Goal: Task Accomplishment & Management: Complete application form

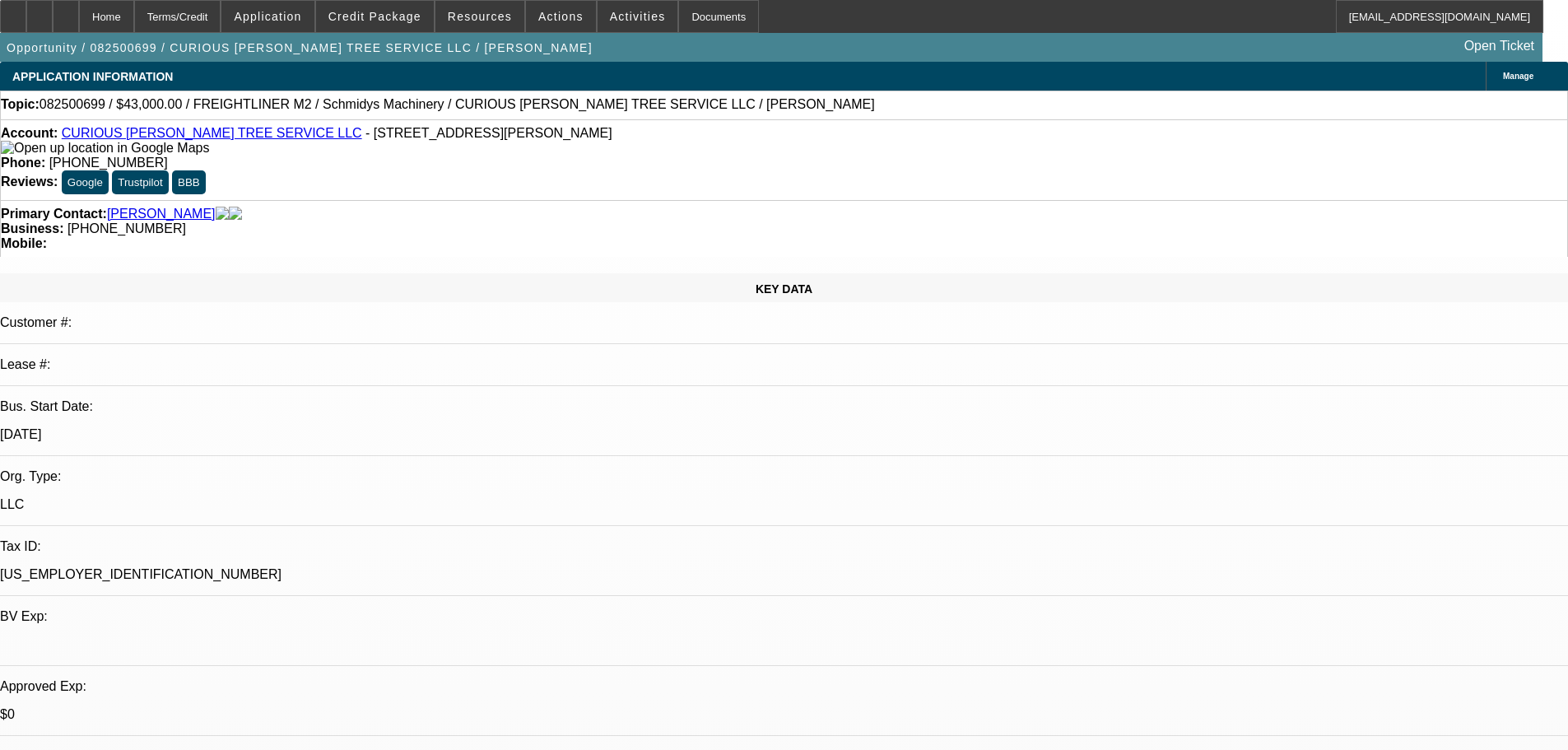
select select "0"
select select "3"
select select "0"
select select "6"
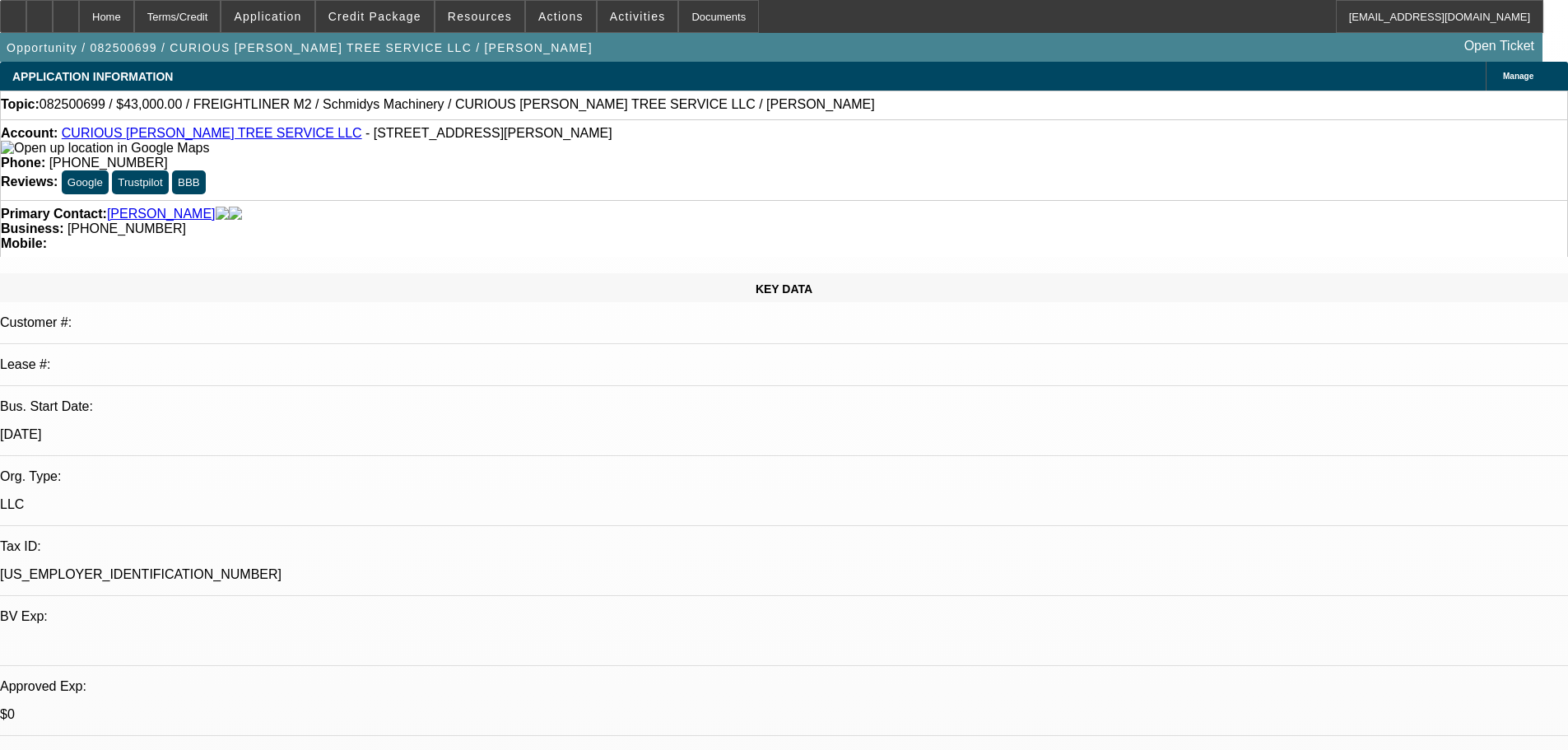
select select "0"
select select "2"
select select "0"
select select "6"
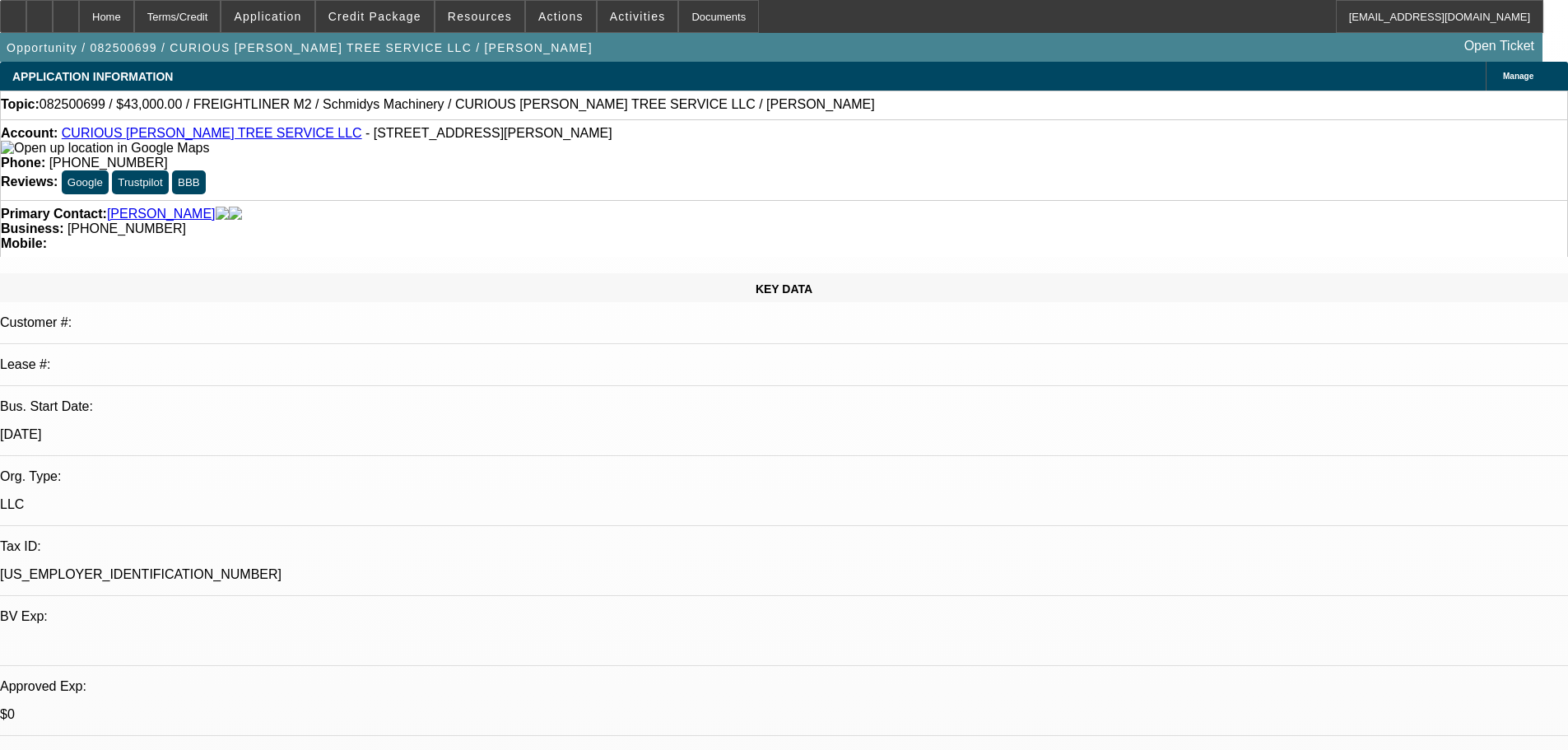
select select "0"
select select "2"
select select "0"
select select "6"
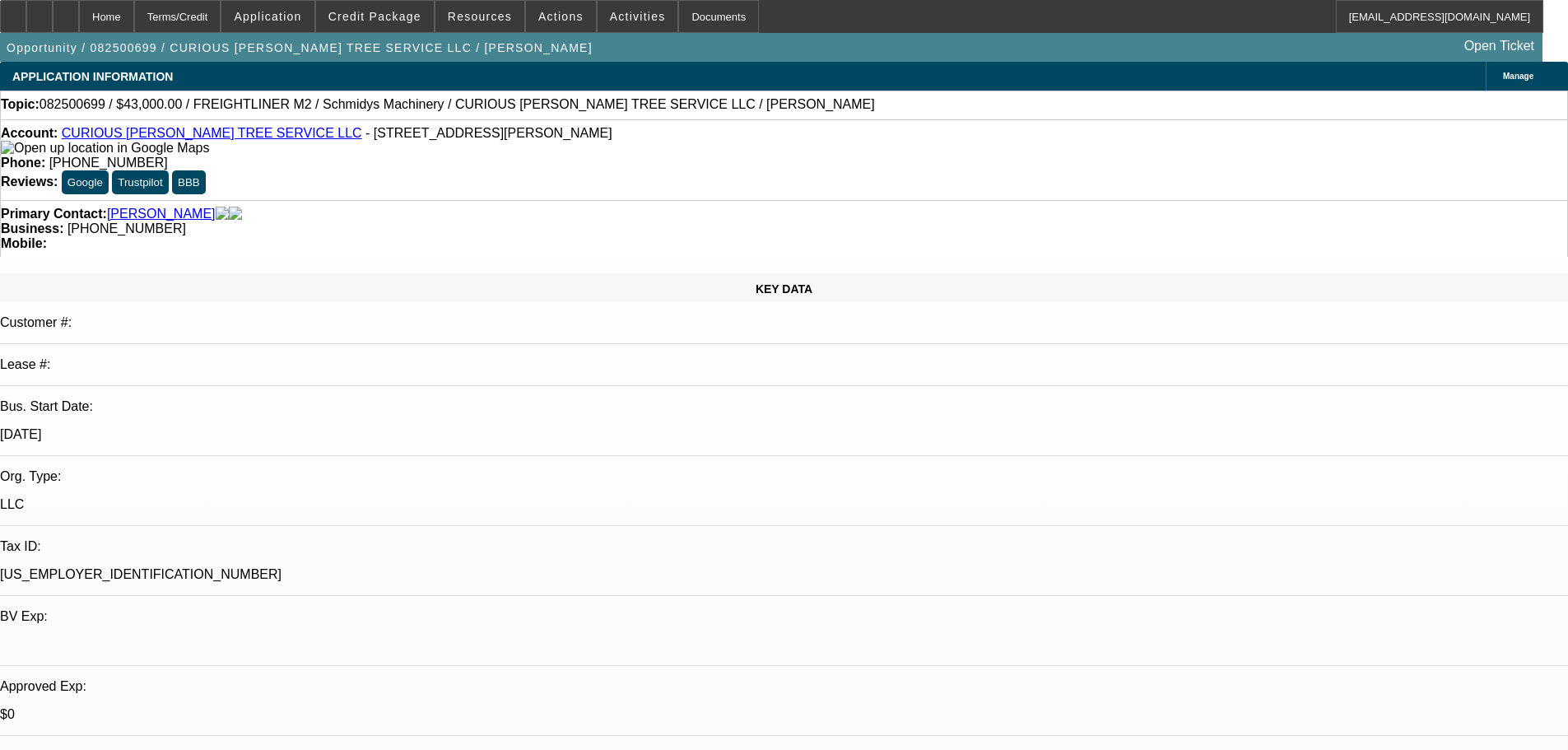
select select "0"
select select "6"
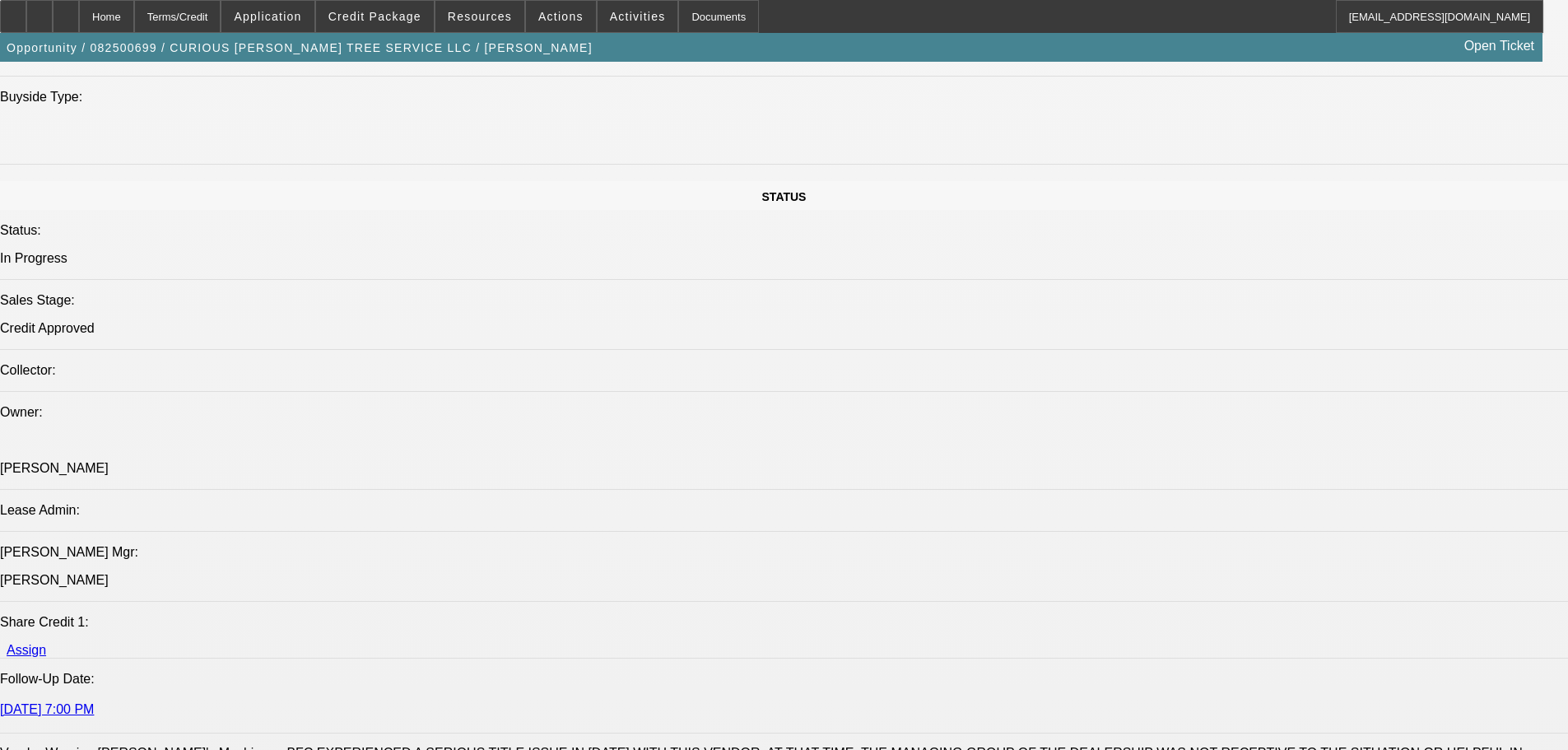
scroll to position [2223, 0]
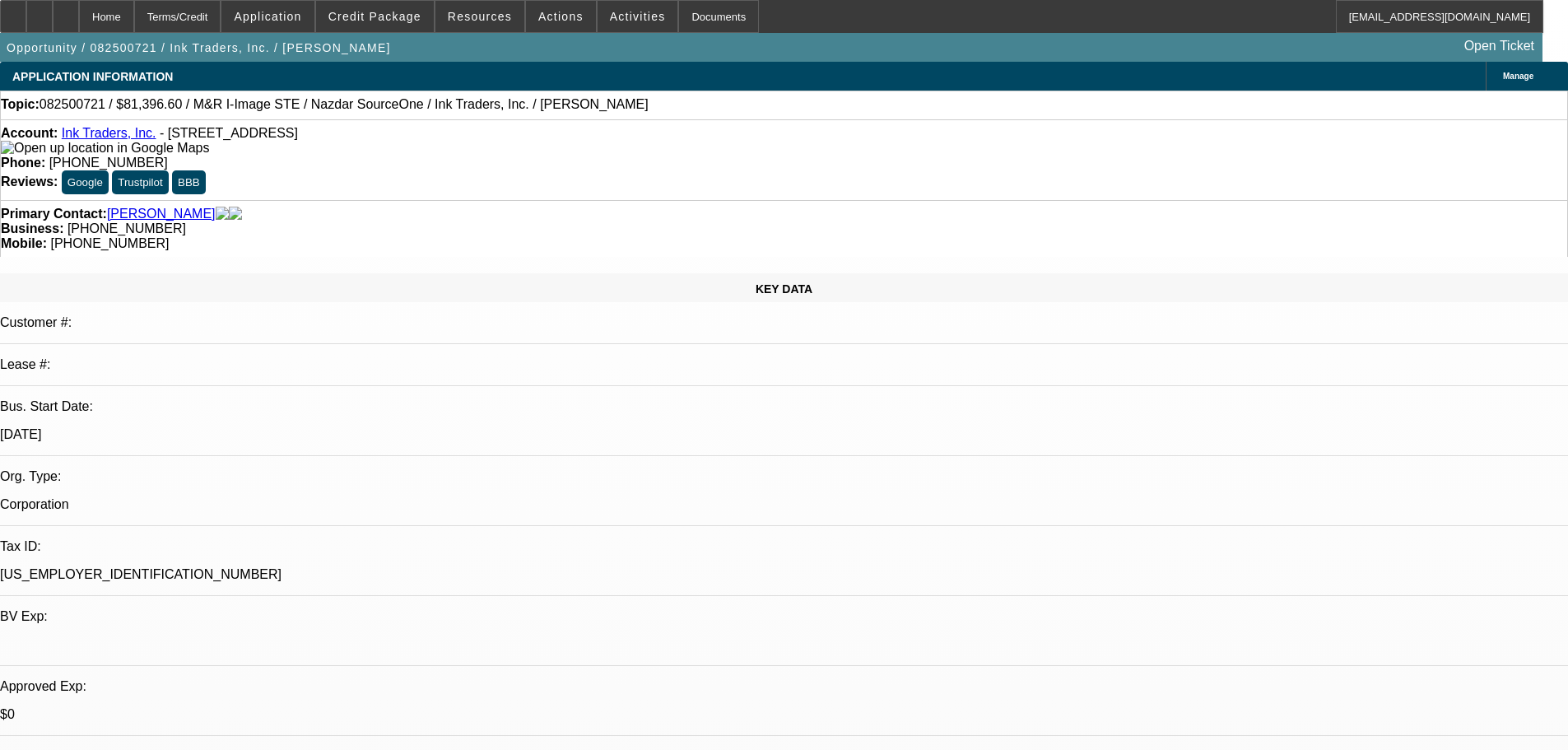
select select "0"
select select "2"
select select "0.1"
select select "4"
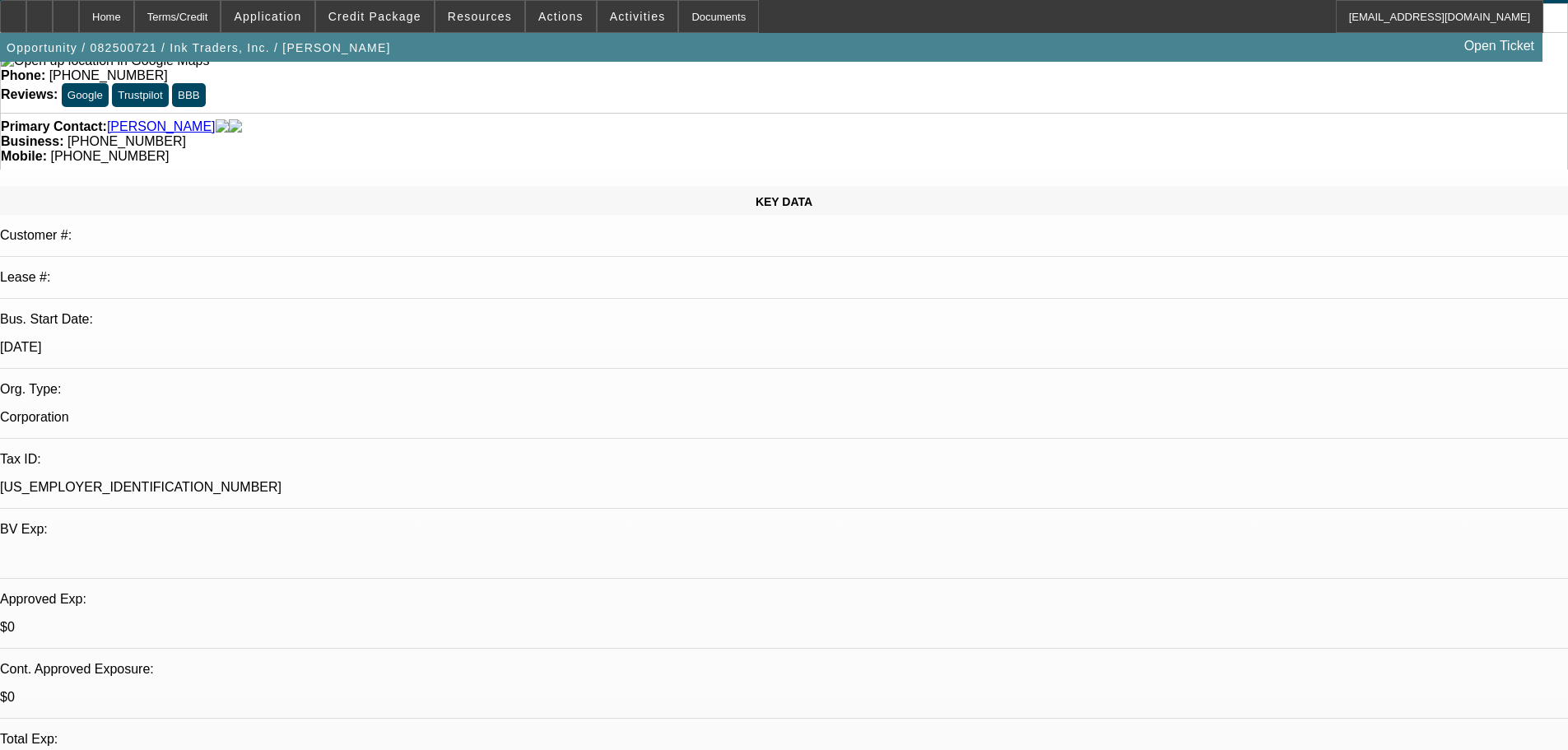
scroll to position [83, 0]
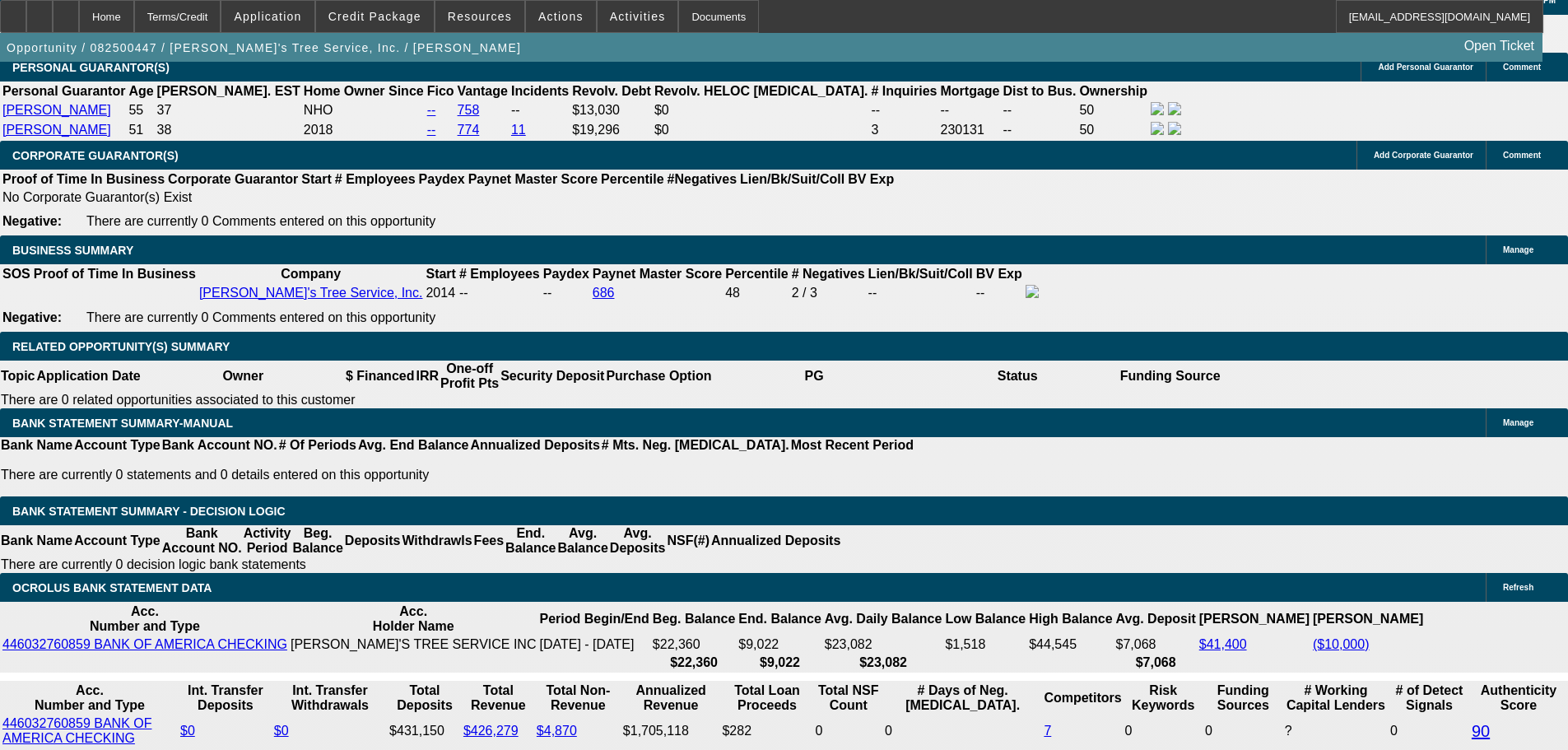
scroll to position [2551, 0]
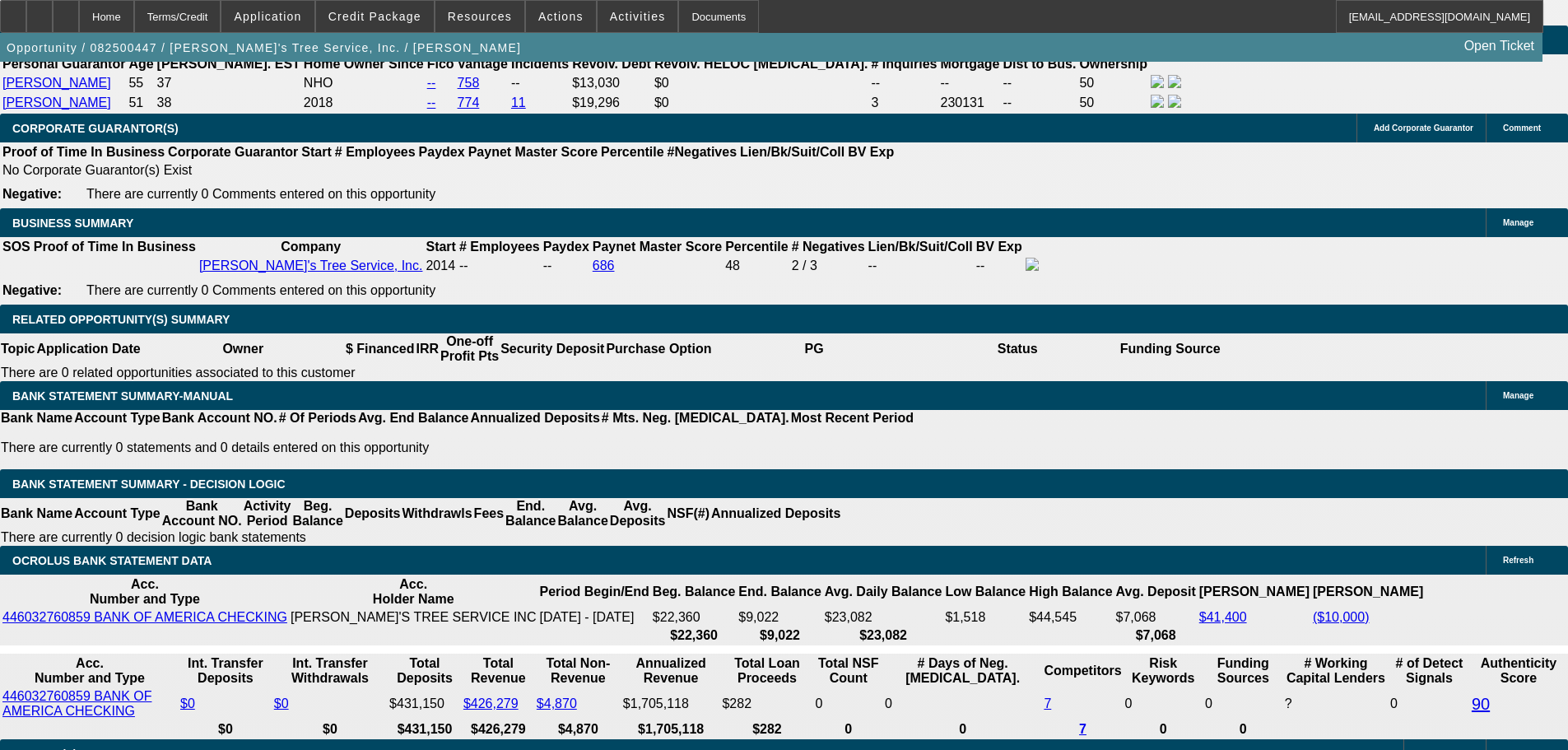
select select "0"
select select "3"
select select "0"
select select "6"
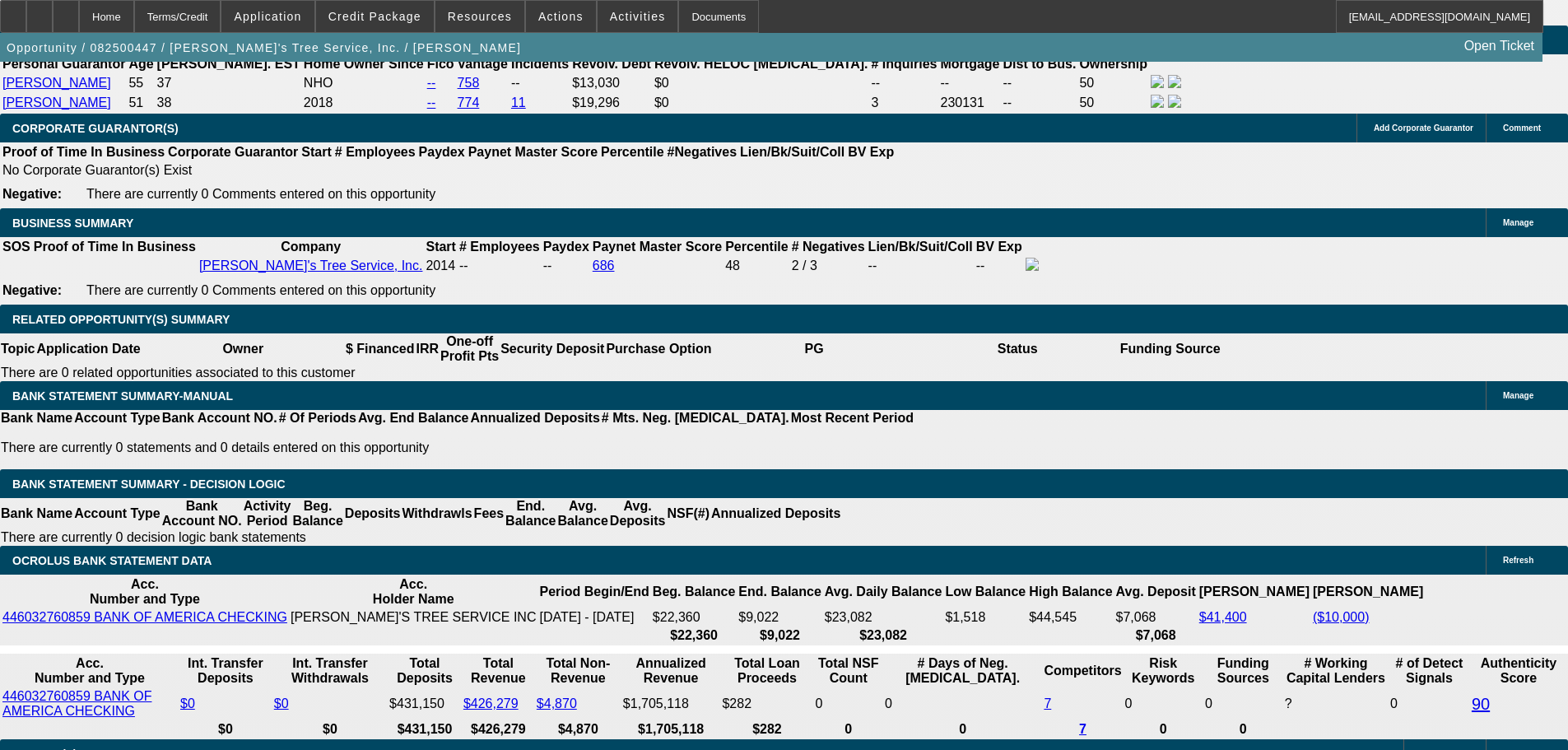
select select "0"
select select "3"
select select "0"
select select "6"
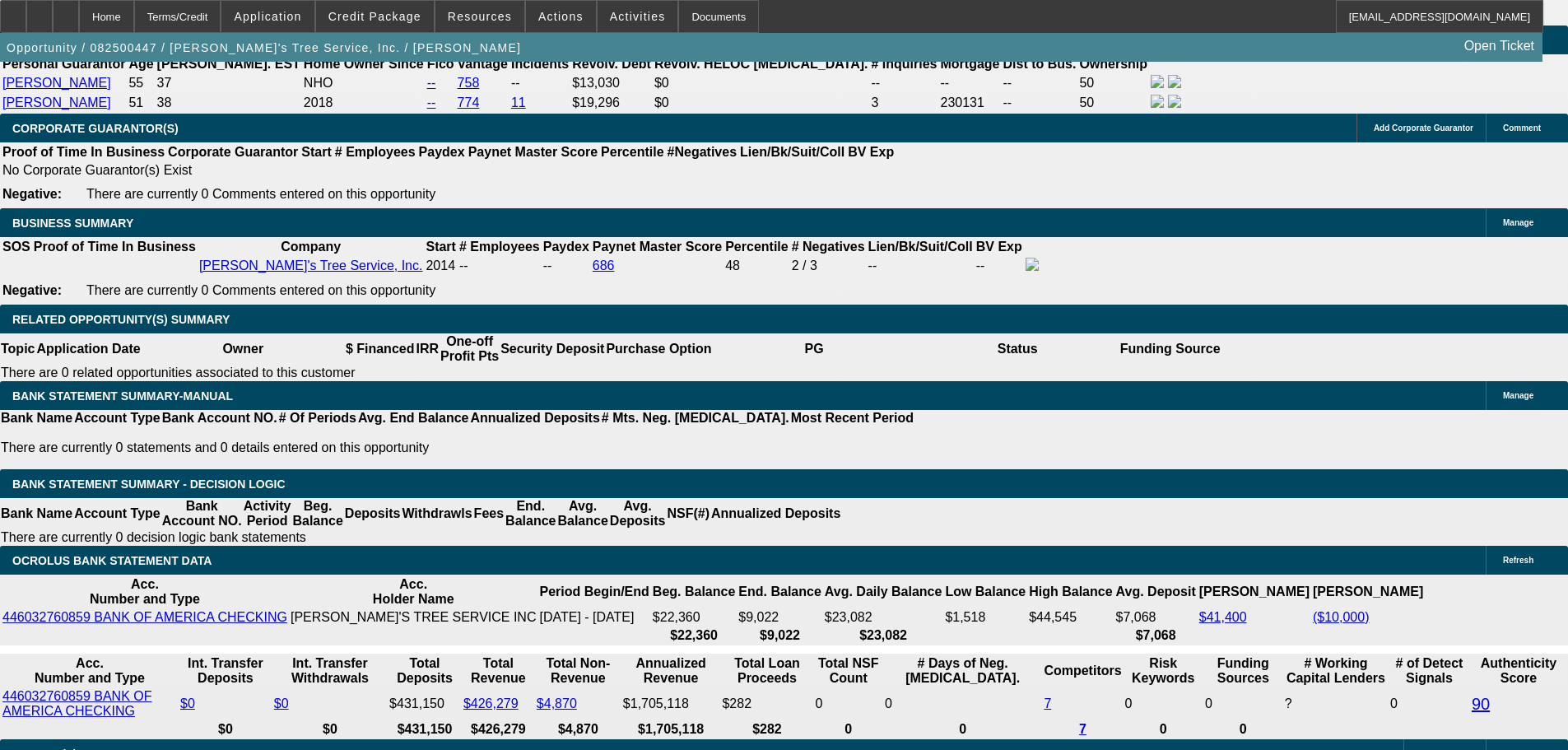
select select "0"
select select "3"
select select "0"
select select "6"
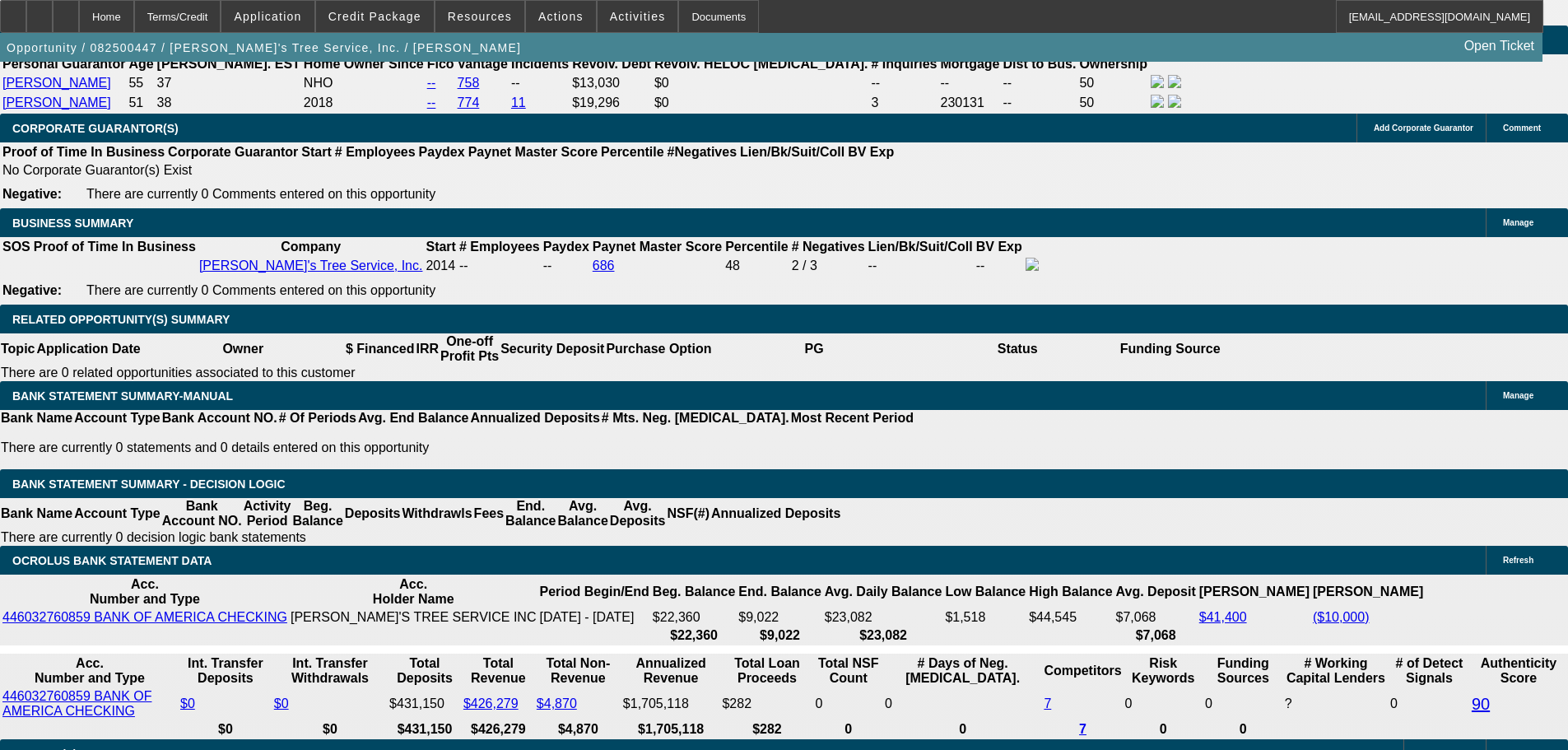
select select "0"
select select "3"
select select "0"
select select "6"
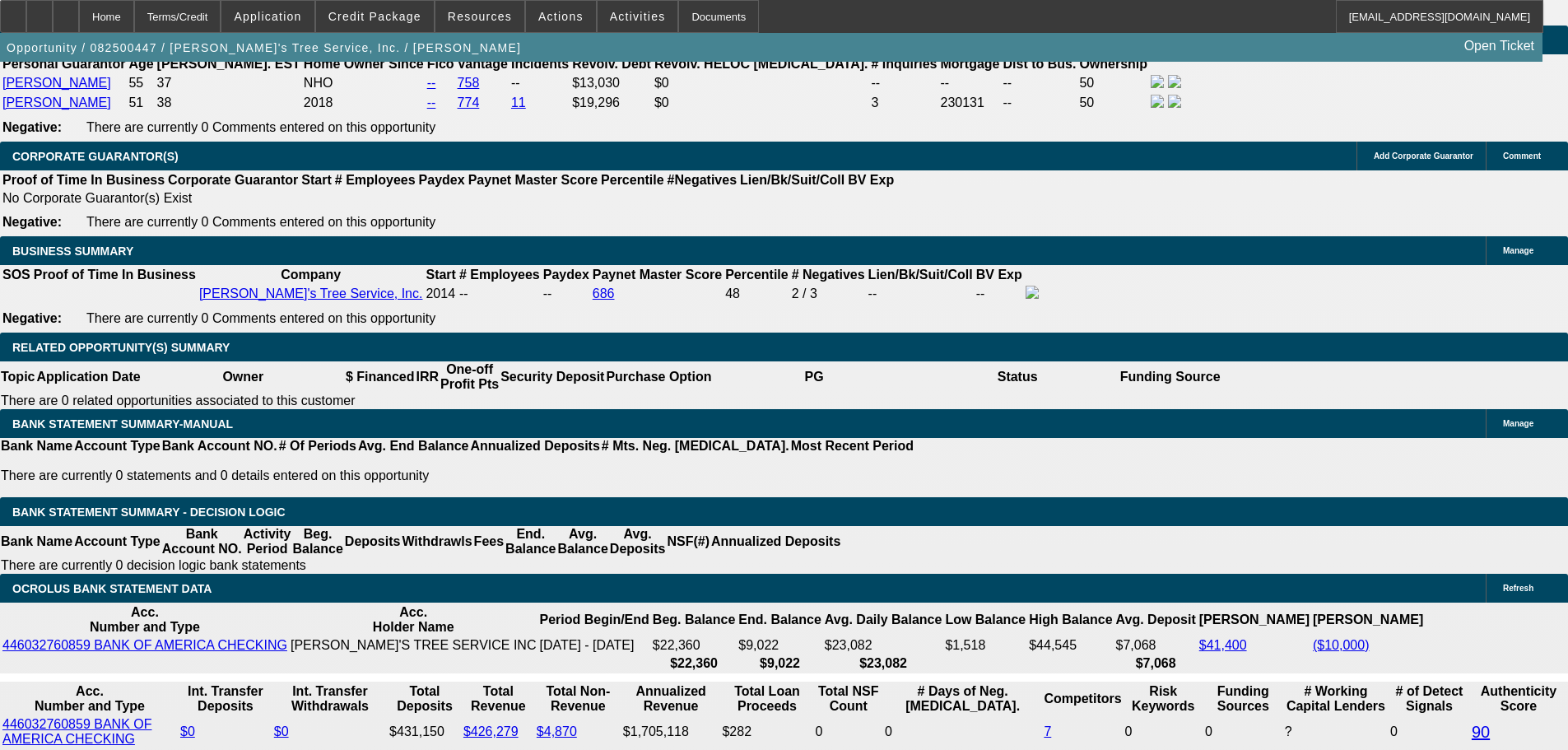
scroll to position [2605, 0]
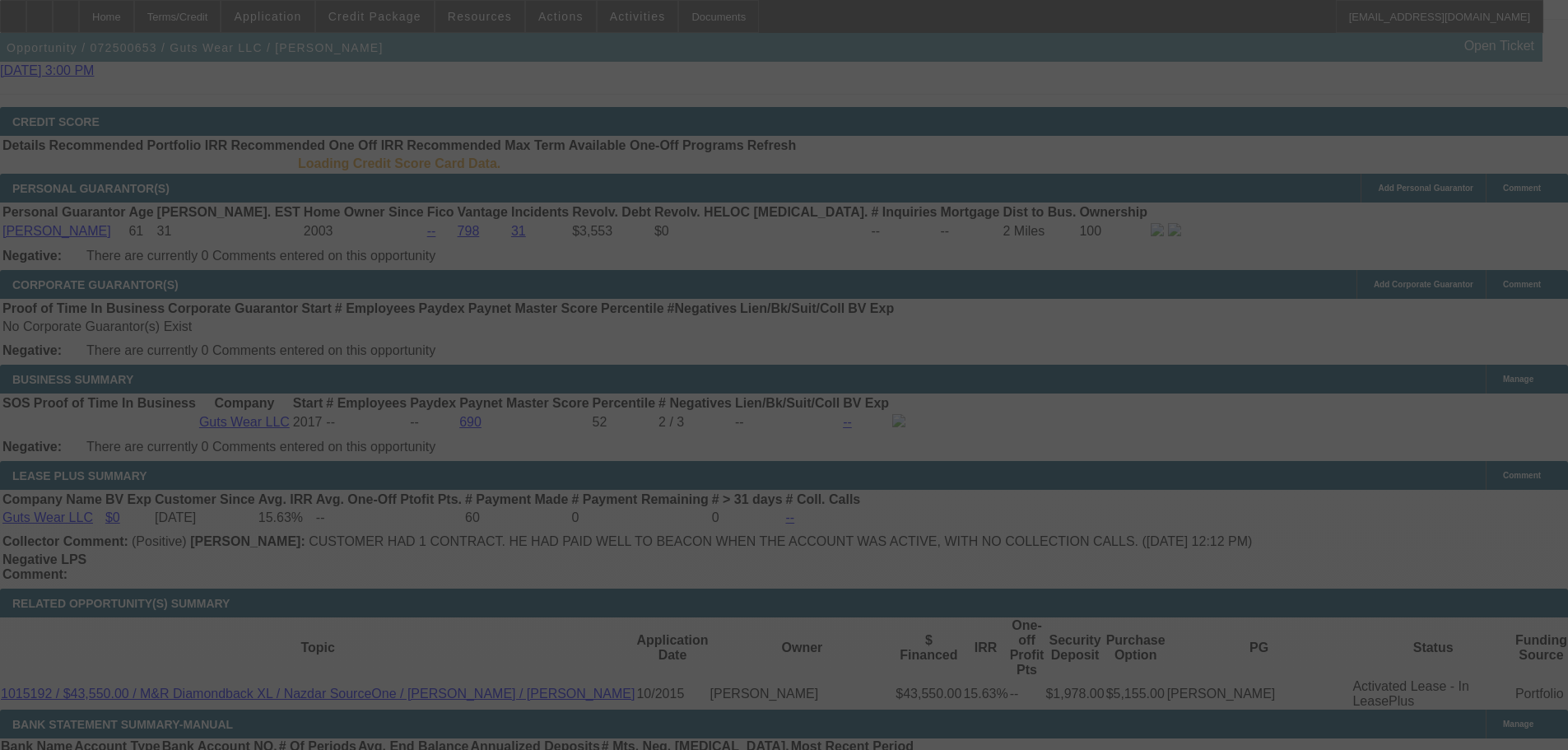
scroll to position [2395, 0]
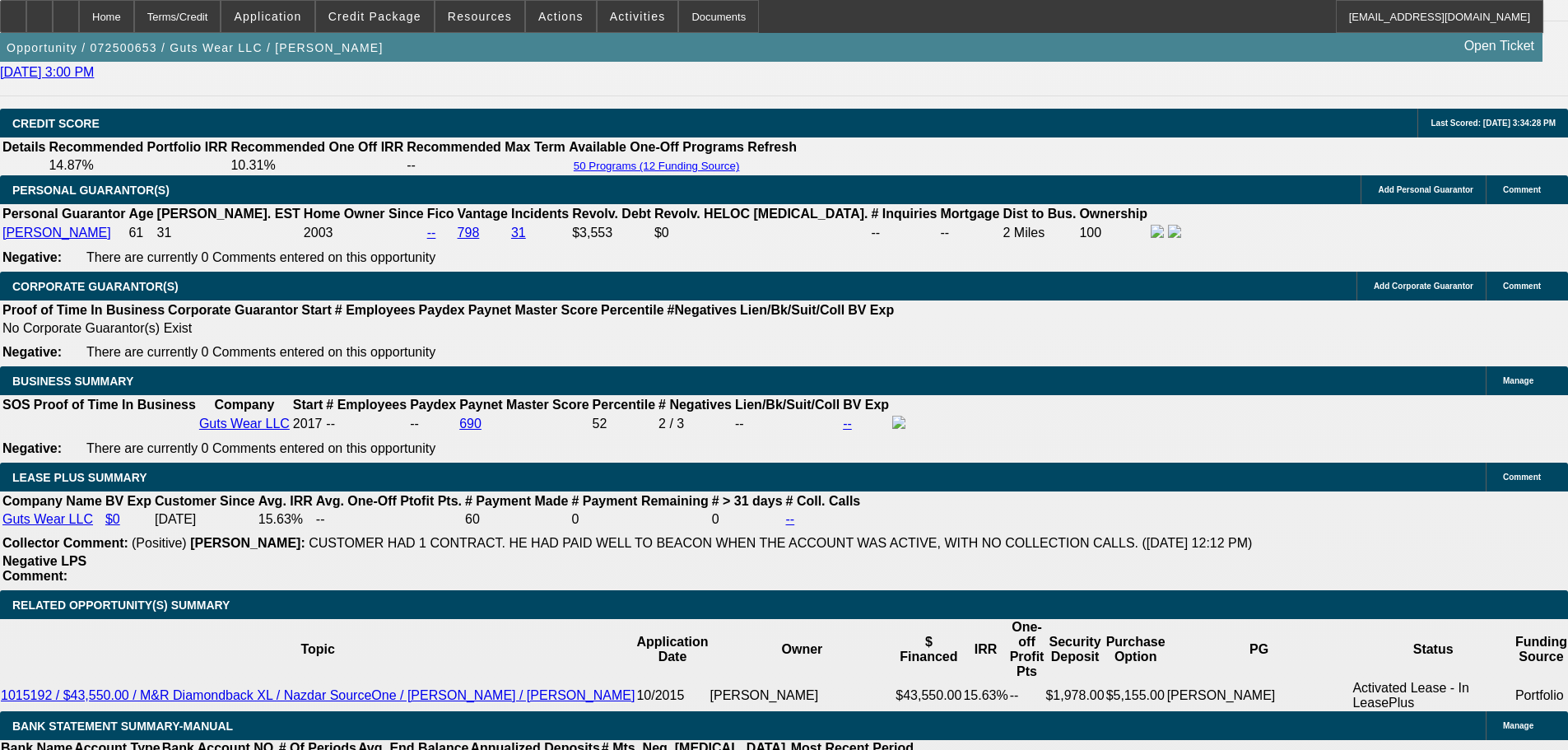
select select "0"
select select "2"
select select "0"
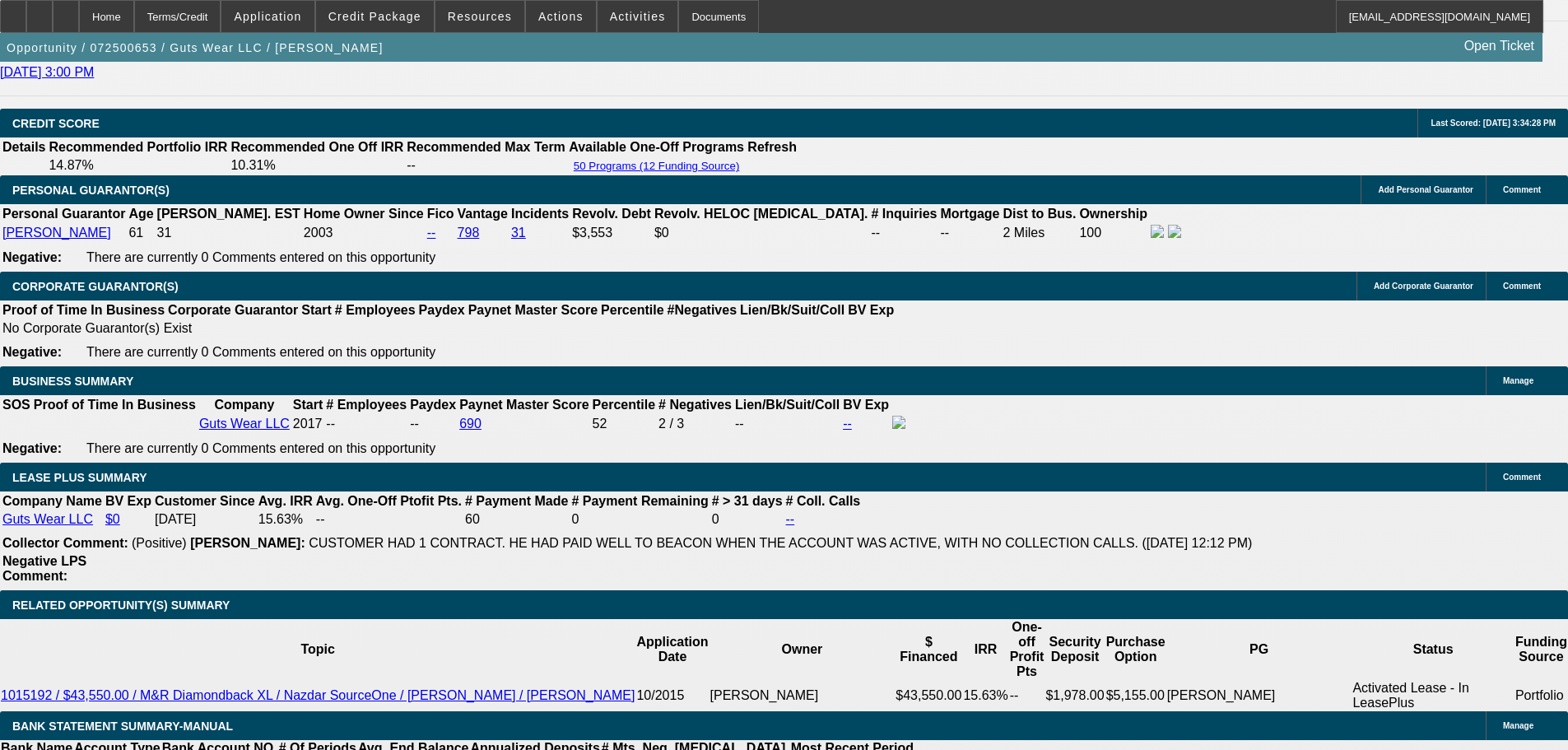
select select "0"
select select "2"
select select "0"
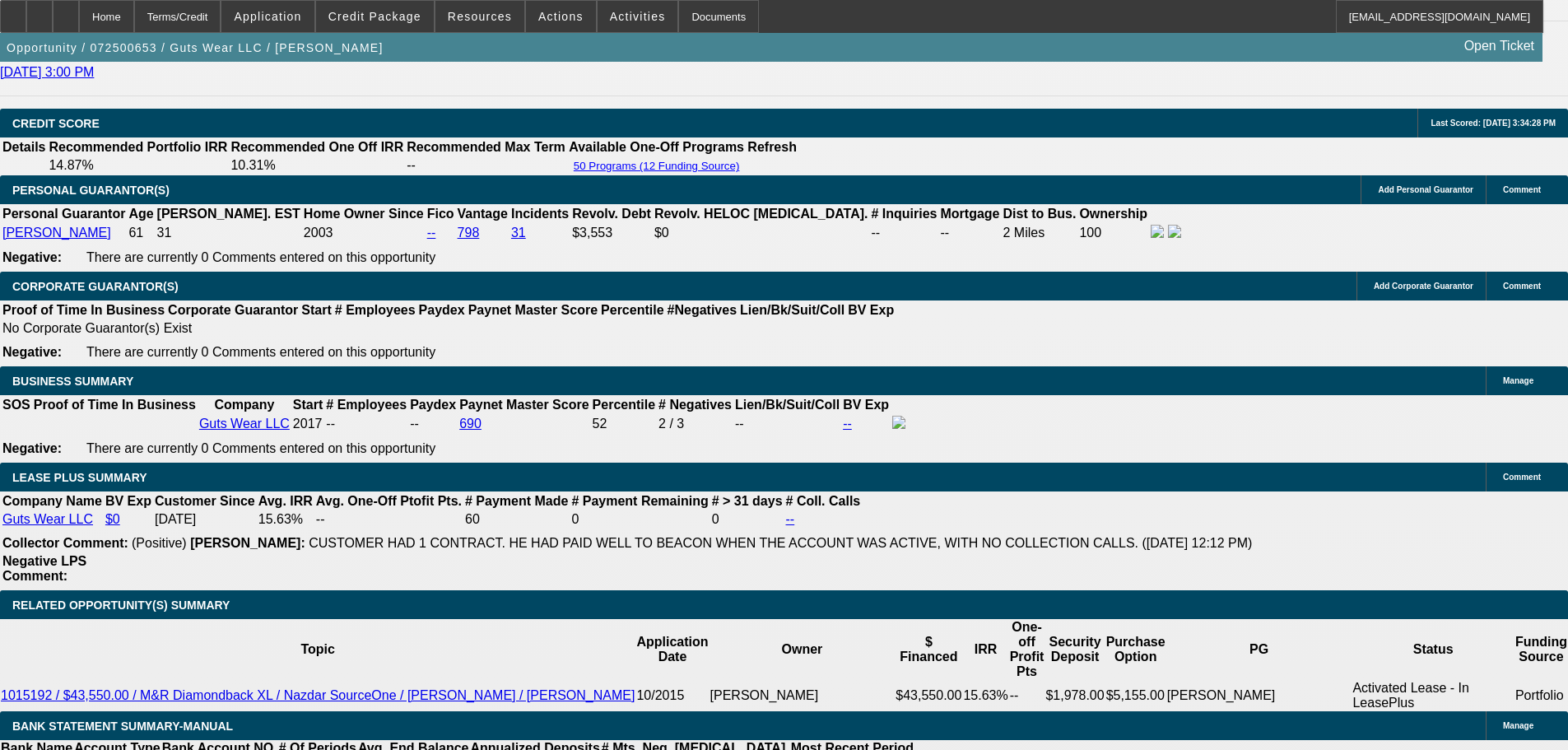
select select "0"
select select "2"
select select "0"
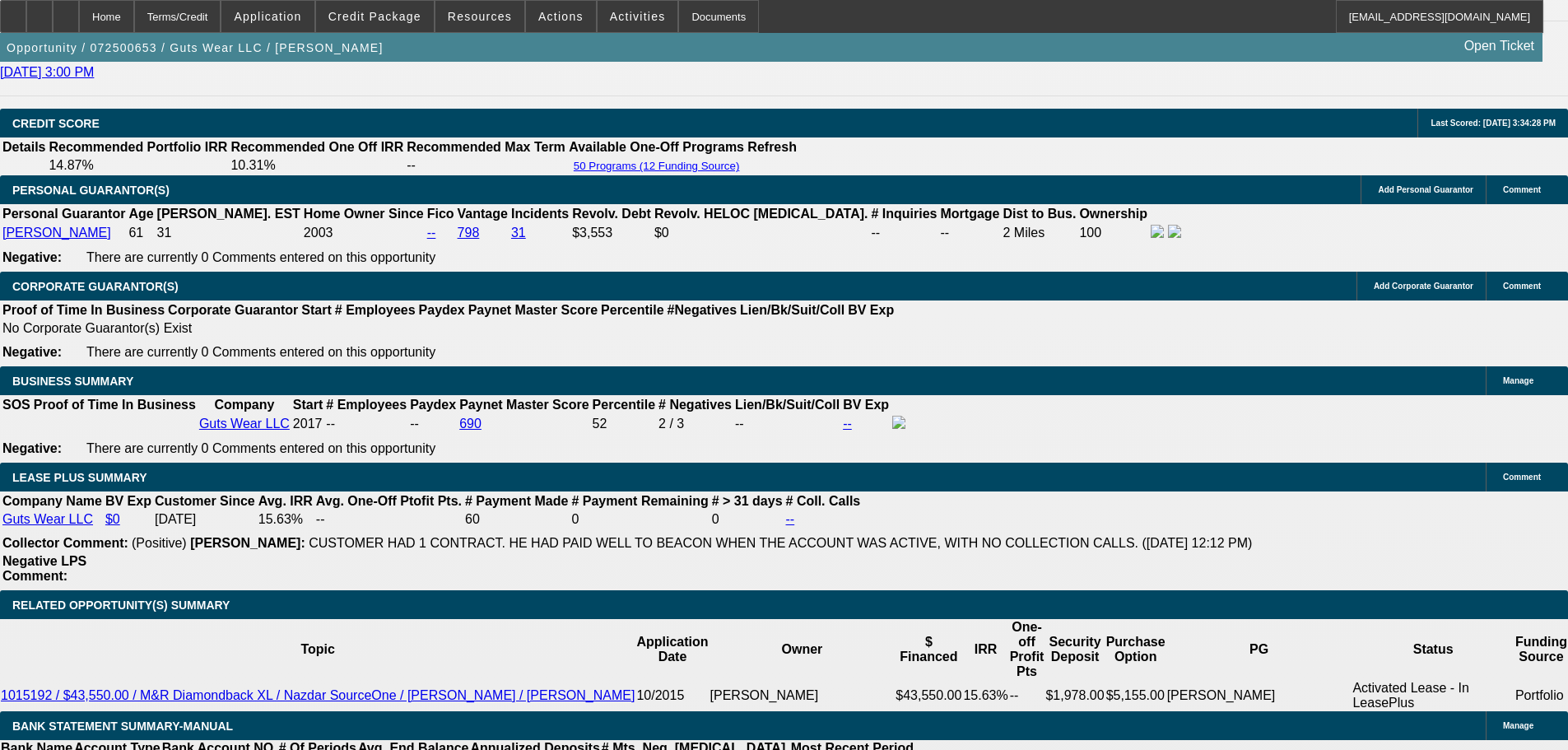
select select "2"
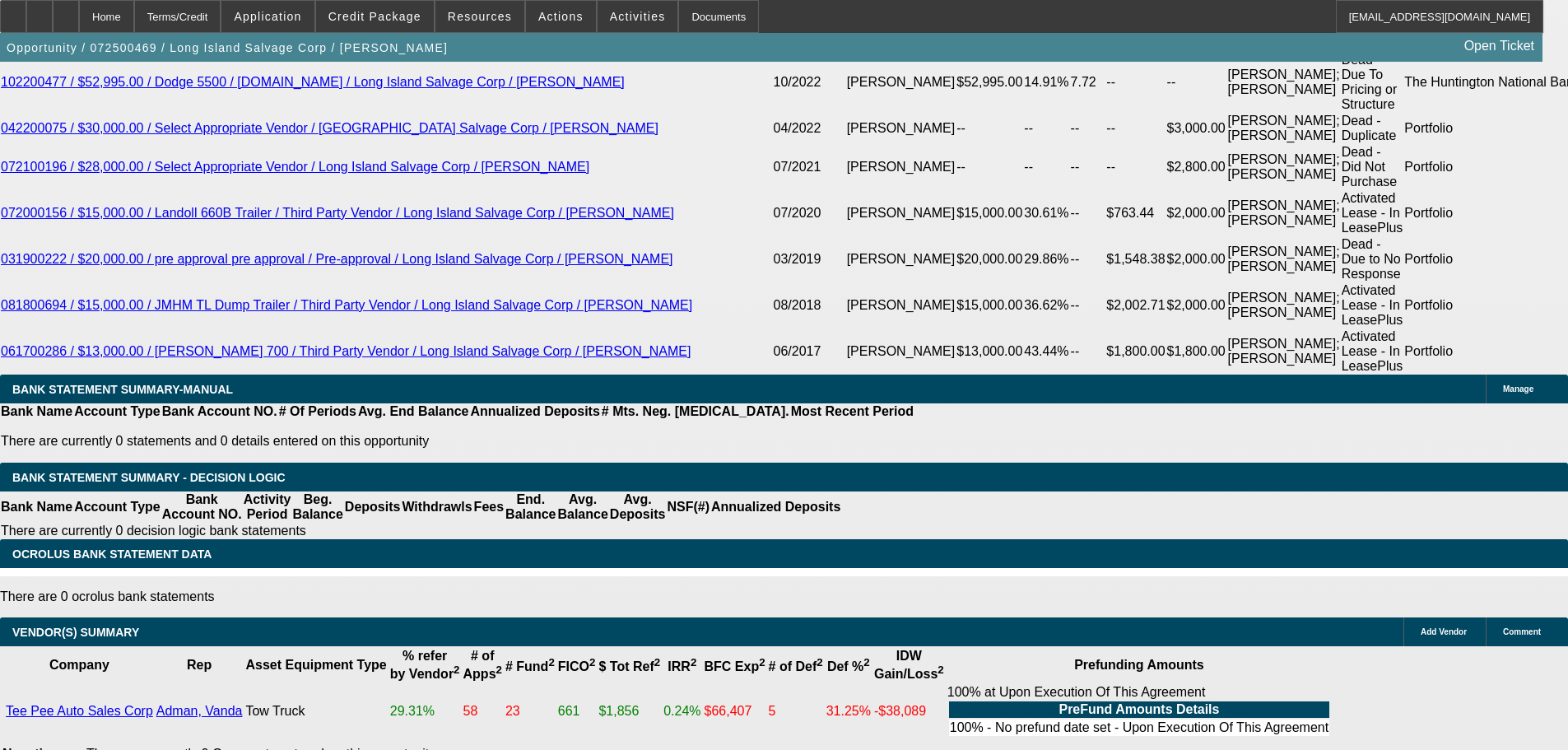
select select "0"
select select "0.1"
select select "4"
select select "0"
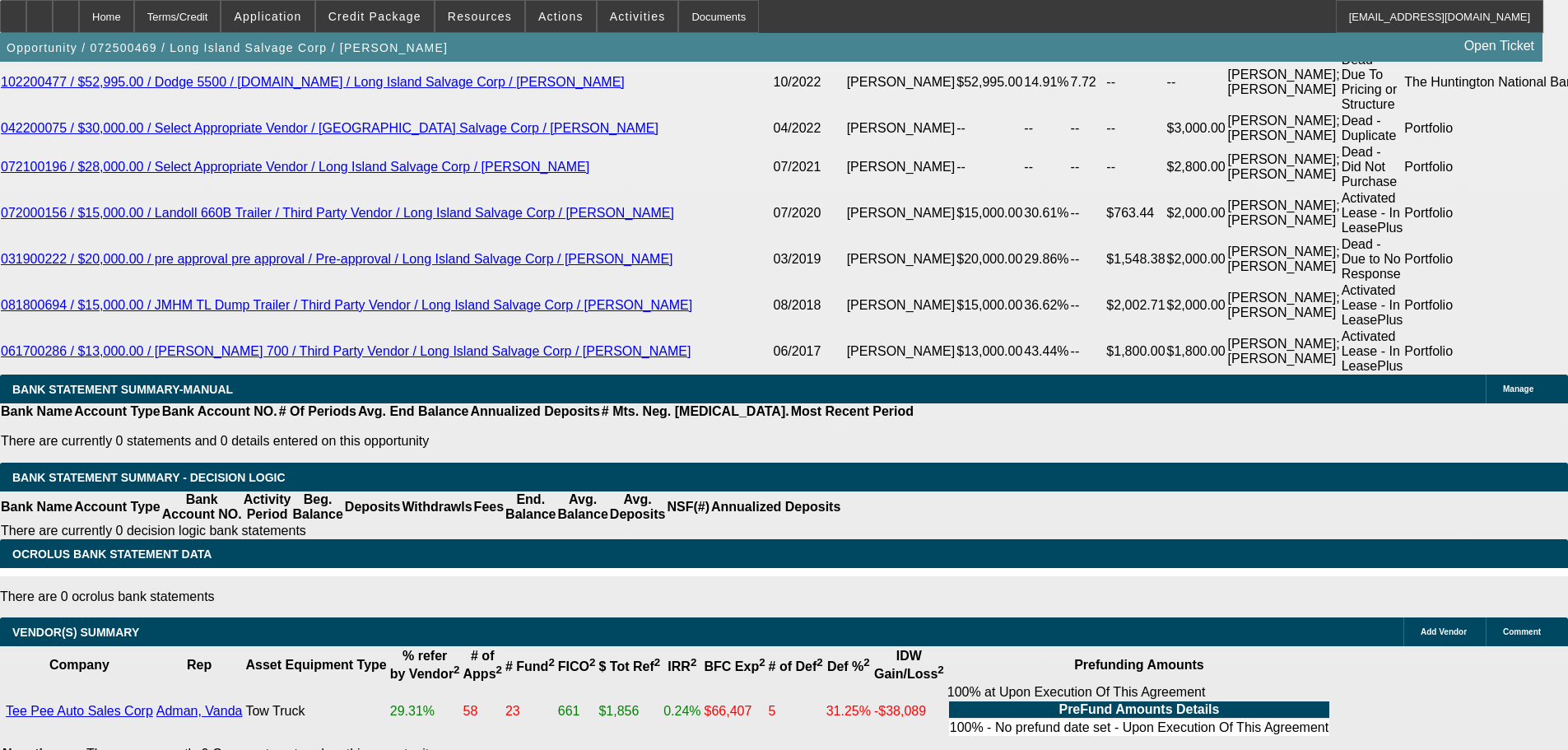
select select "0"
select select "0.1"
select select "4"
select select "0"
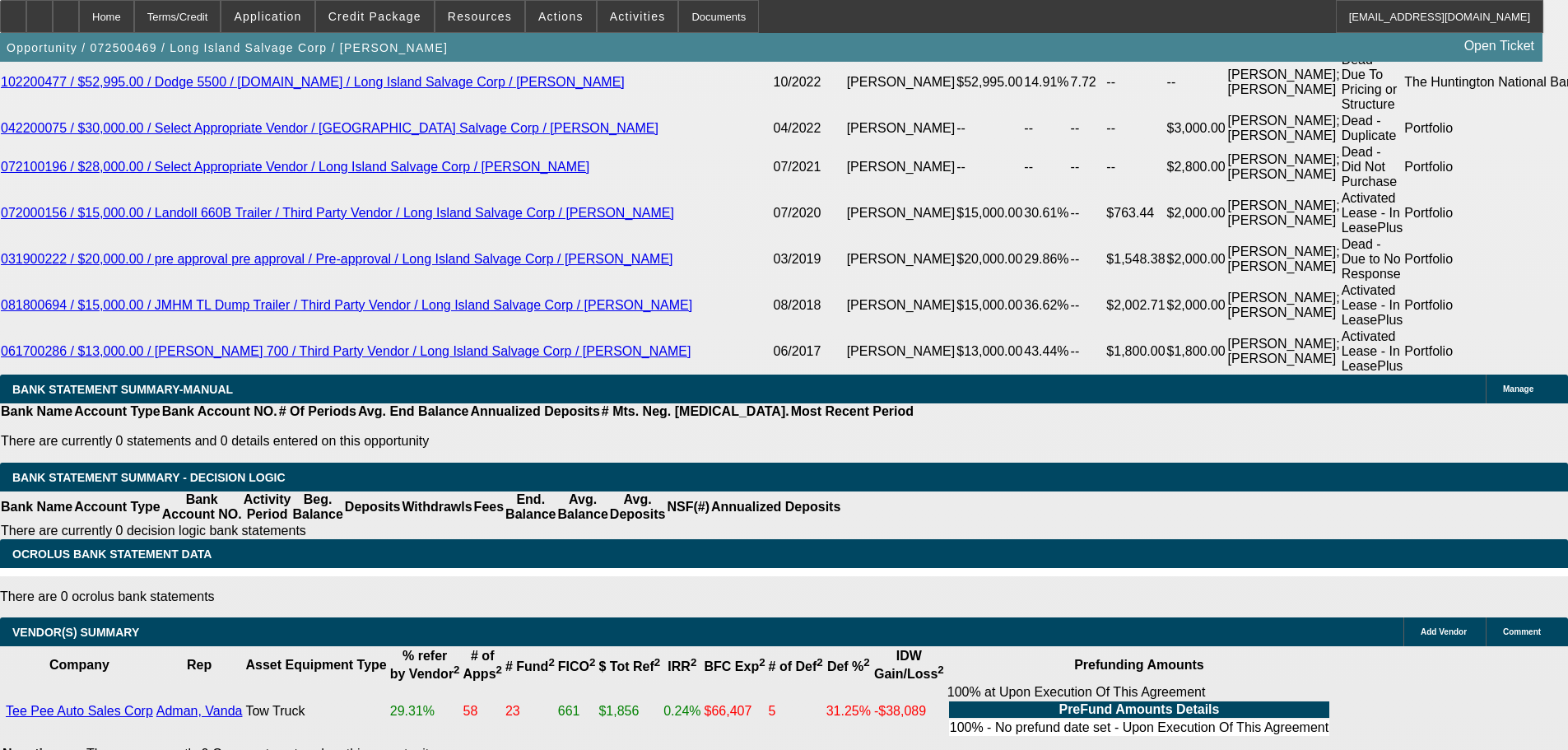
select select "0.1"
select select "4"
select select "0"
select select "0.1"
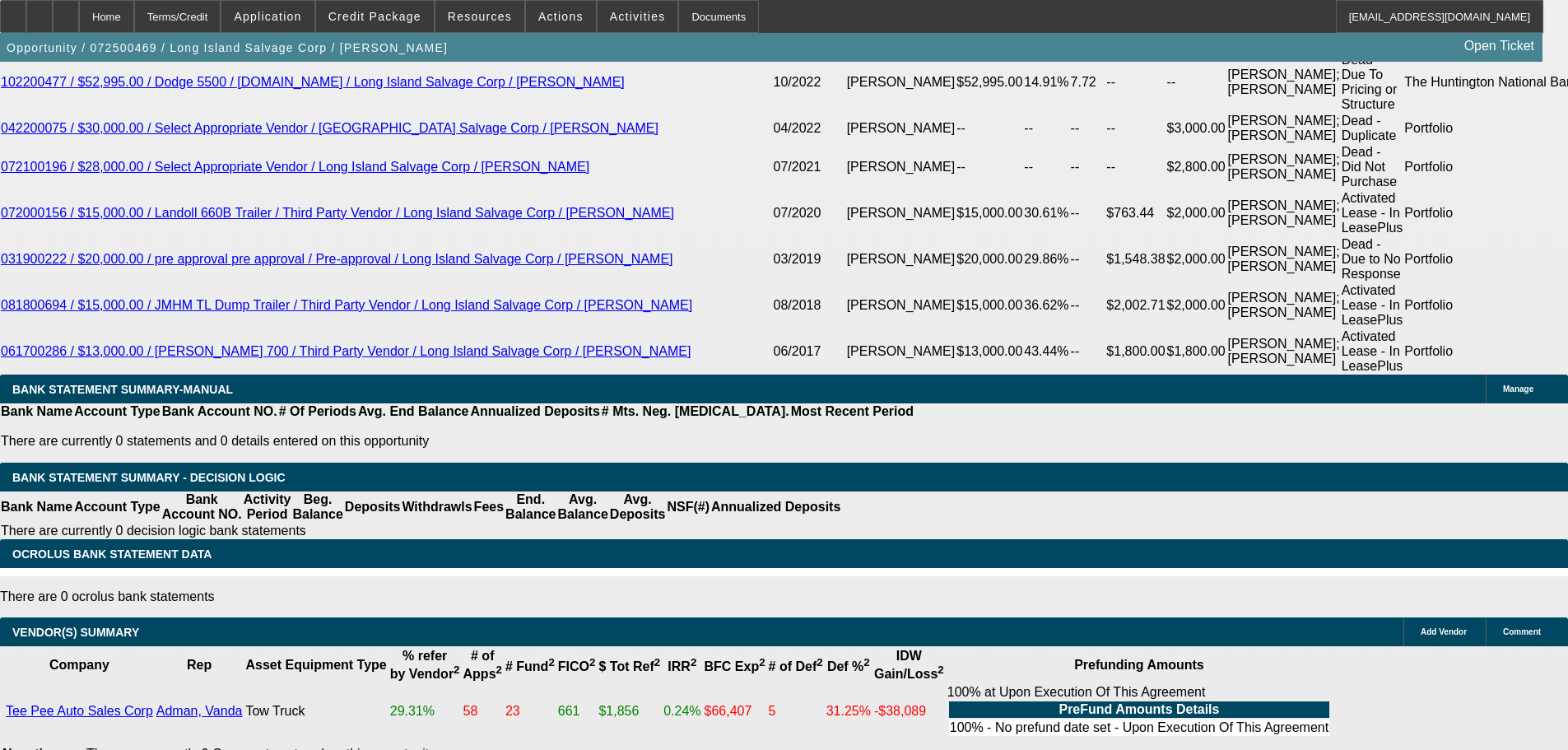
select select "4"
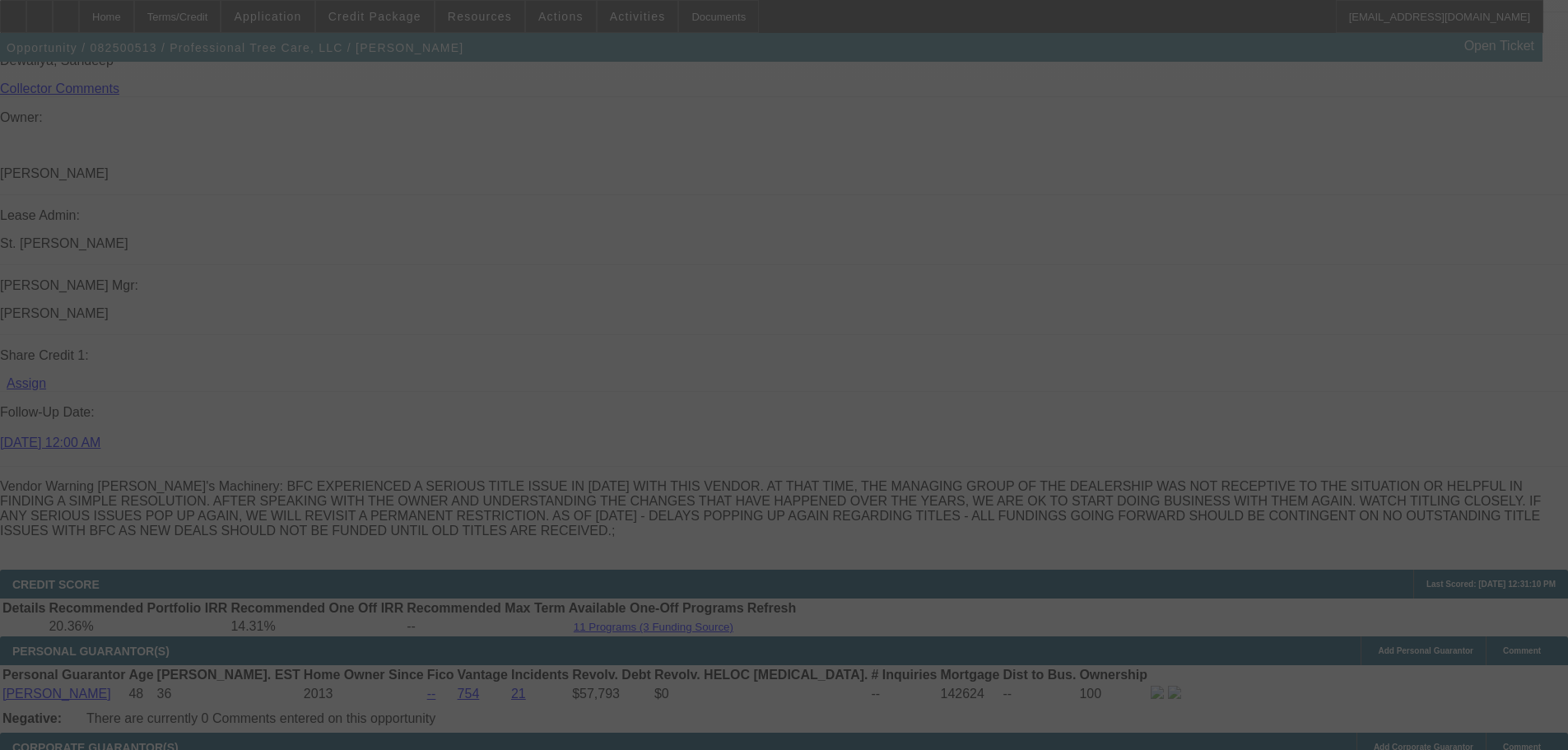
scroll to position [2075, 0]
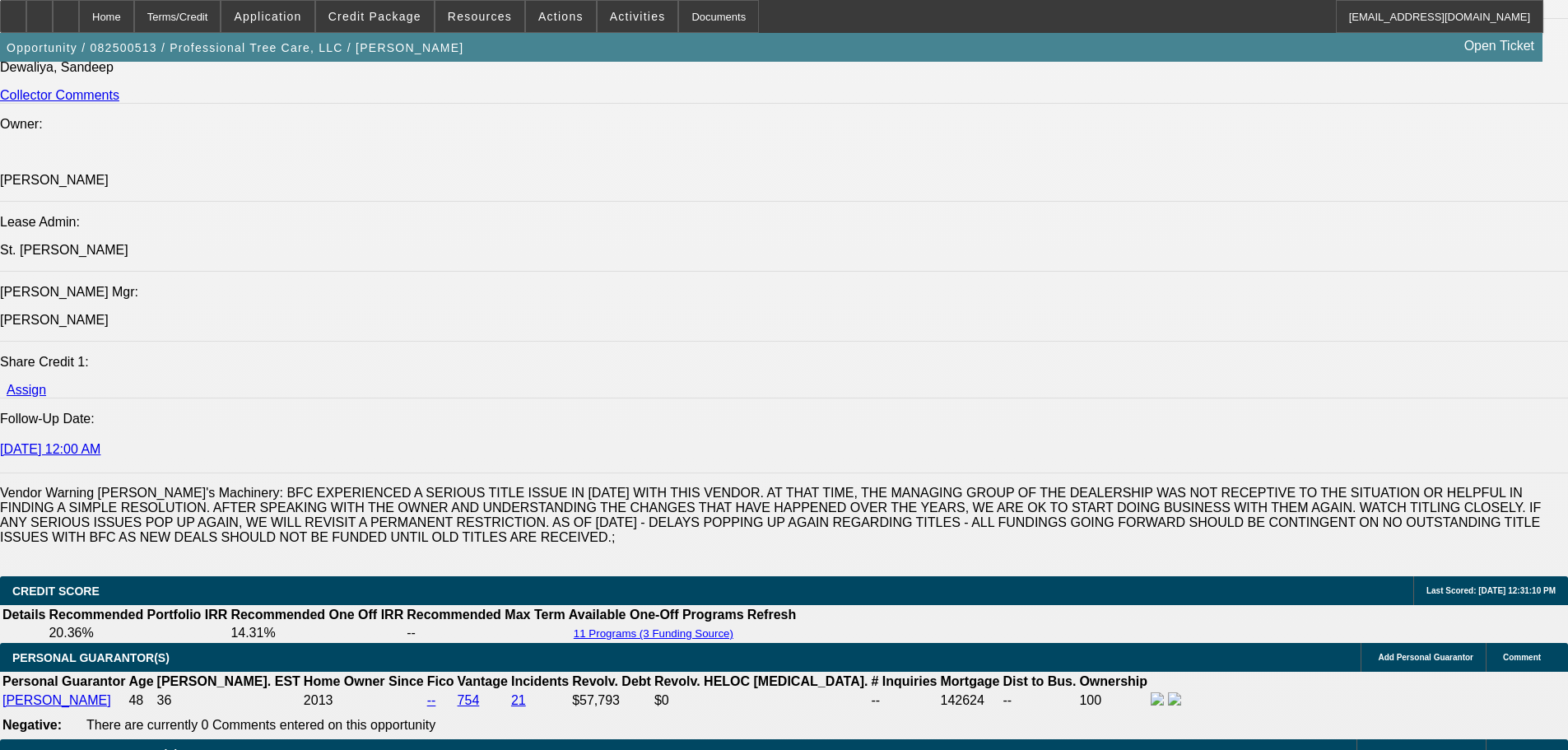
select select "0"
select select "6"
select select "0"
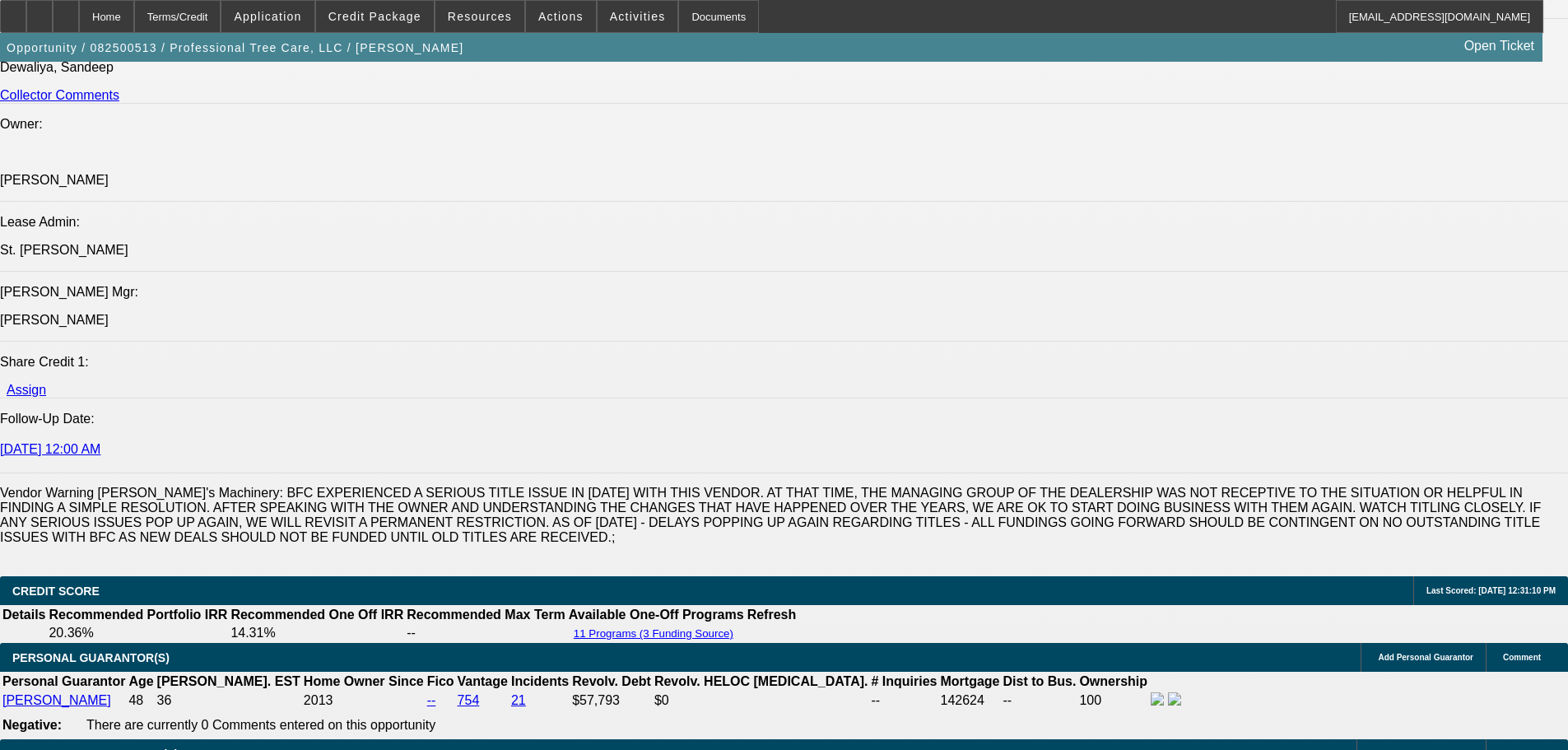
select select "0"
select select "6"
select select "0"
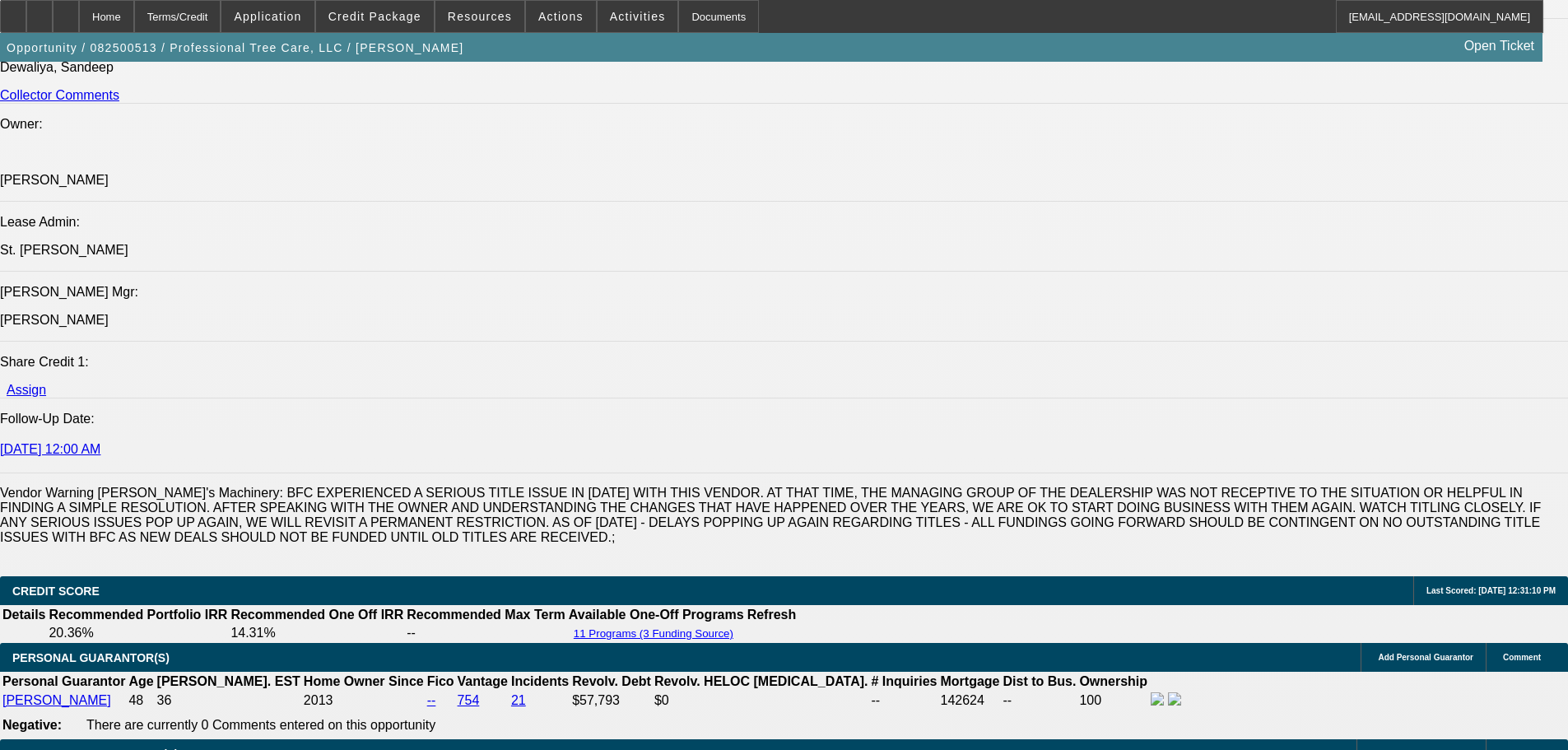
select select "0"
select select "6"
select select "0"
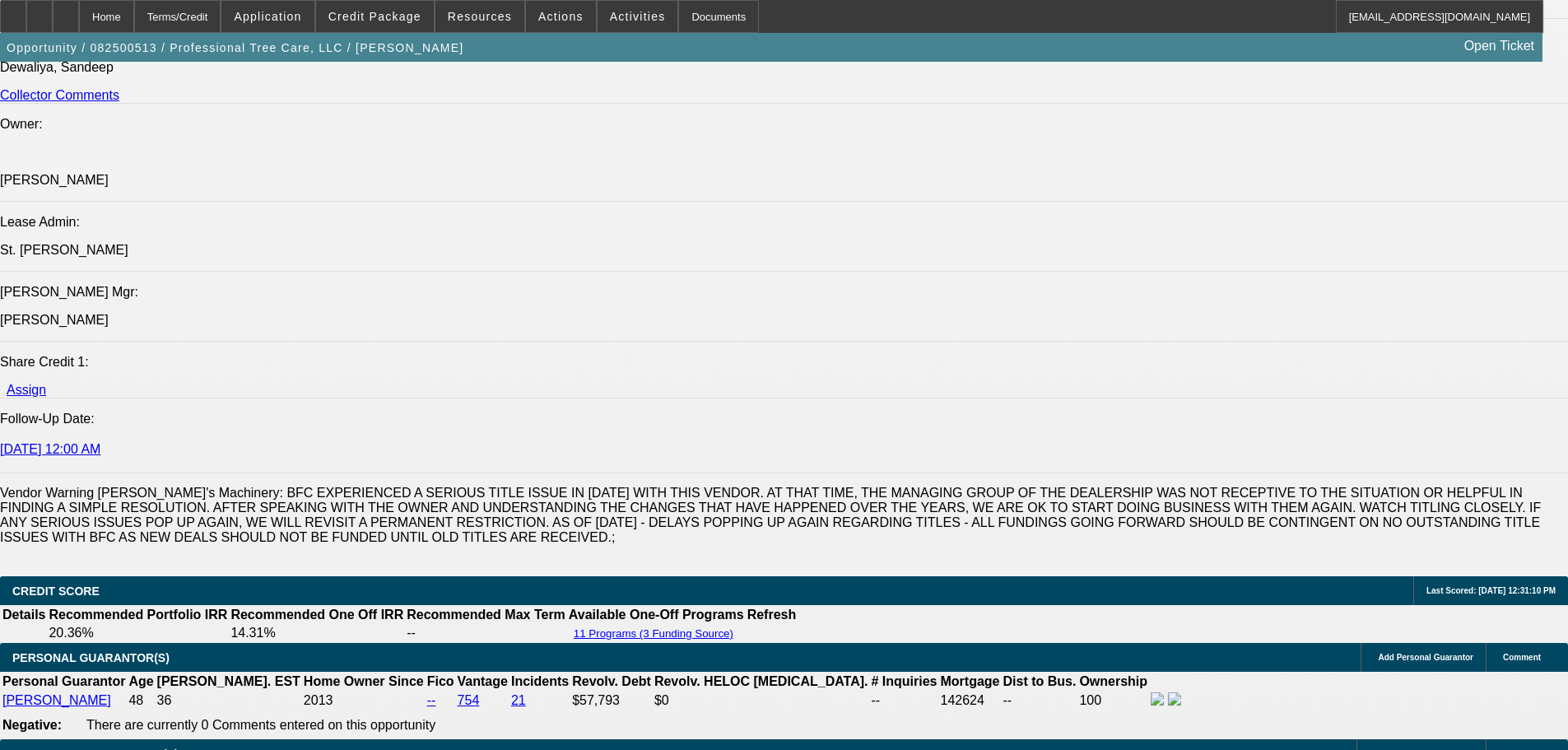
select select "6"
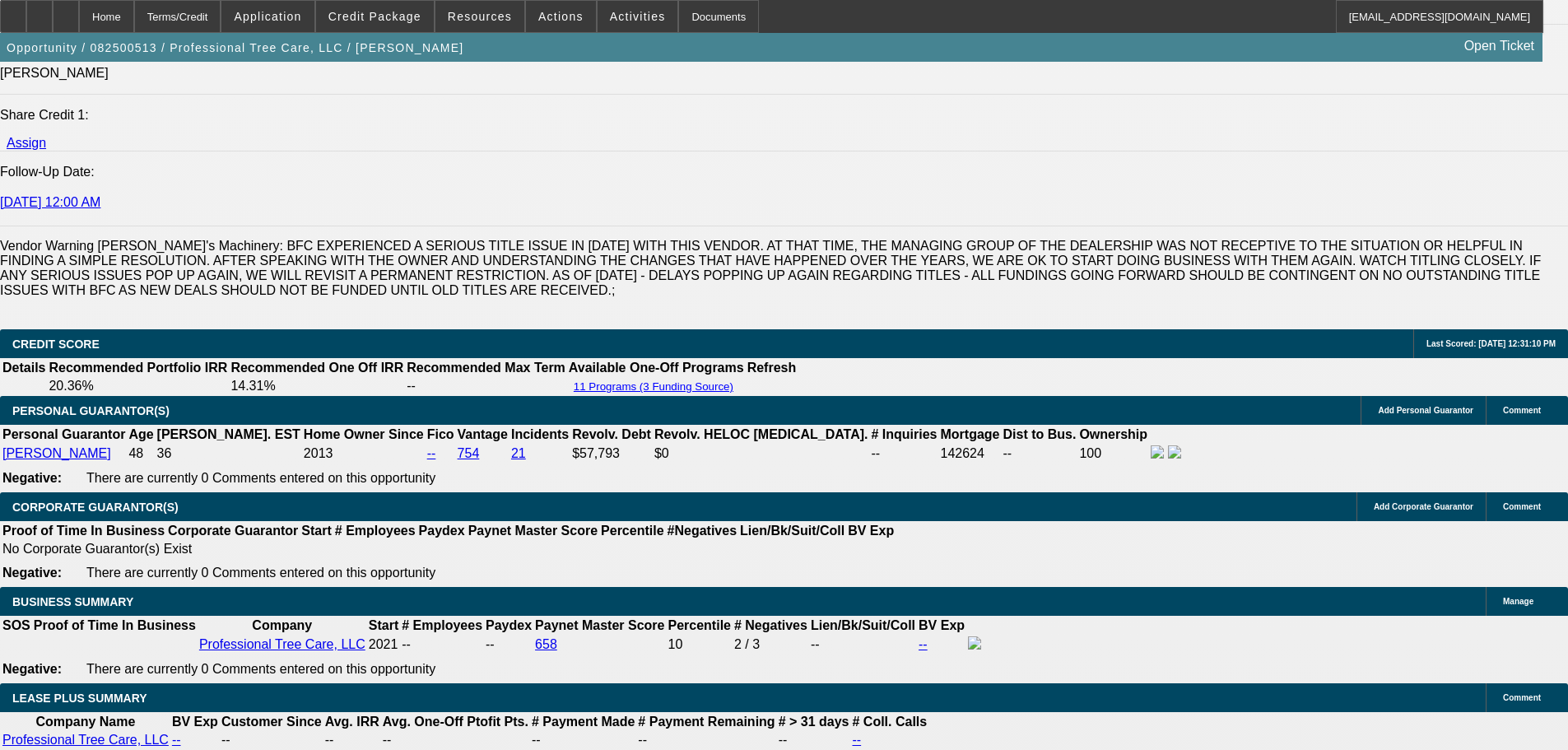
scroll to position [2569, 0]
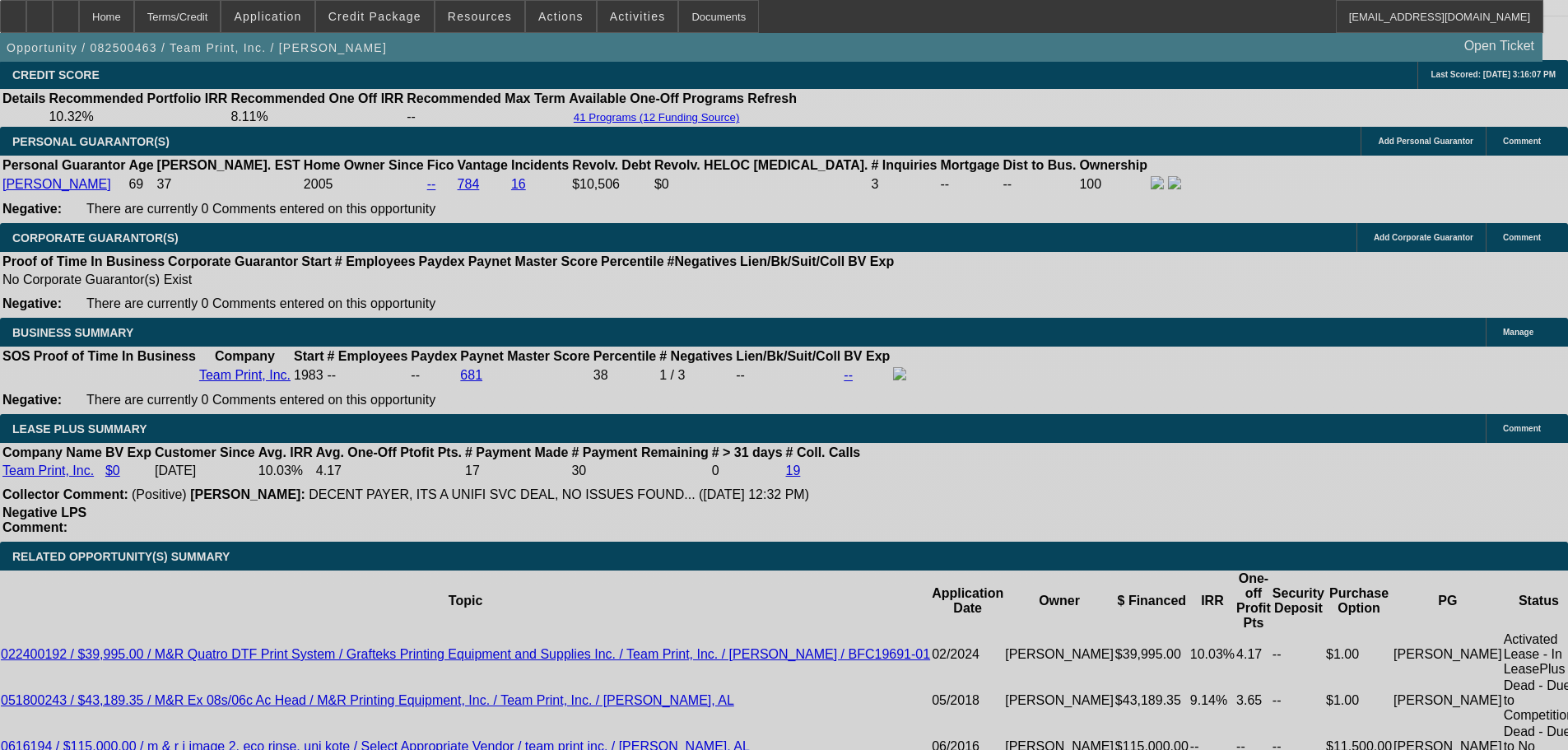
scroll to position [2558, 0]
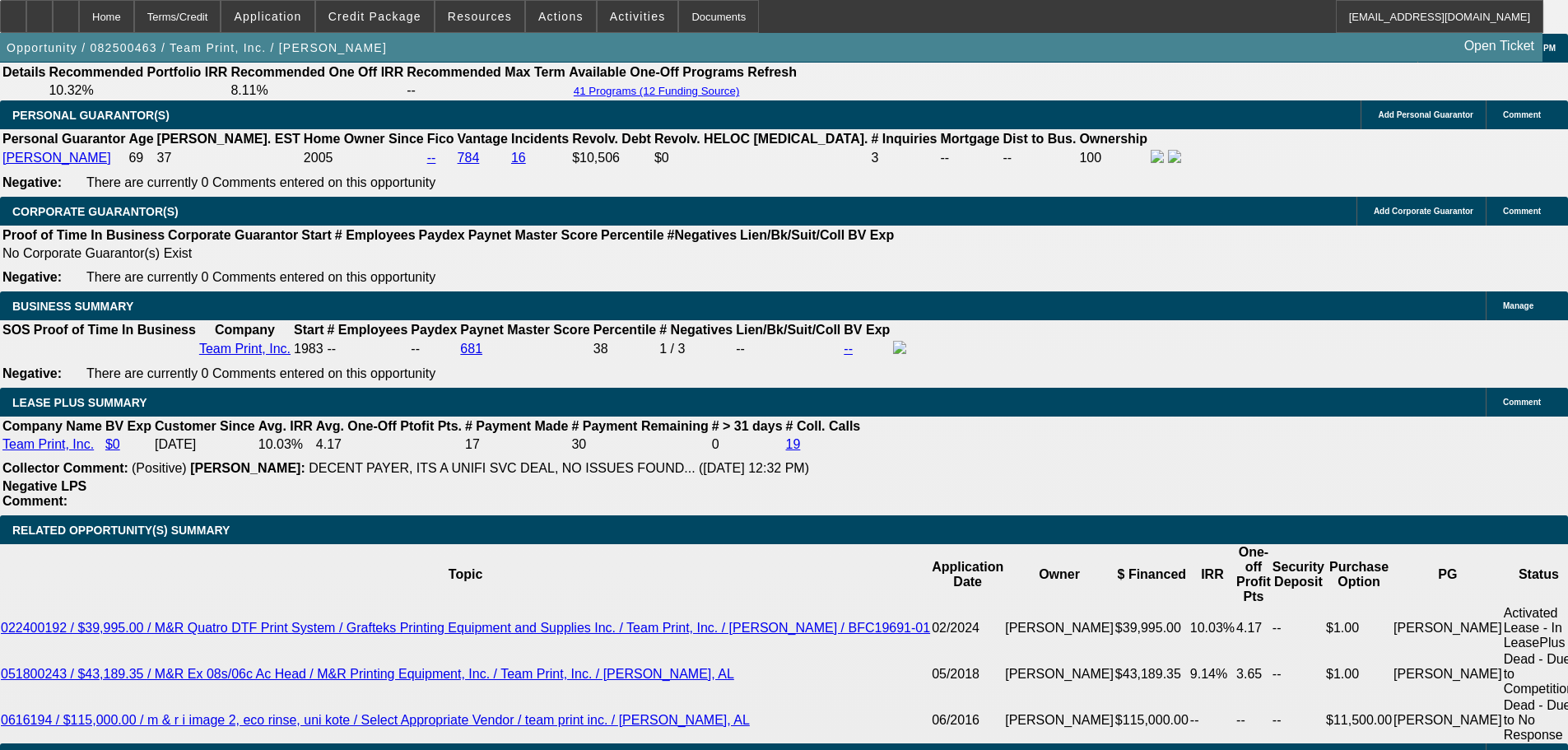
select select "0"
select select "2"
select select "0"
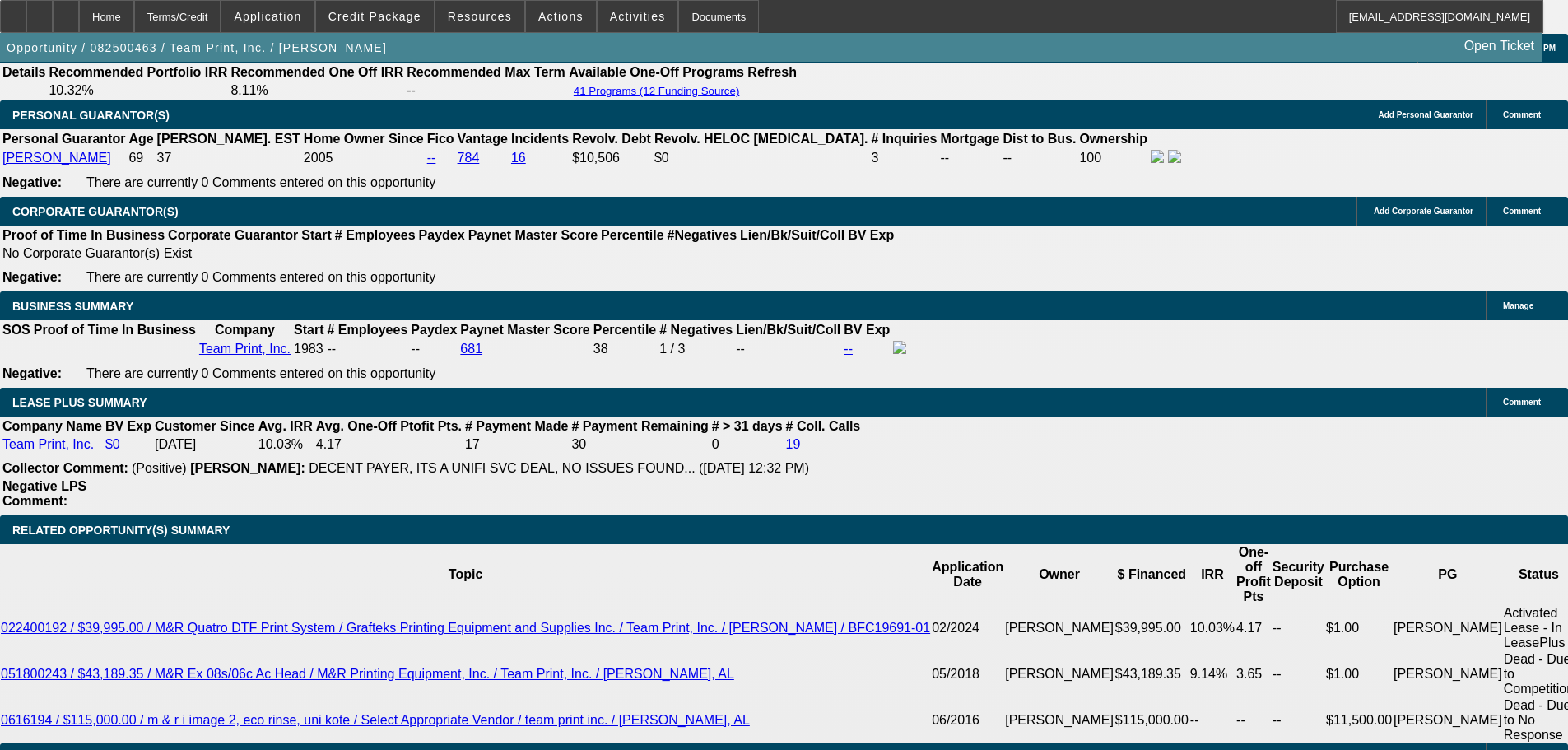
select select "0"
select select "2"
select select "0"
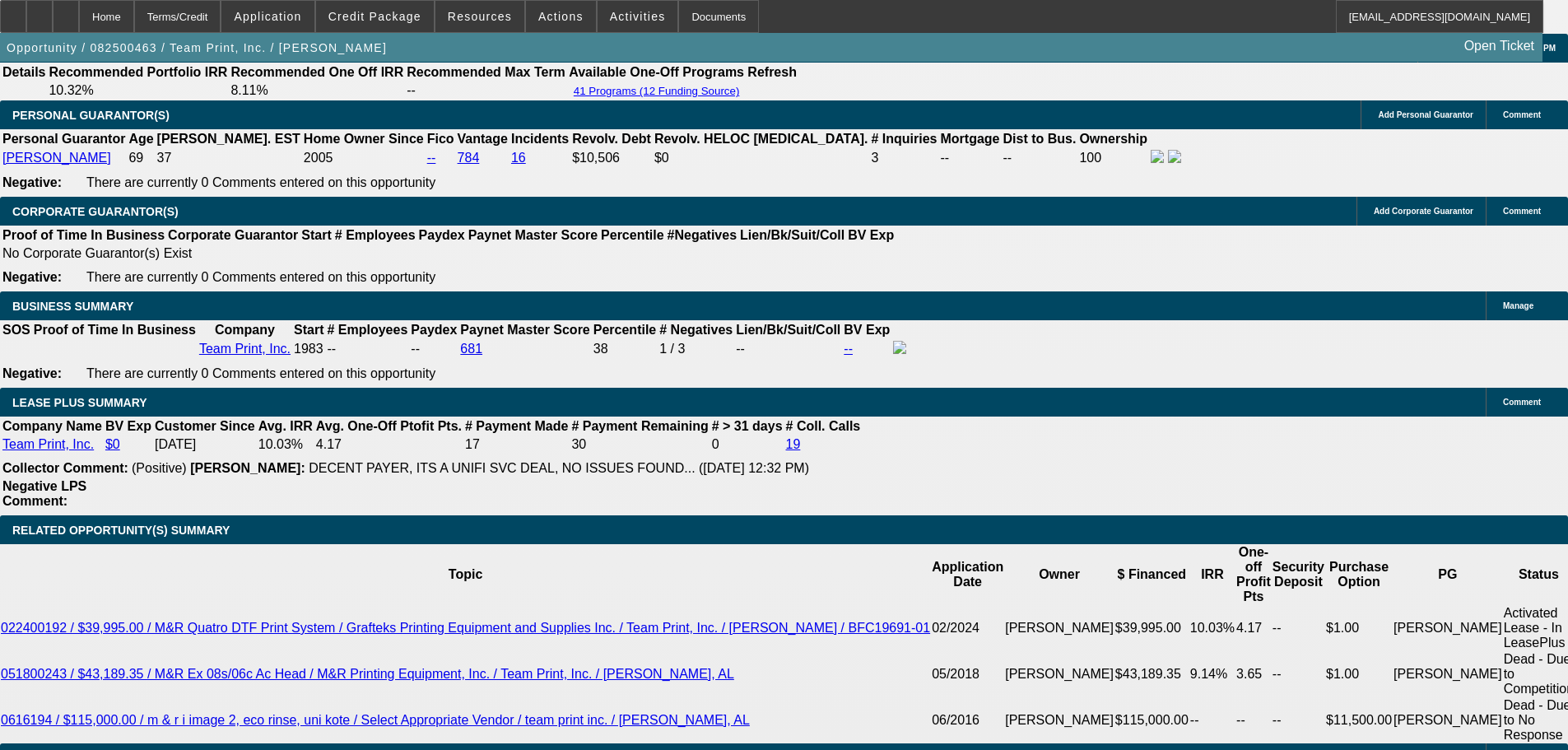
select select "0"
select select "2"
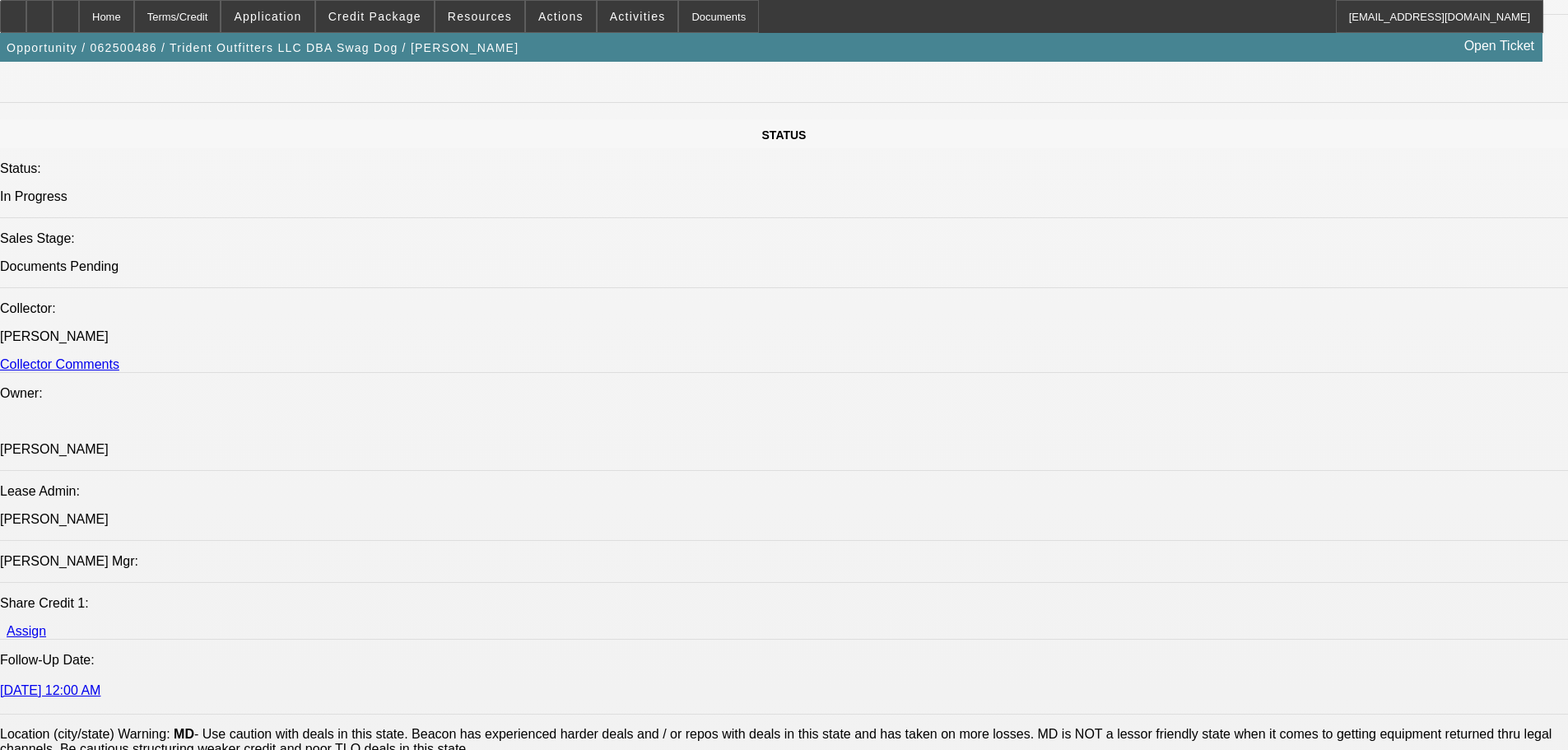
select select "0"
select select "2"
select select "0"
select select "2"
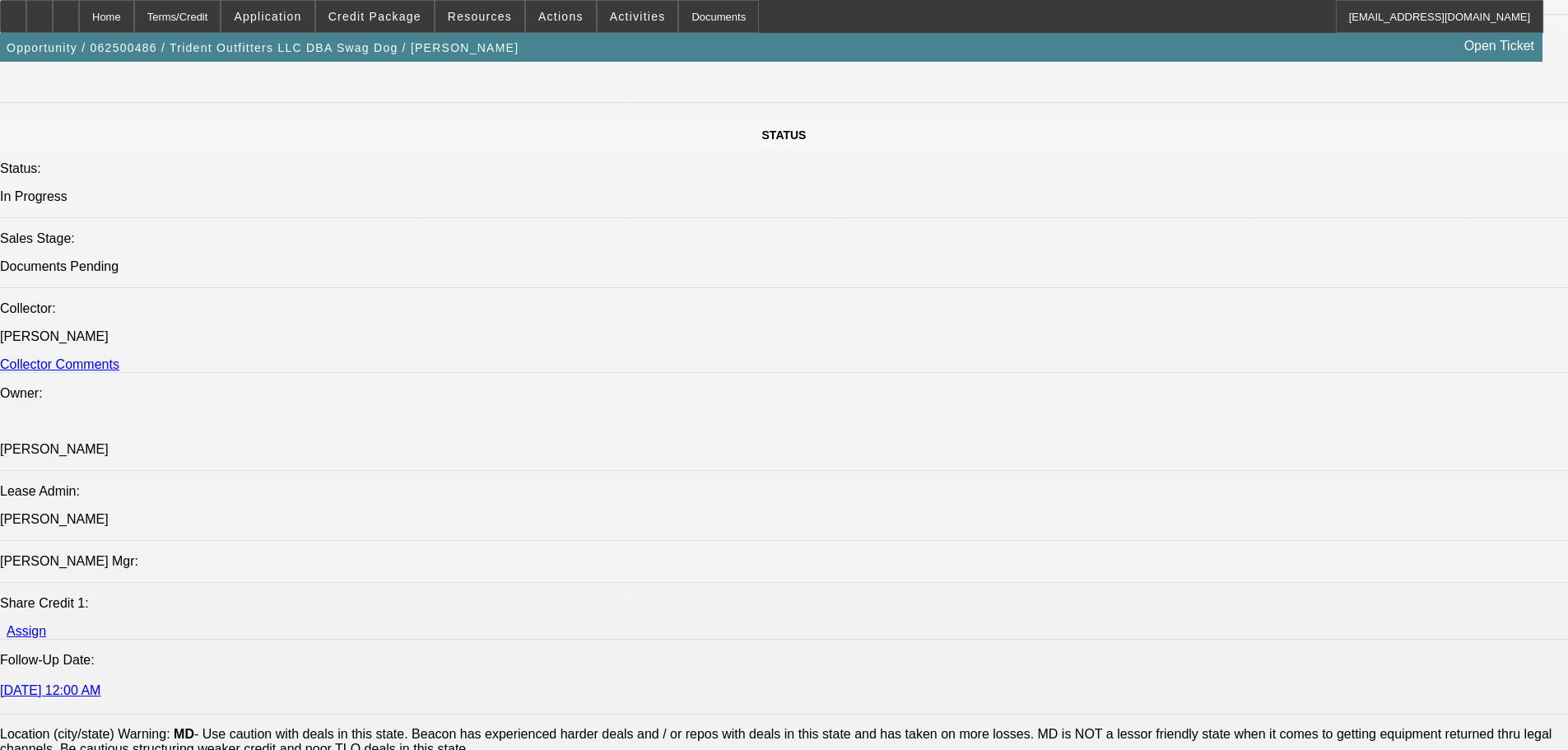
select select "0"
select select "2"
select select "0"
select select "2"
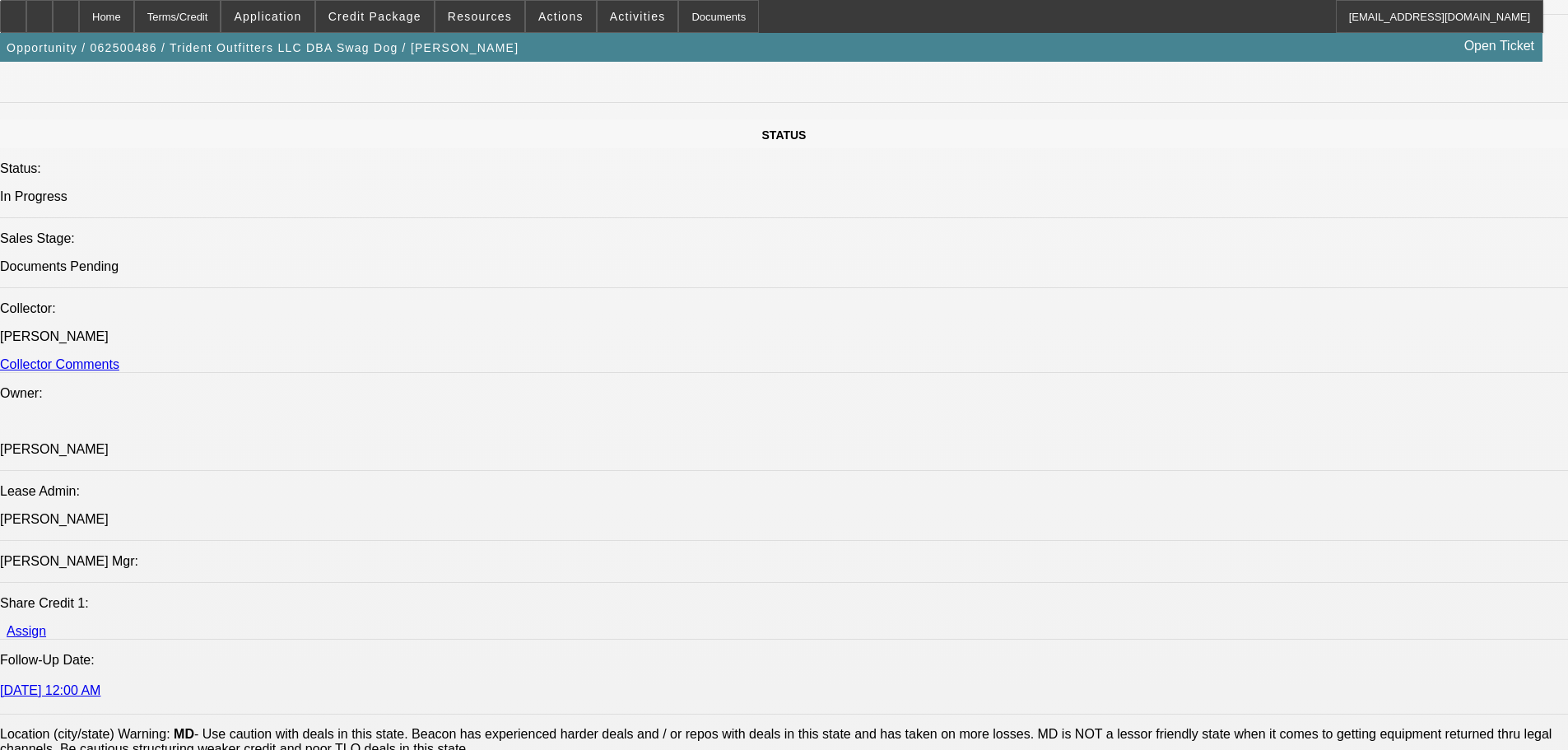
select select "0"
select select "2"
select select "0"
select select "2"
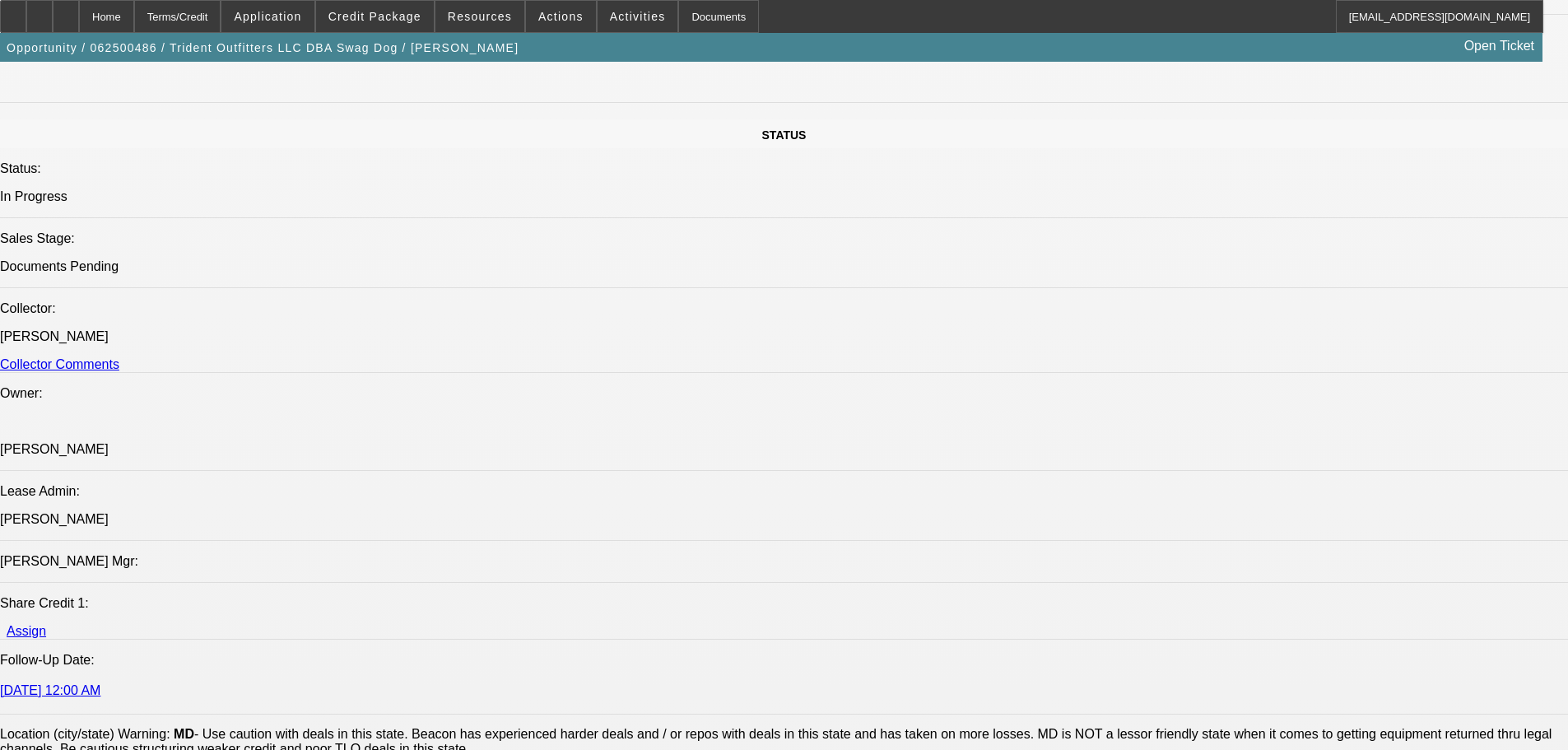
select select "0"
select select "2"
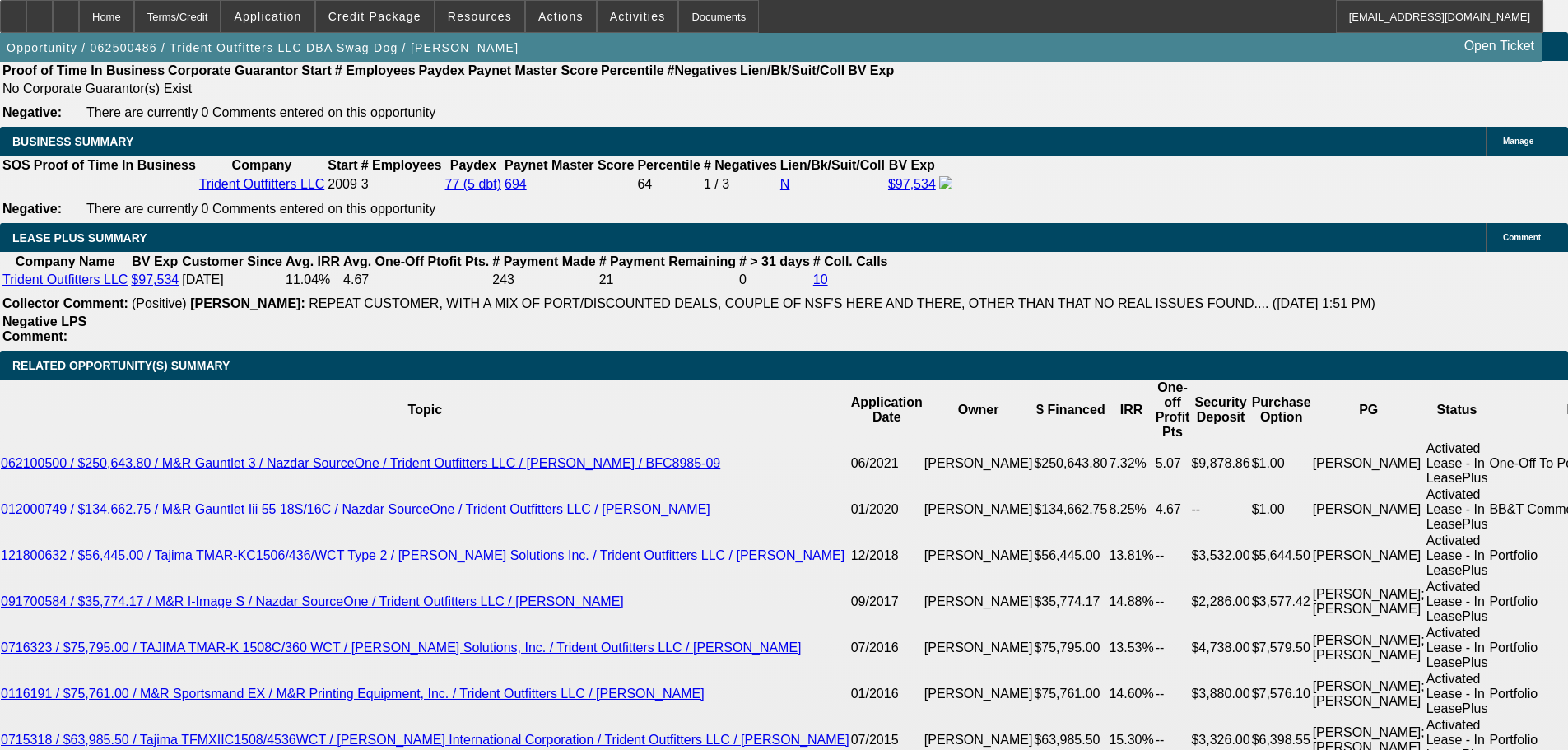
scroll to position [2711, 0]
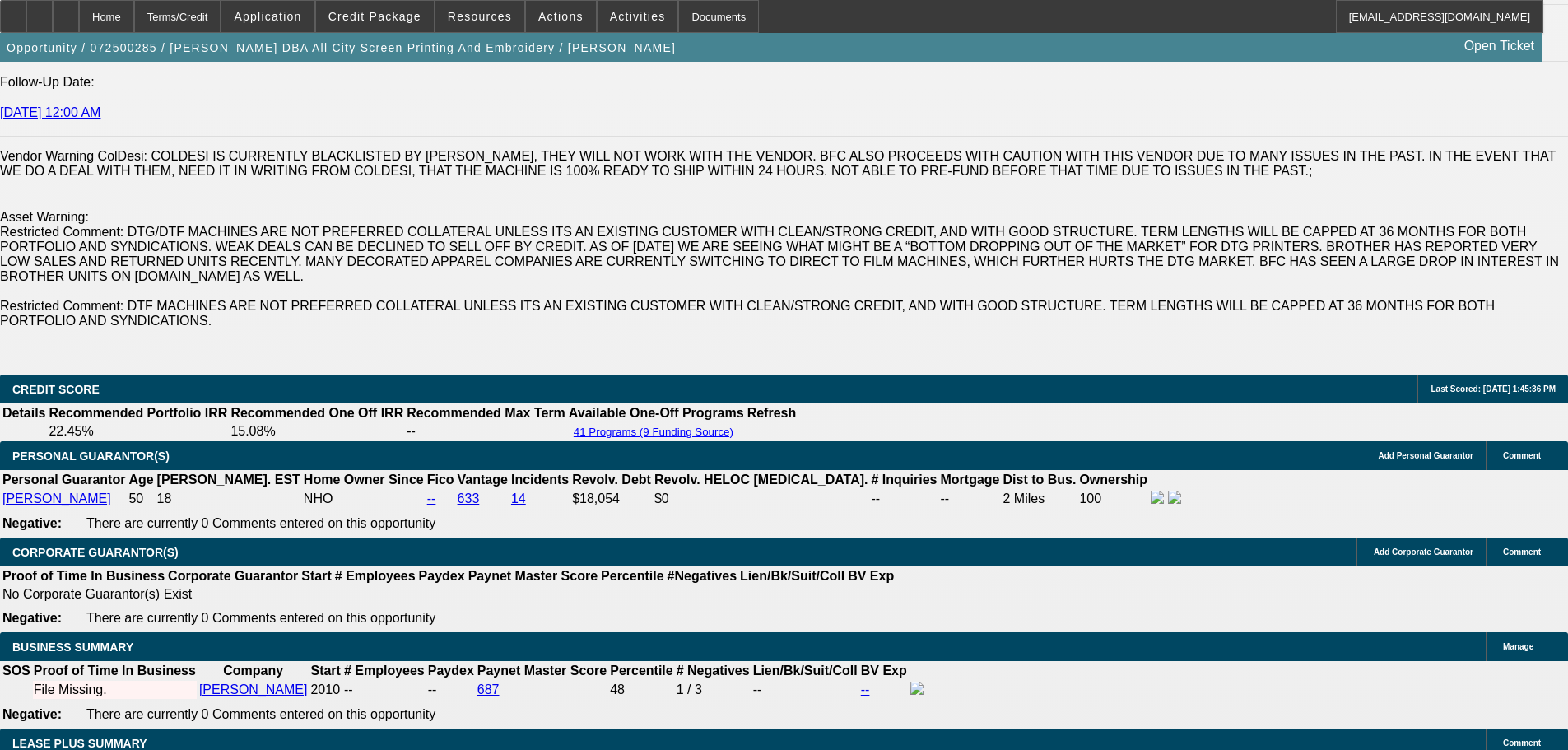
select select "0"
select select "0.1"
select select "4"
select select "0"
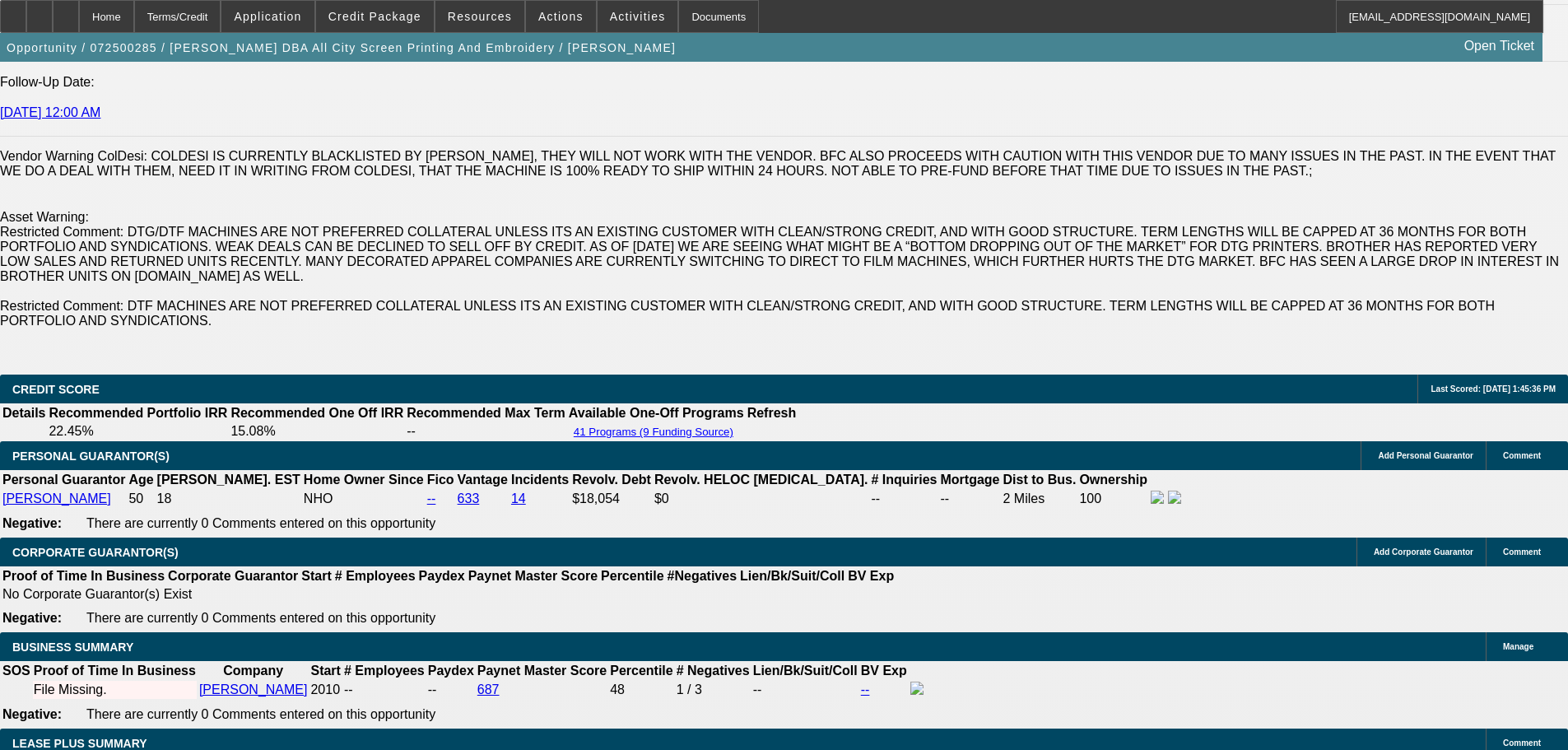
select select "0"
select select "0.1"
select select "4"
select select "0"
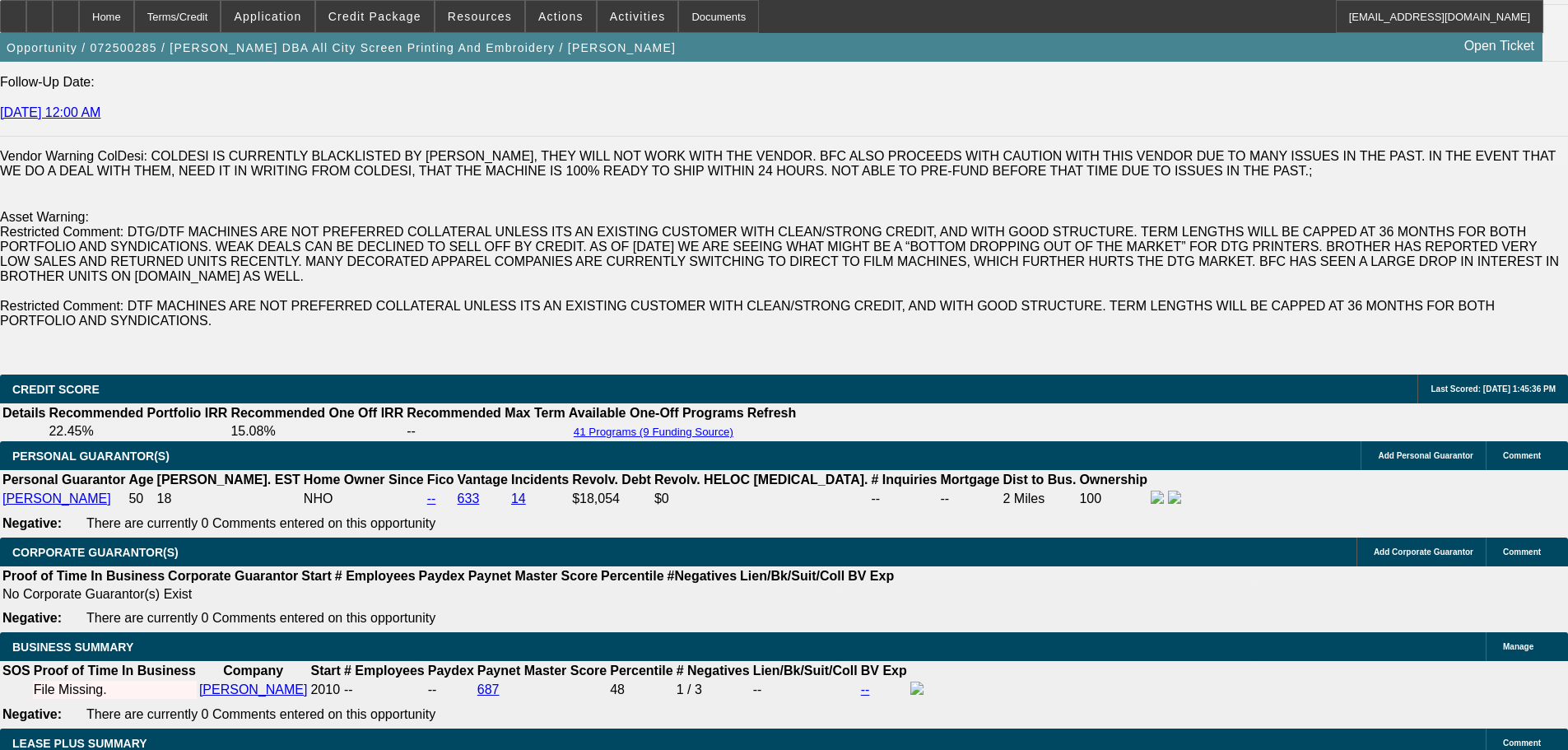
select select "0.1"
select select "4"
select select "0"
select select "0.1"
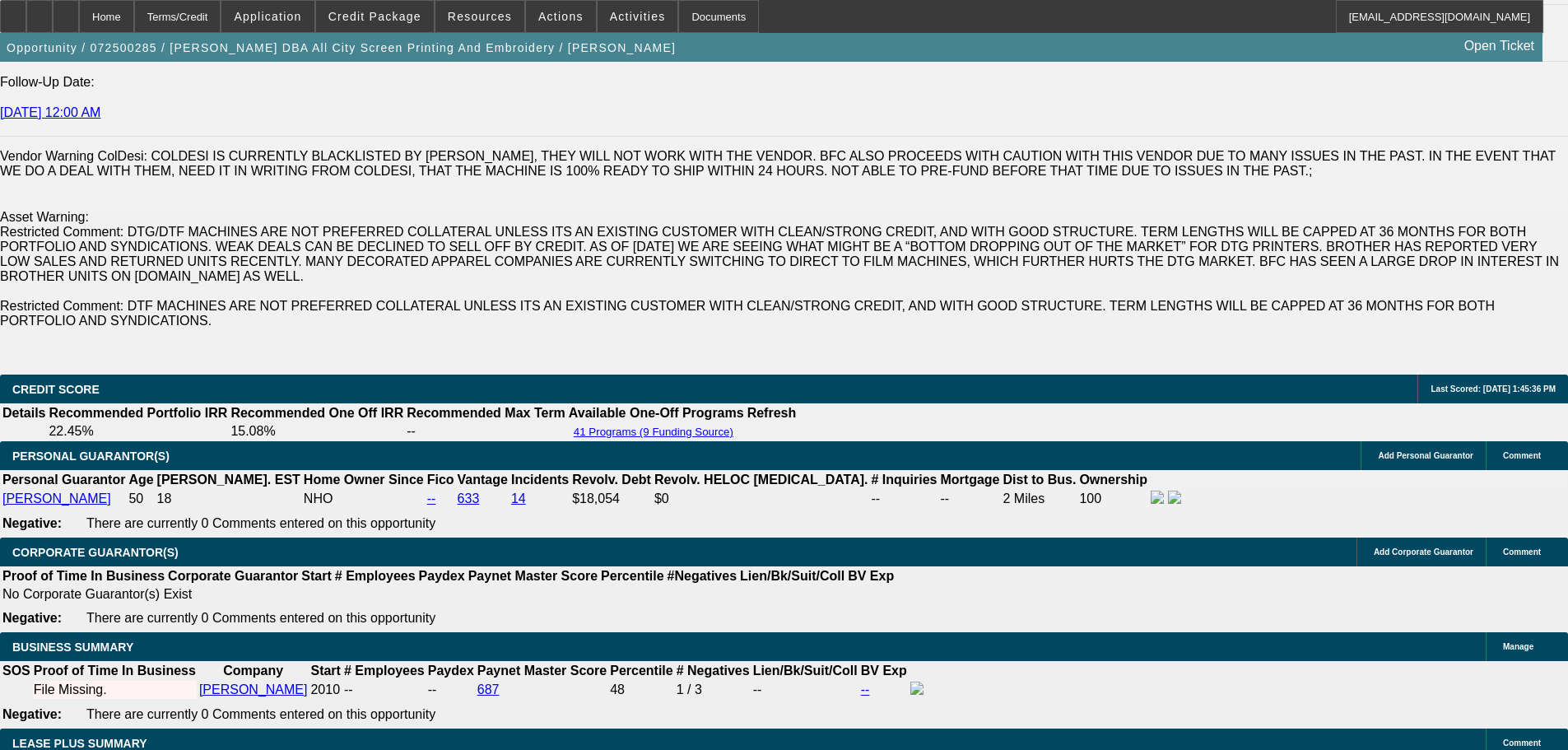
select select "4"
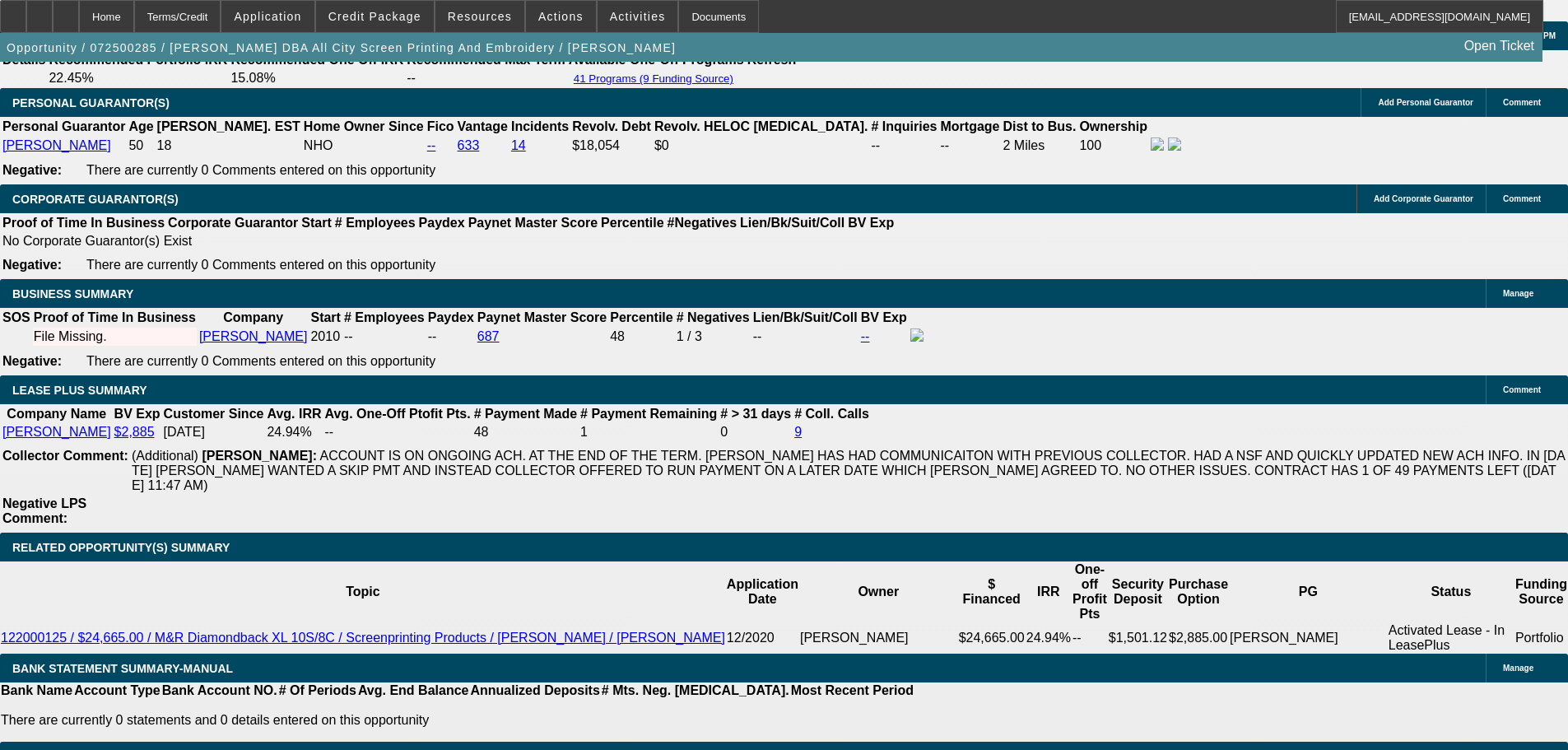
scroll to position [2931, 0]
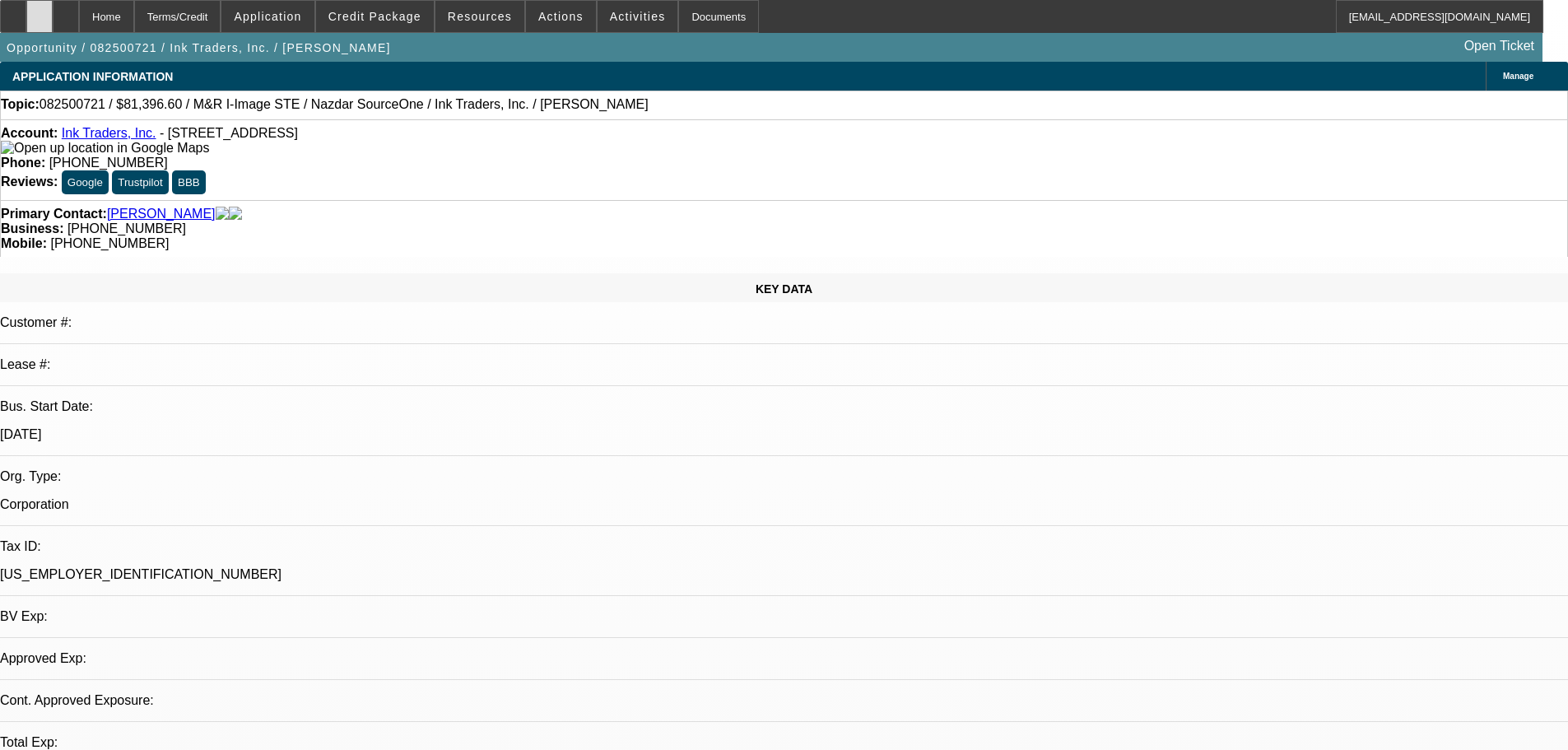
select select "0"
select select "2"
select select "0.1"
select select "1"
select select "2"
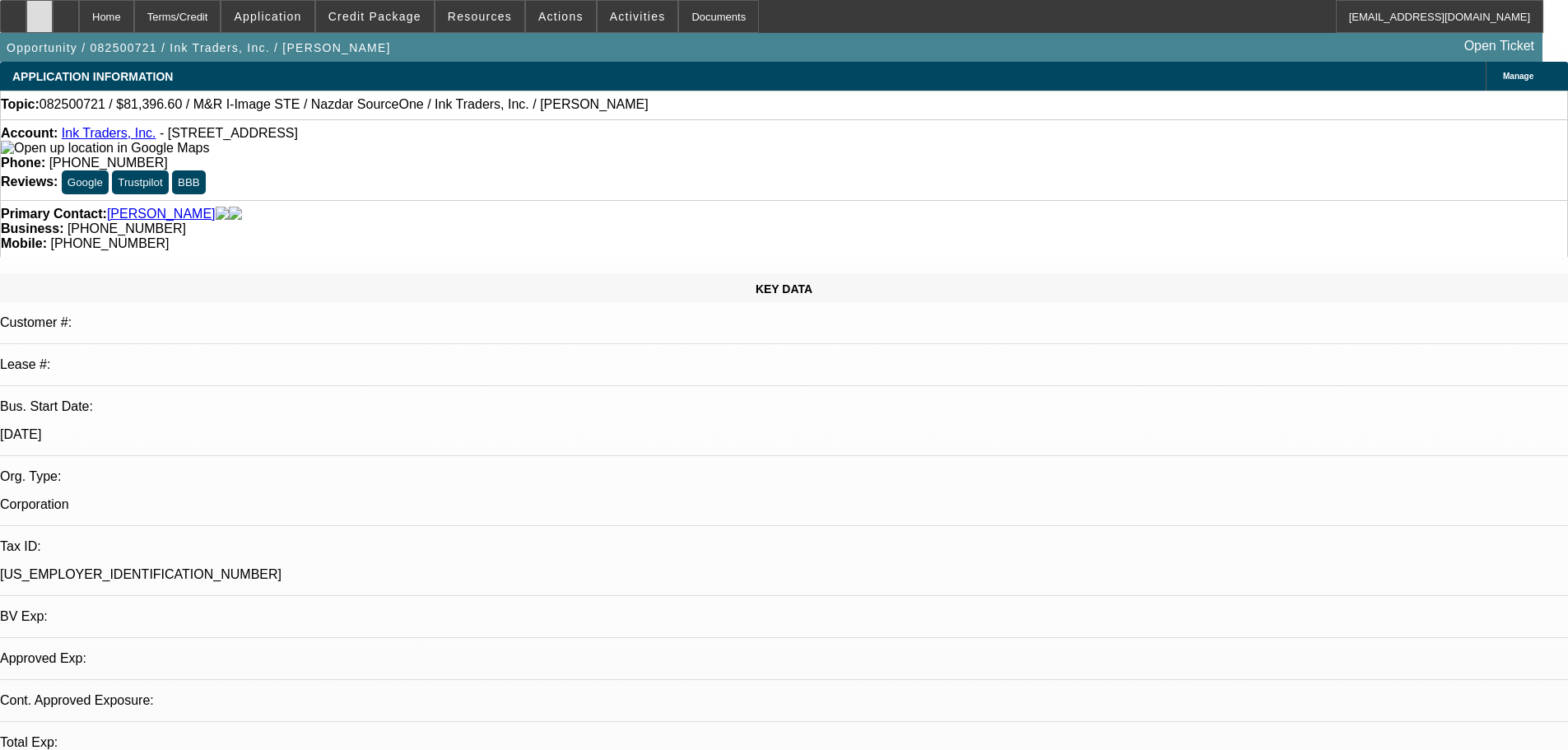
select select "4"
click at [52, 17] on div at bounding box center [40, 16] width 27 height 33
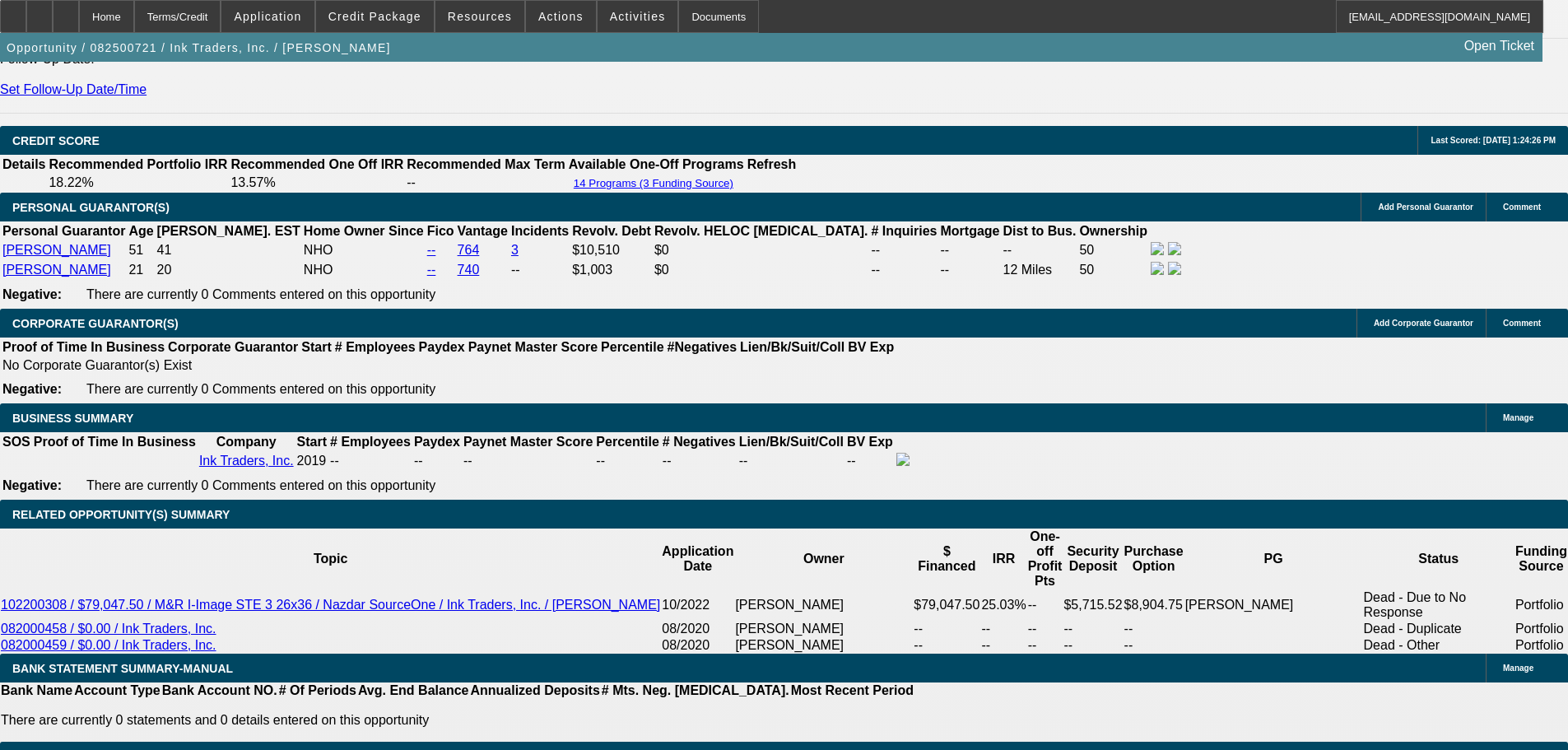
scroll to position [2471, 0]
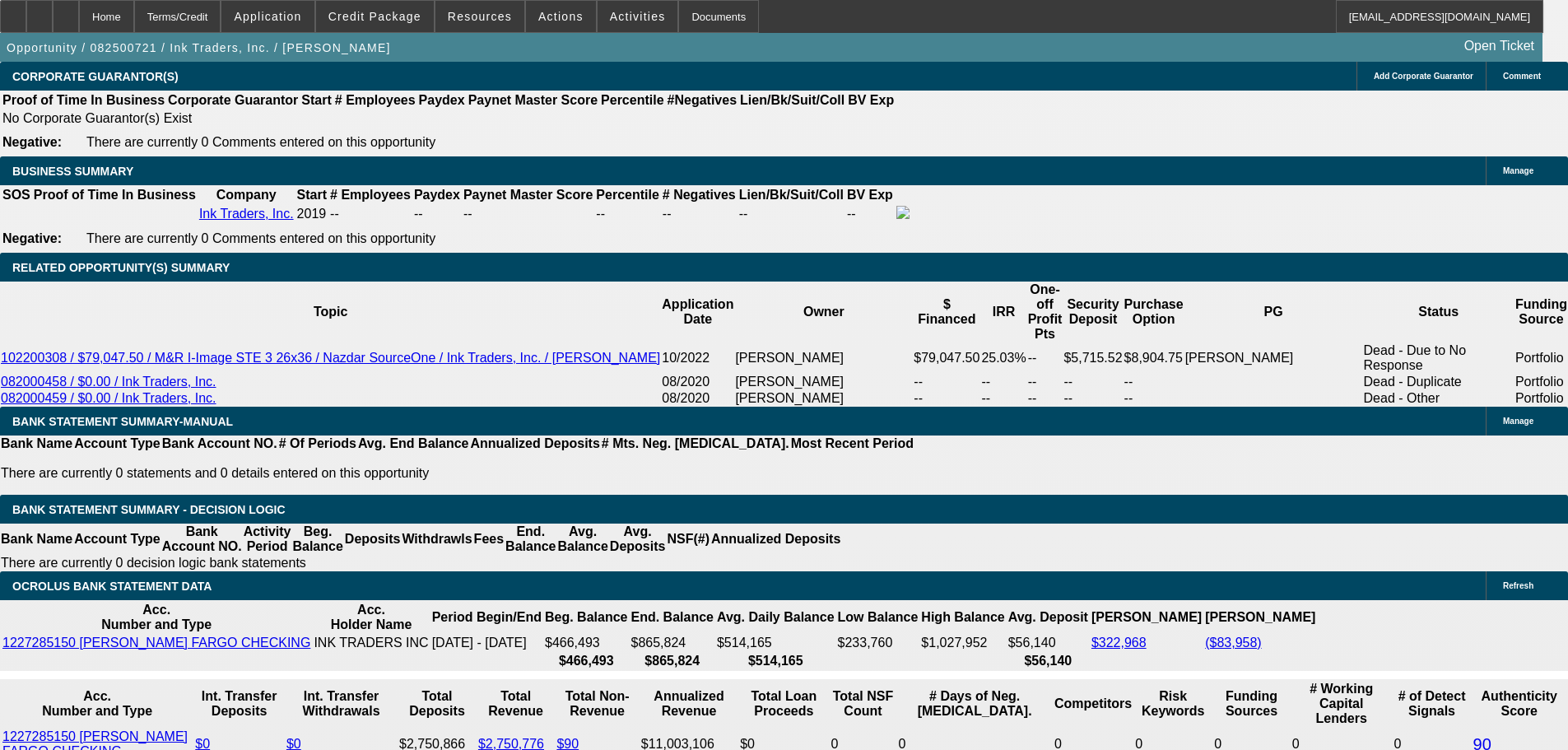
select select "0.05"
type input "$4,819.83"
type input "UNKNOWN"
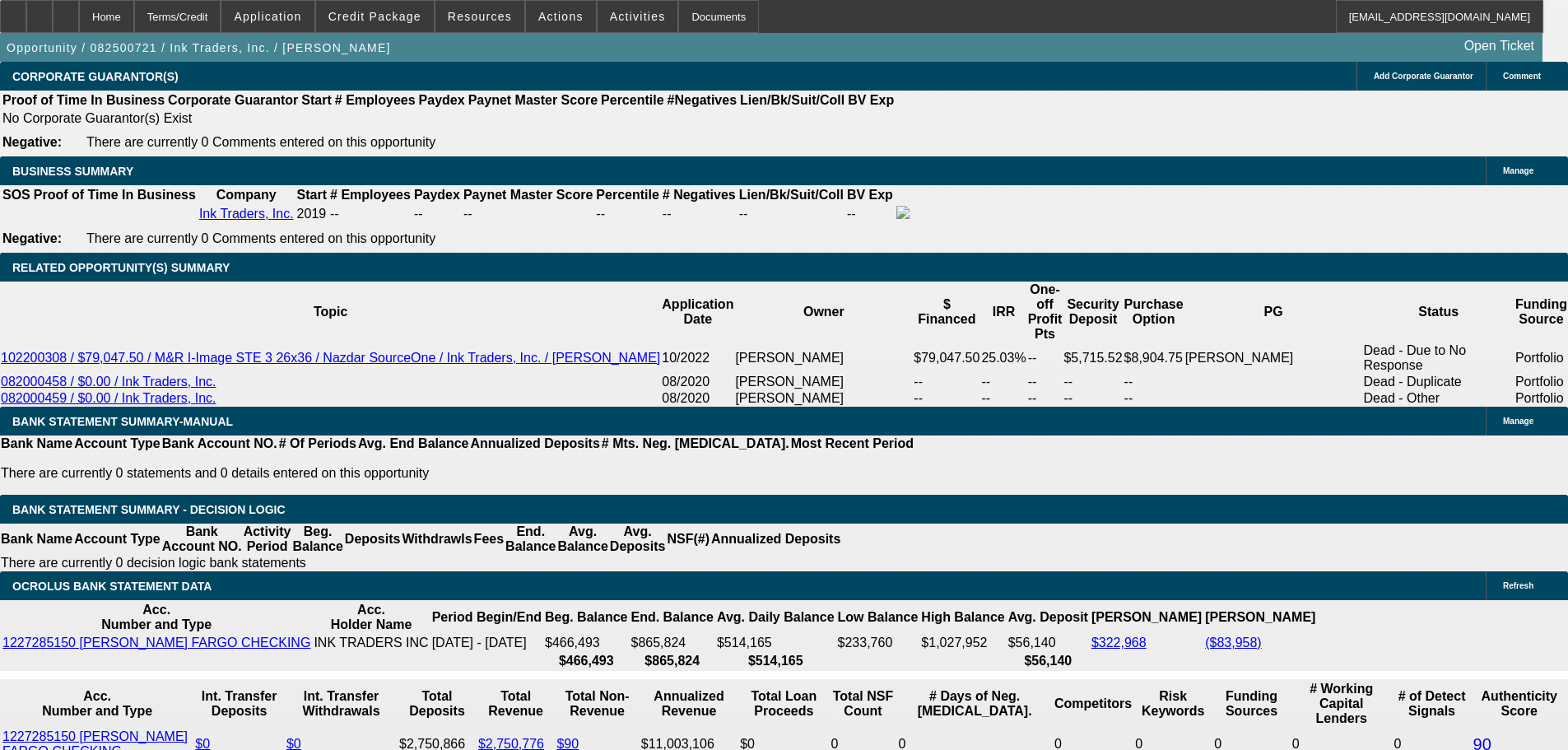
type input "$6,900.32"
type input "$3,450.16"
select select "0"
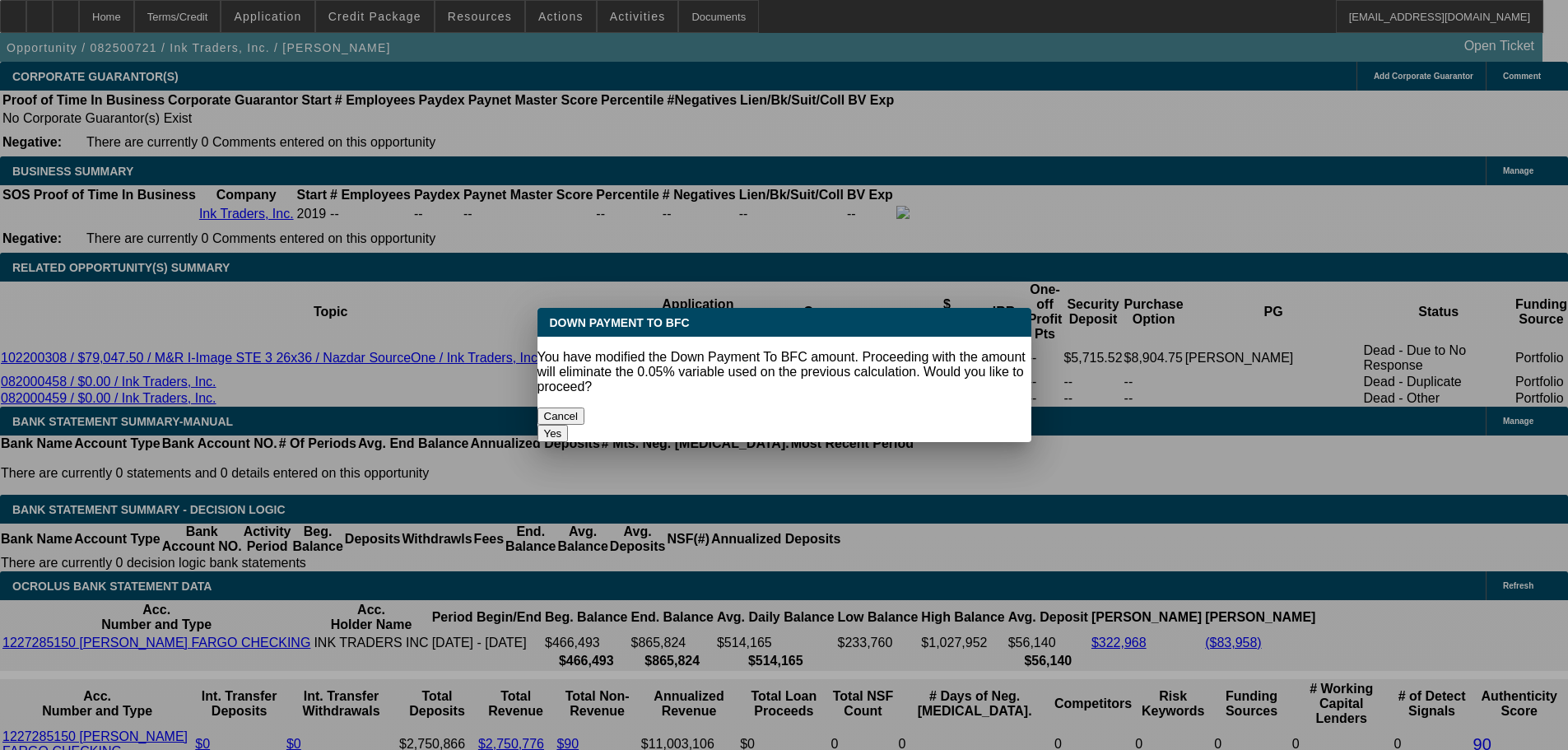
scroll to position [0, 0]
click at [568, 425] on button "Yes" at bounding box center [553, 434] width 31 height 17
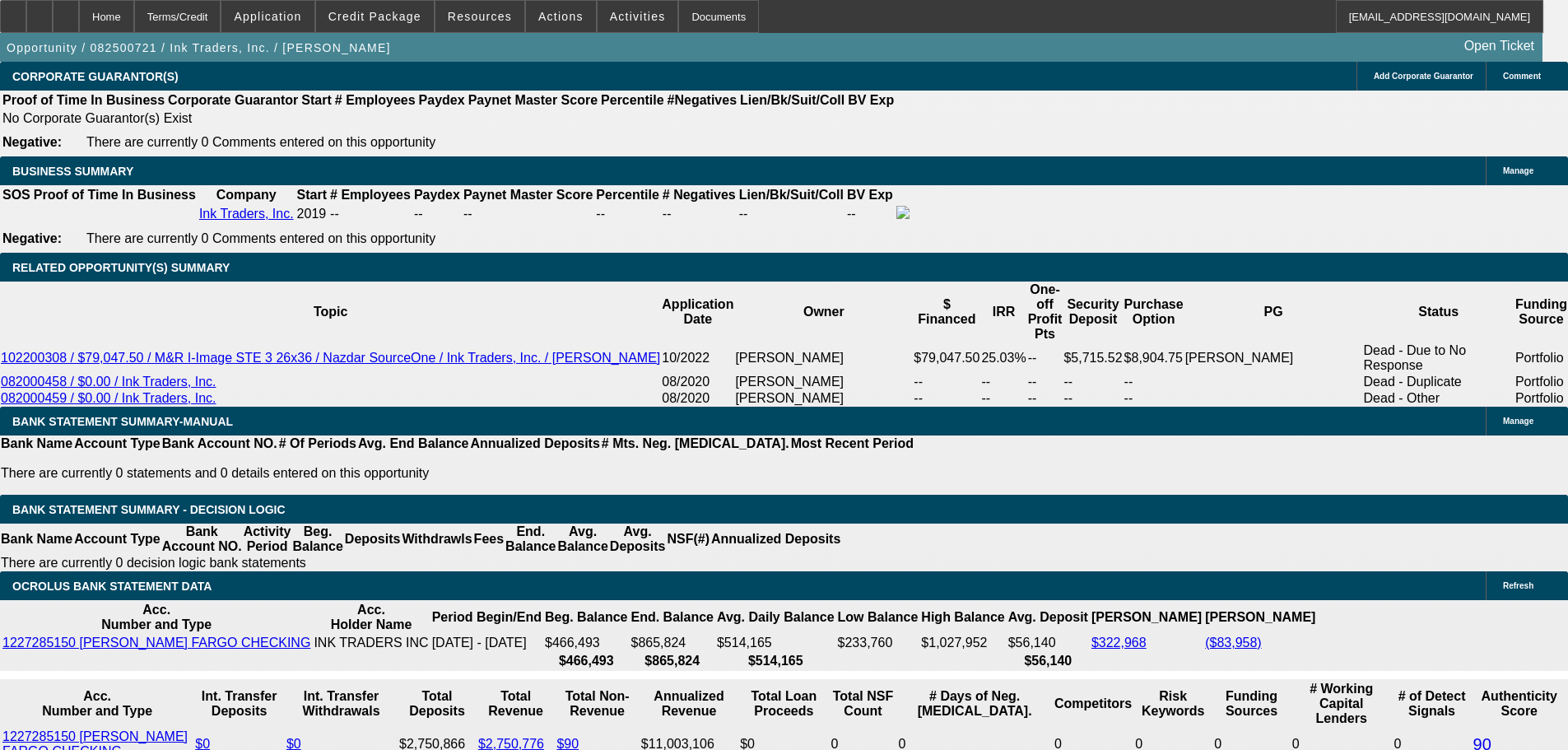
type input "$0.00"
type input "$7,263.50"
type input "$3,631.75"
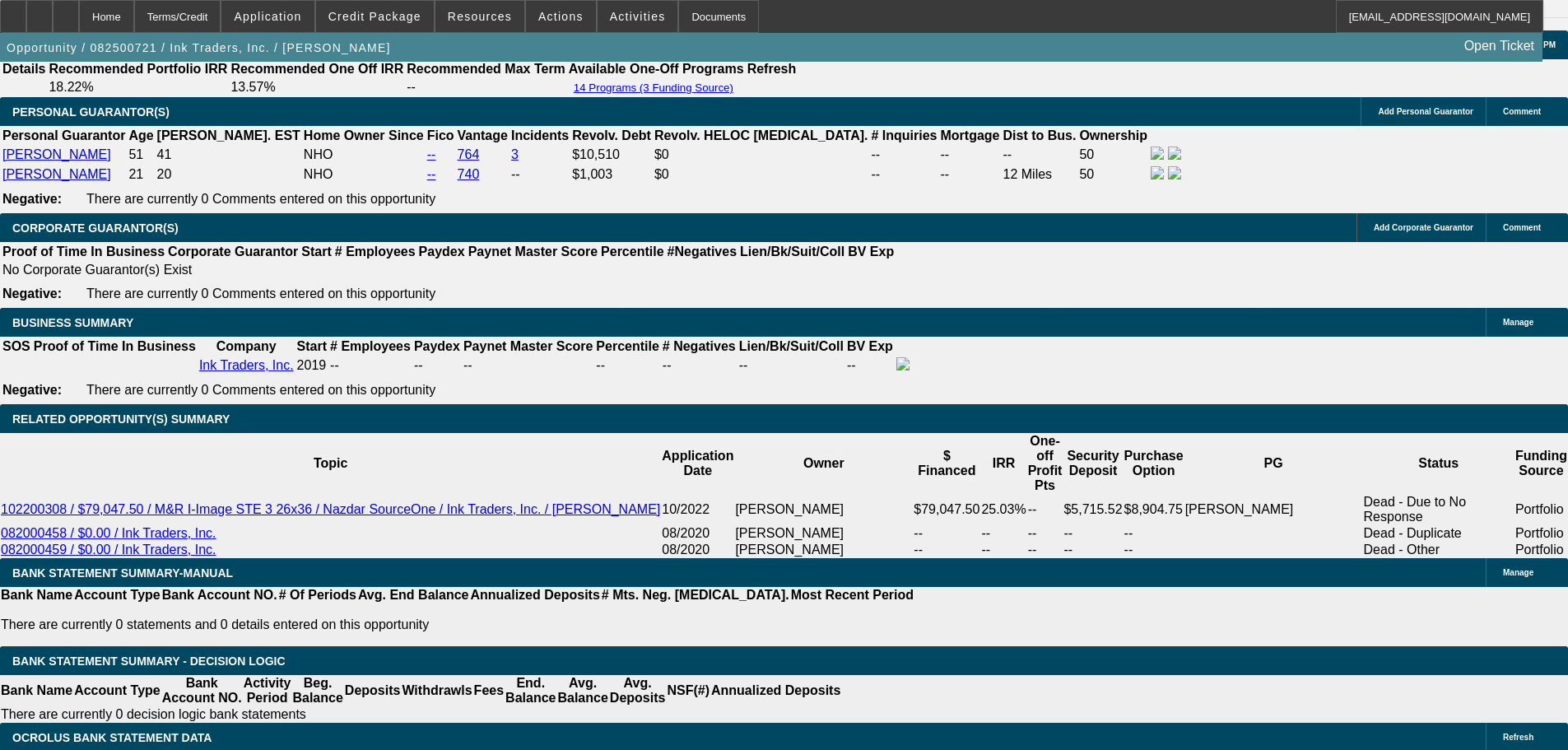
scroll to position [2306, 0]
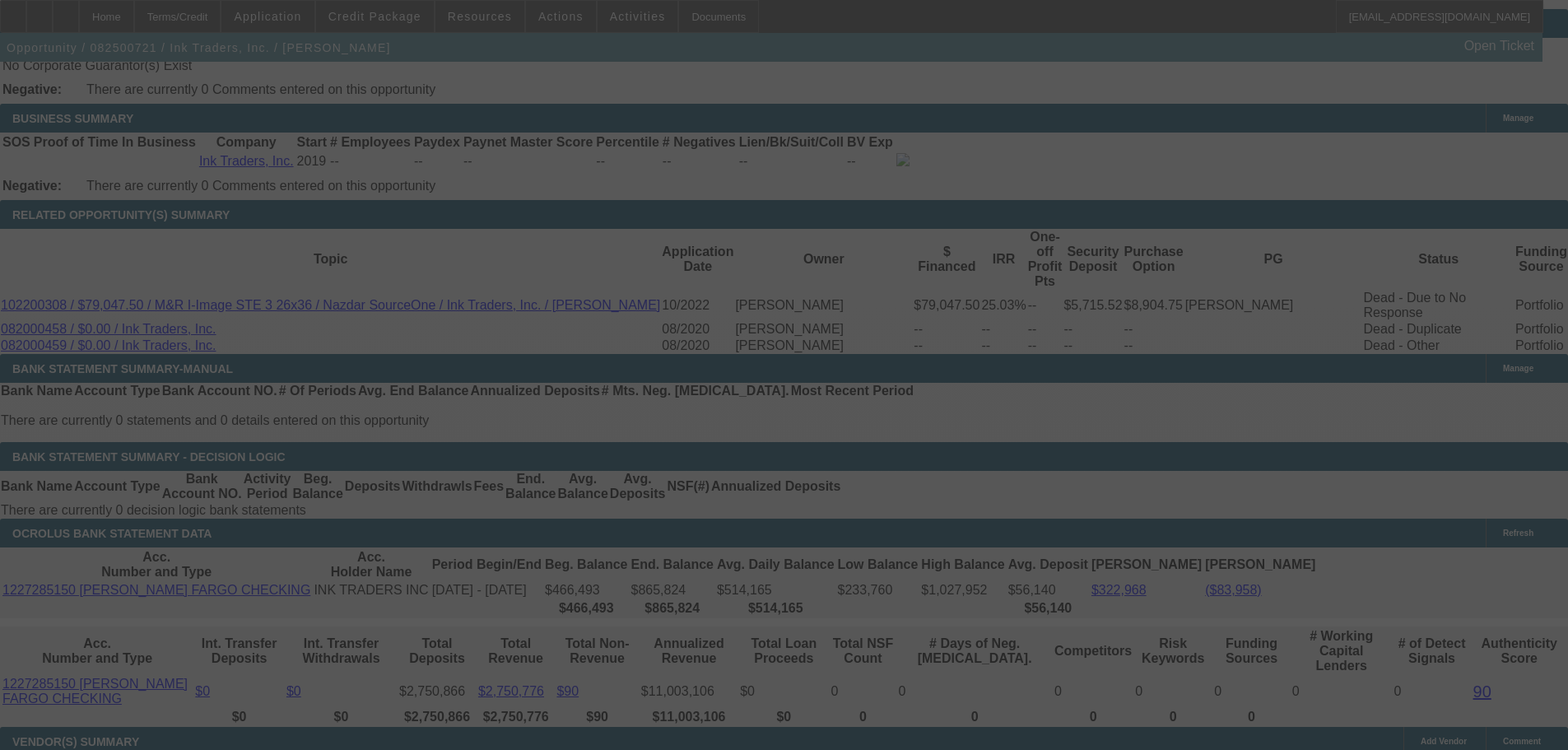
scroll to position [2553, 0]
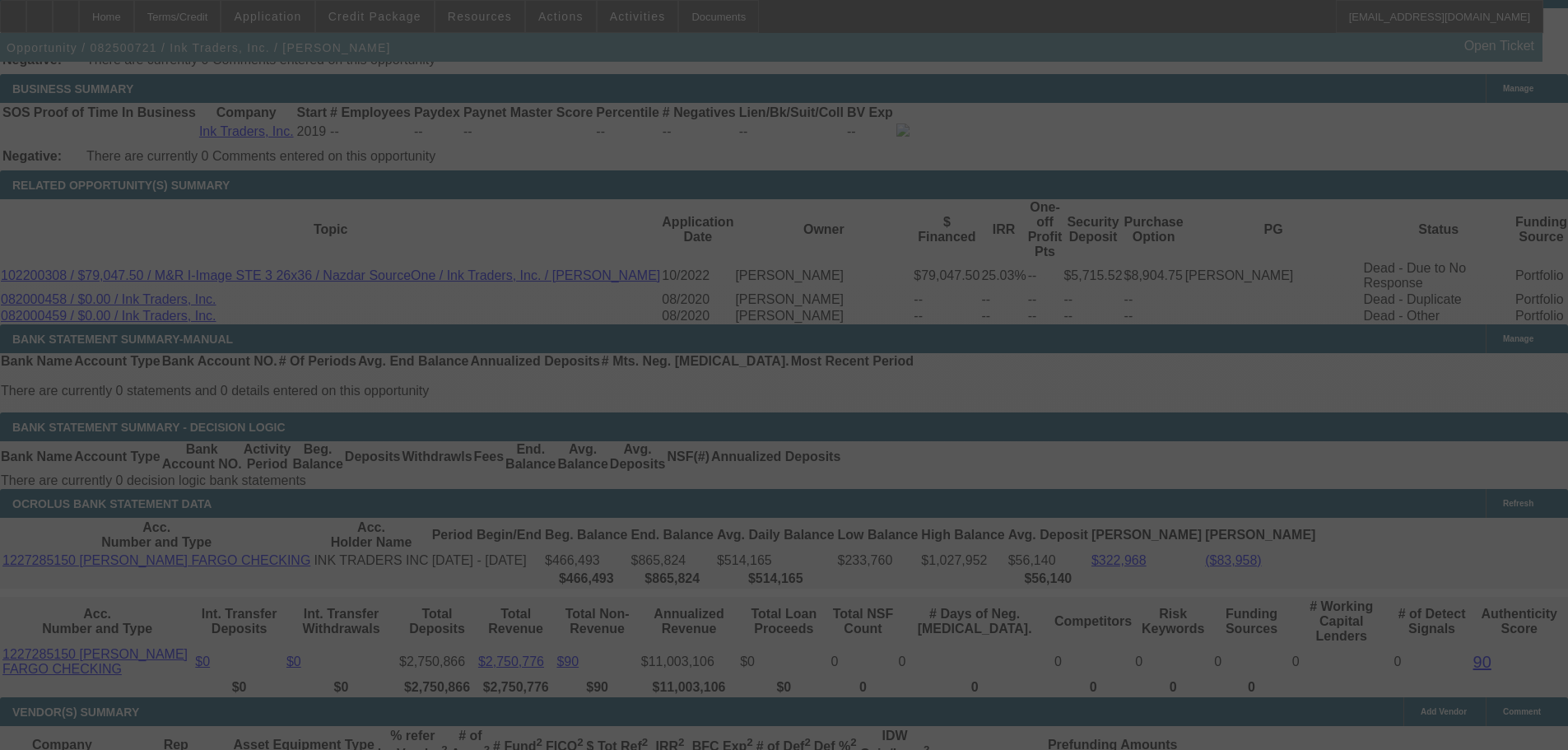
select select "0"
select select "2"
select select "0.1"
select select "4"
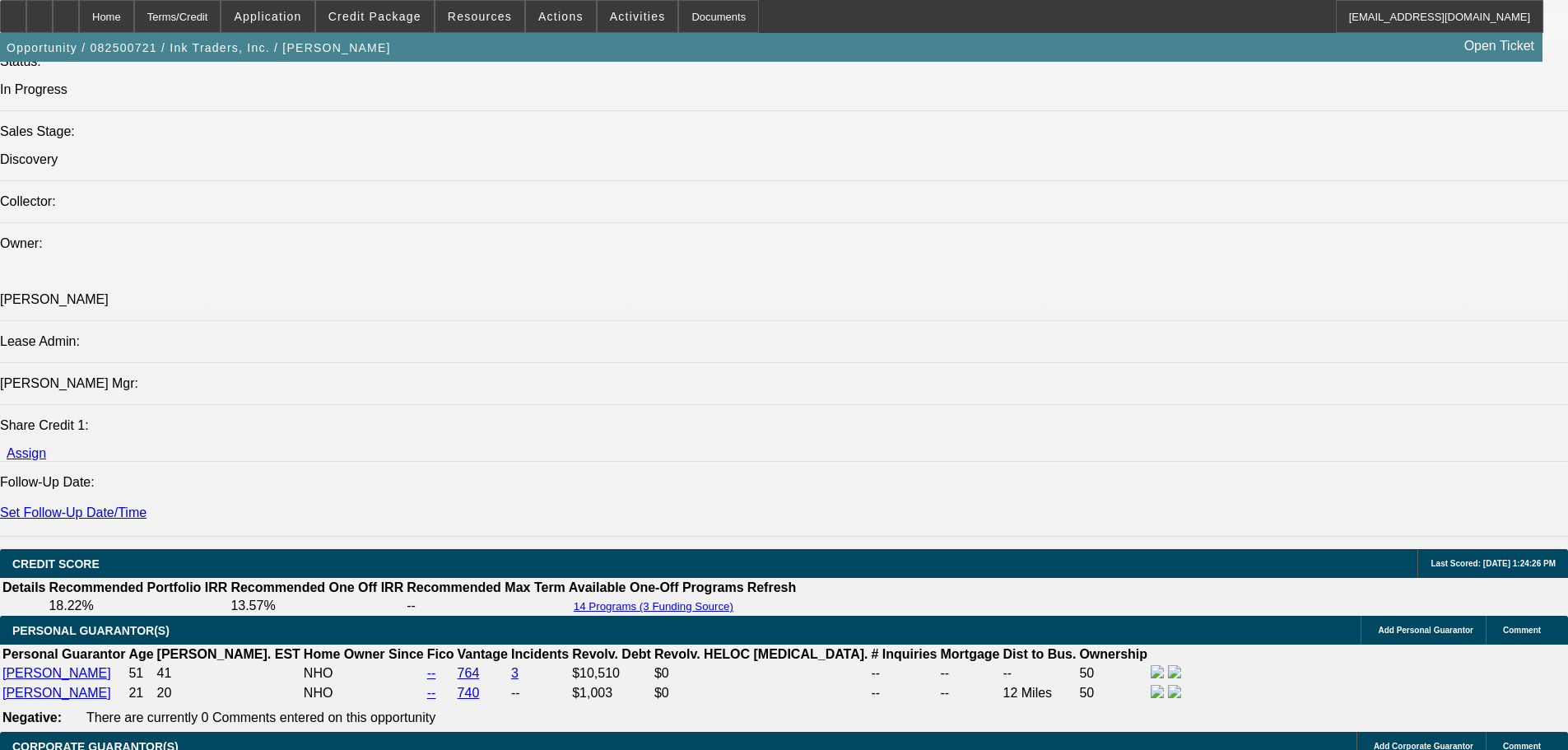
scroll to position [2058, 0]
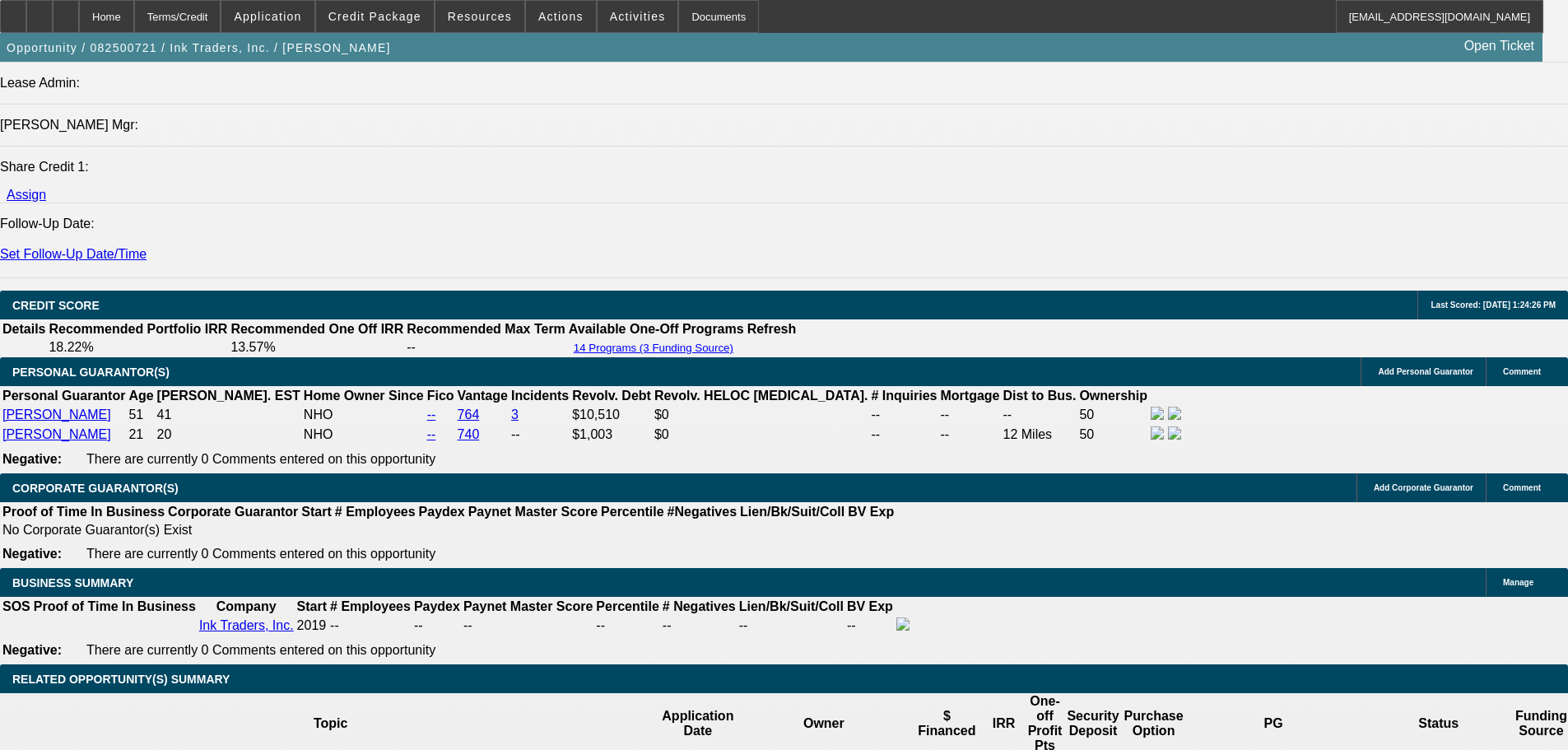
drag, startPoint x: 203, startPoint y: 282, endPoint x: 109, endPoint y: 252, distance: 98.7
copy span "Ink Traders, Inc. opened in [DATE] by two former employees of a past BFC lessee…"
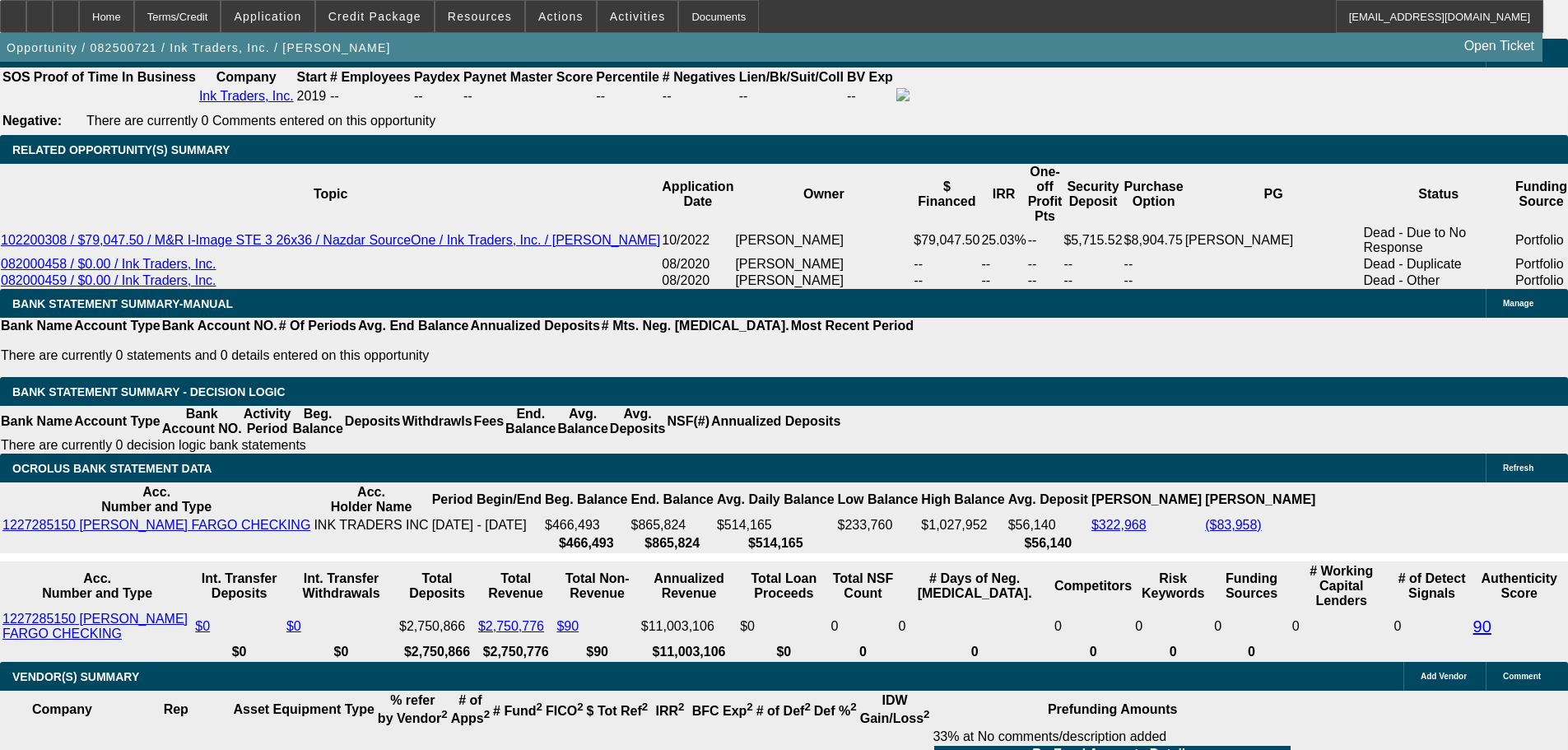
scroll to position [2635, 0]
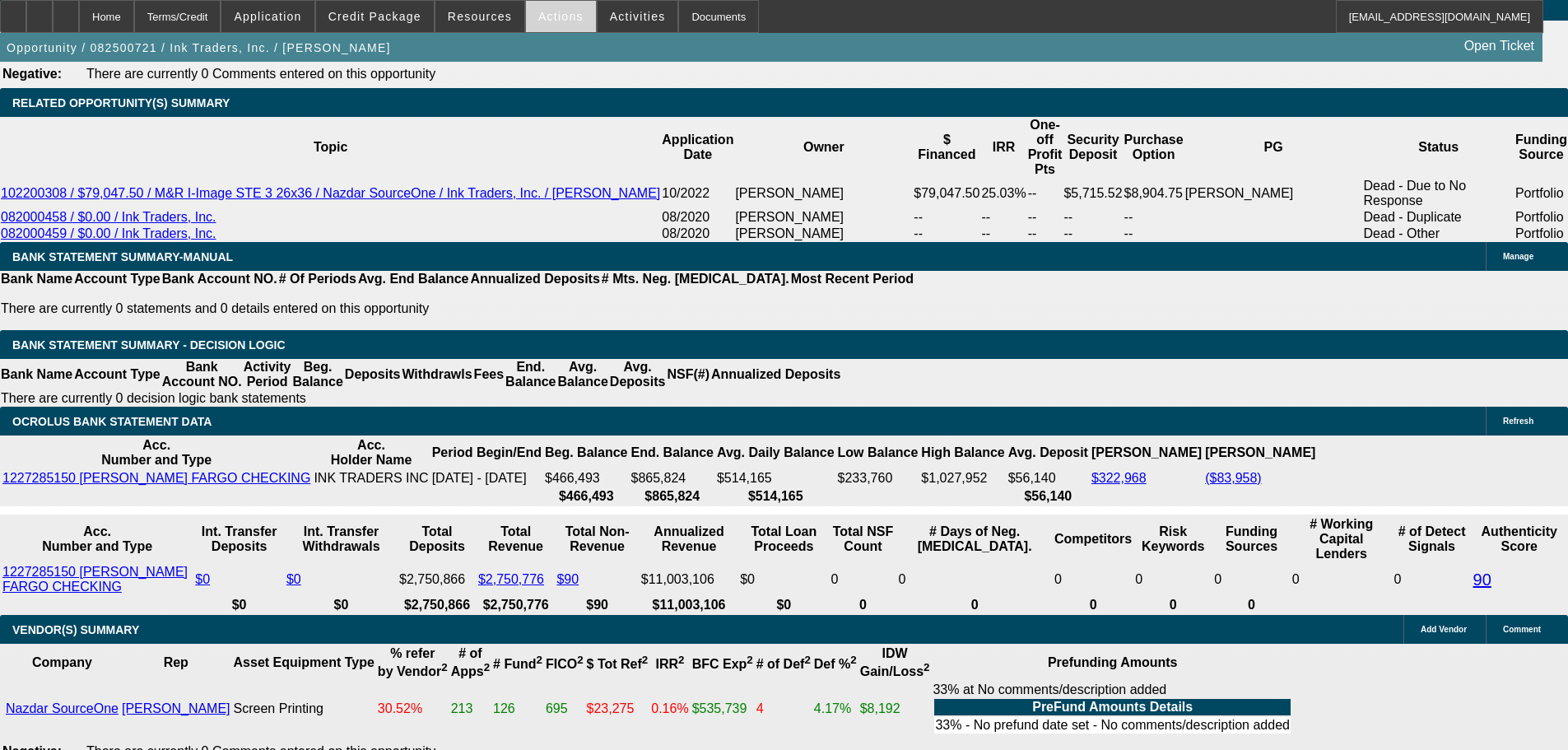
click at [545, 19] on span "Actions" at bounding box center [561, 16] width 46 height 13
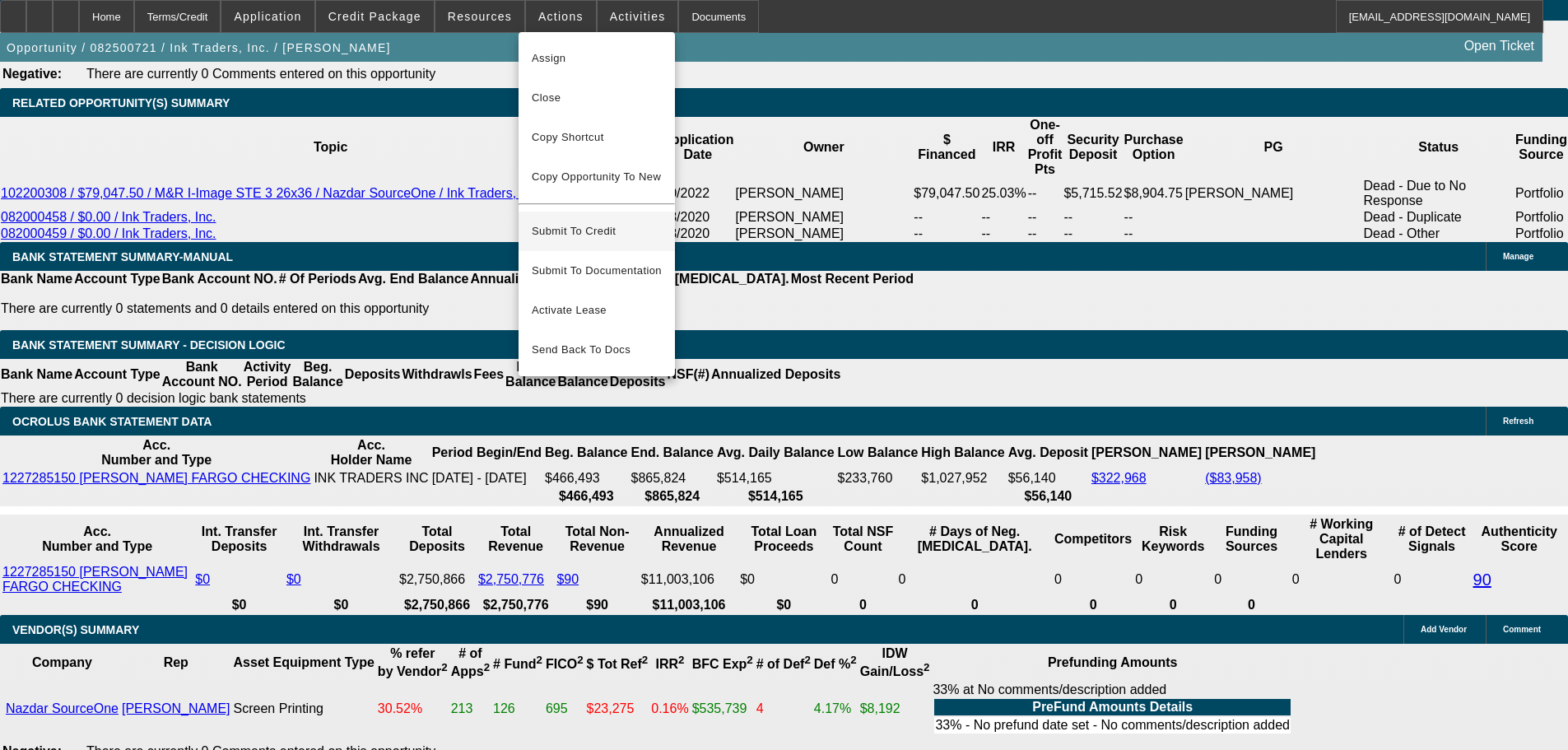
click at [586, 222] on span "Submit To Credit" at bounding box center [596, 231] width 130 height 20
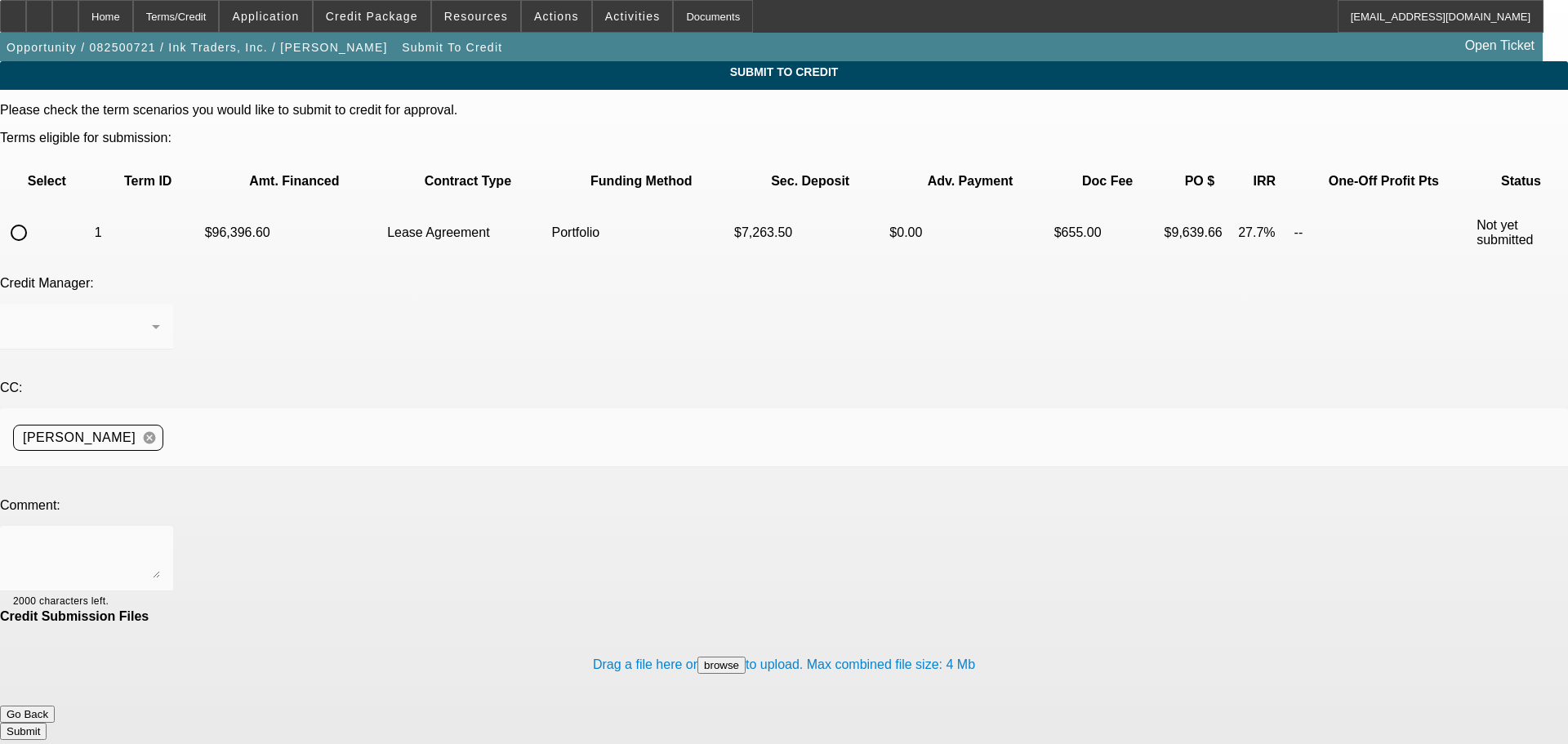
click at [35, 216] on input "radio" at bounding box center [19, 233] width 32 height 32
radio input "true"
click at [152, 317] on div "[PERSON_NAME]" at bounding box center [82, 326] width 139 height 20
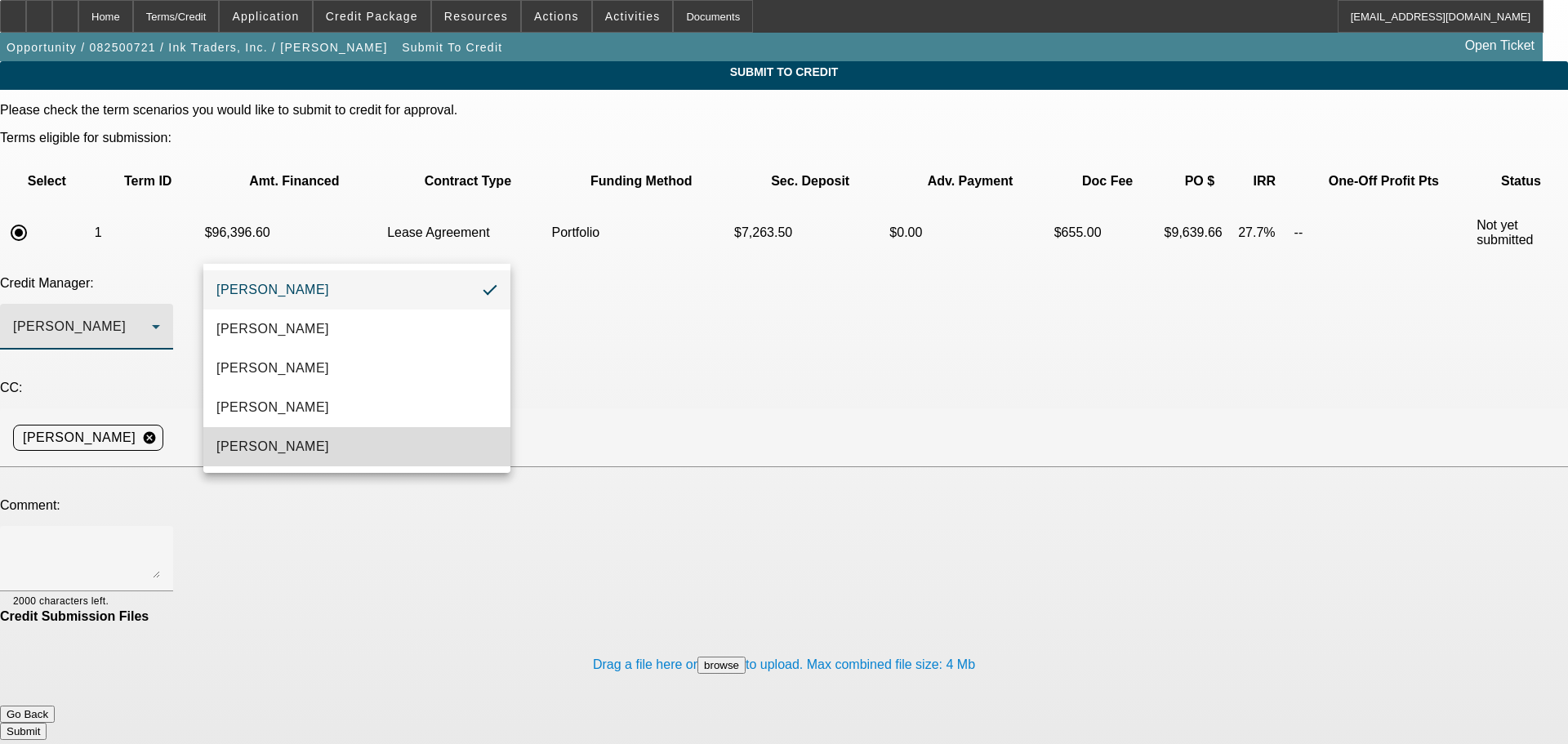
click at [291, 453] on span "[PERSON_NAME]" at bounding box center [273, 447] width 112 height 20
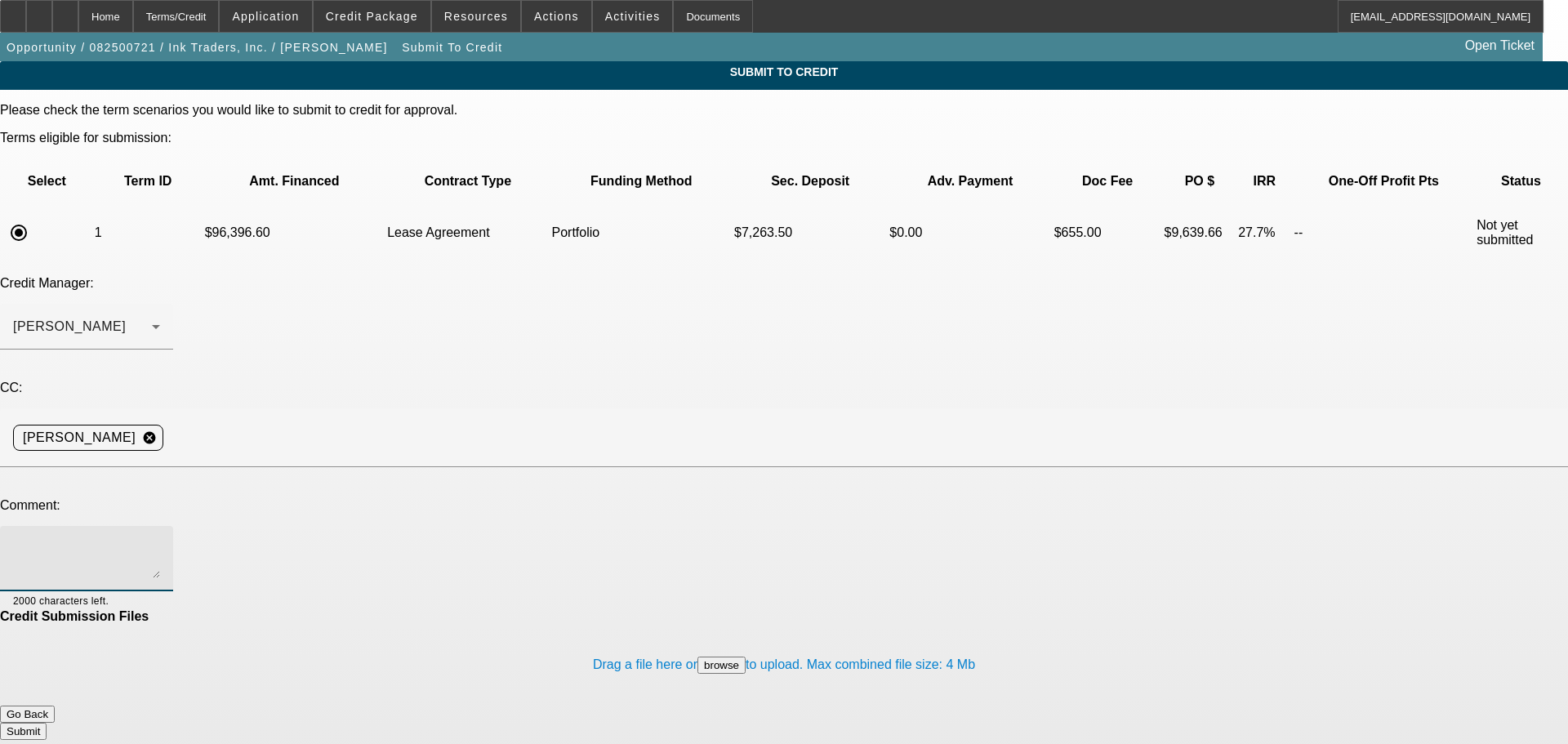
click at [160, 539] on textarea at bounding box center [86, 559] width 147 height 39
type textarea "a"
type textarea "[PERSON_NAME], please review this M&R deal in [GEOGRAPHIC_DATA] we emailed abou…"
click at [47, 723] on button "Submit" at bounding box center [23, 731] width 47 height 17
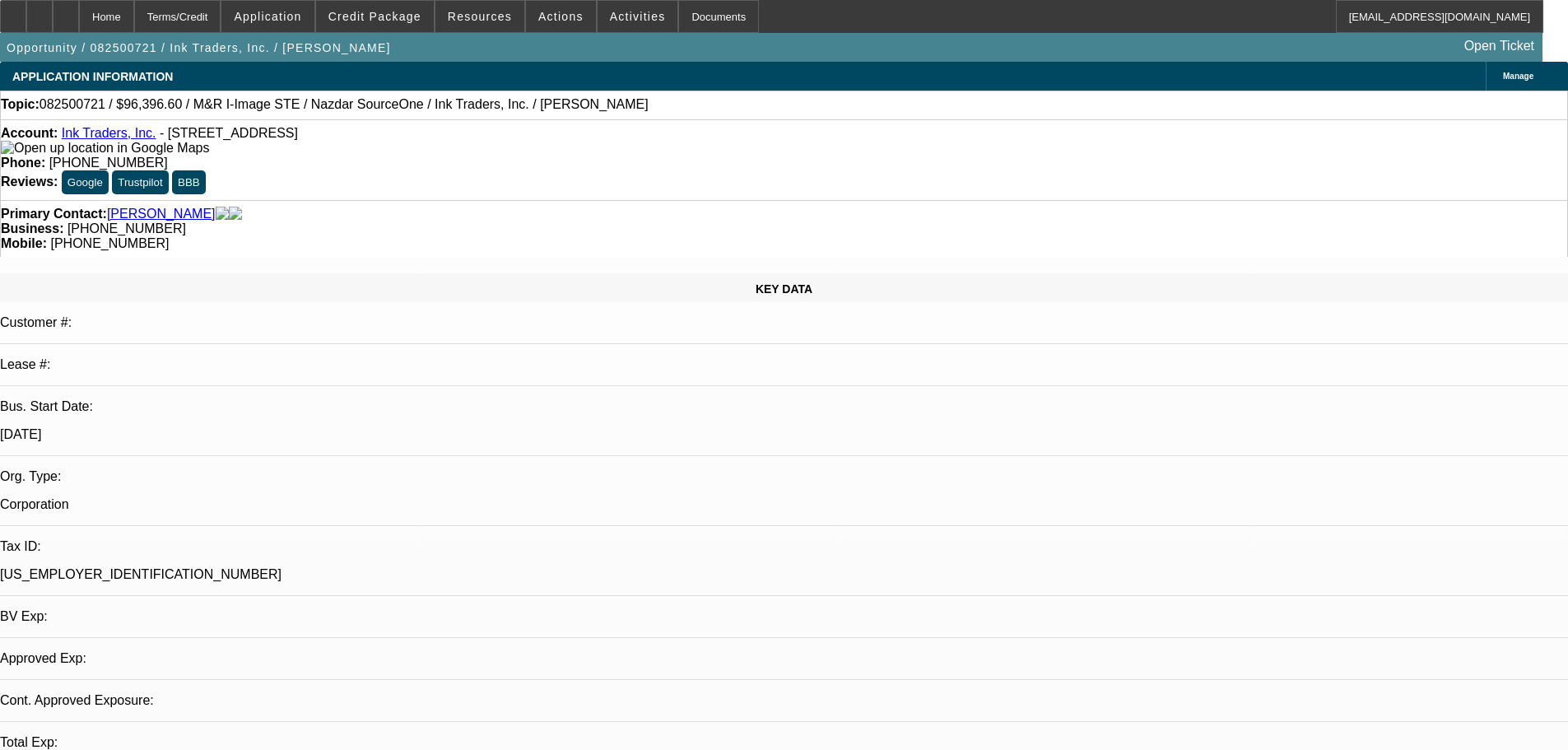
select select "0"
select select "2"
select select "0.1"
select select "4"
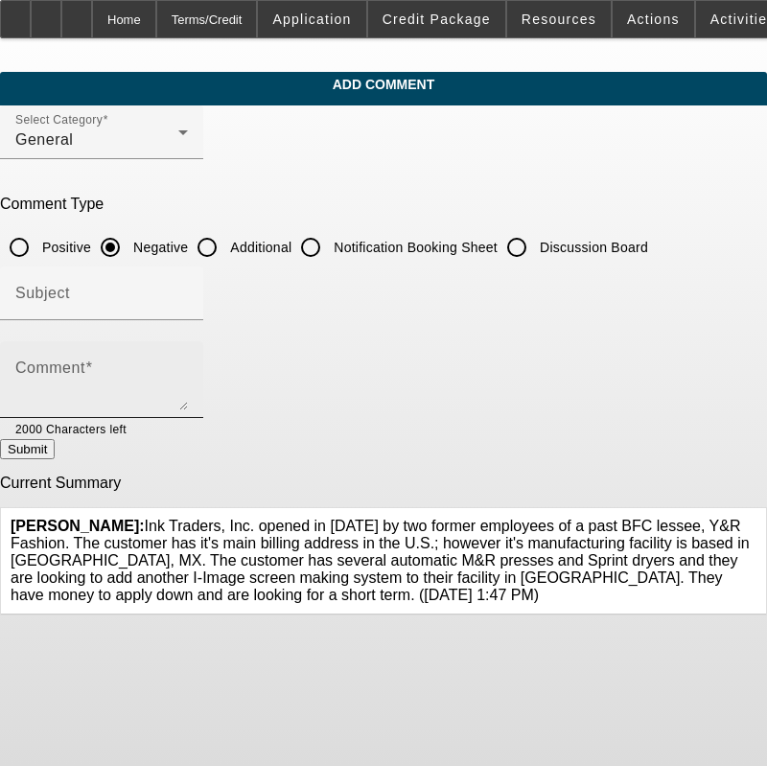
click at [188, 364] on textarea "Comment" at bounding box center [101, 387] width 173 height 46
paste textarea "Ink Traders, Inc. opened in [DATE] by two former employees of a past BFC lessee…"
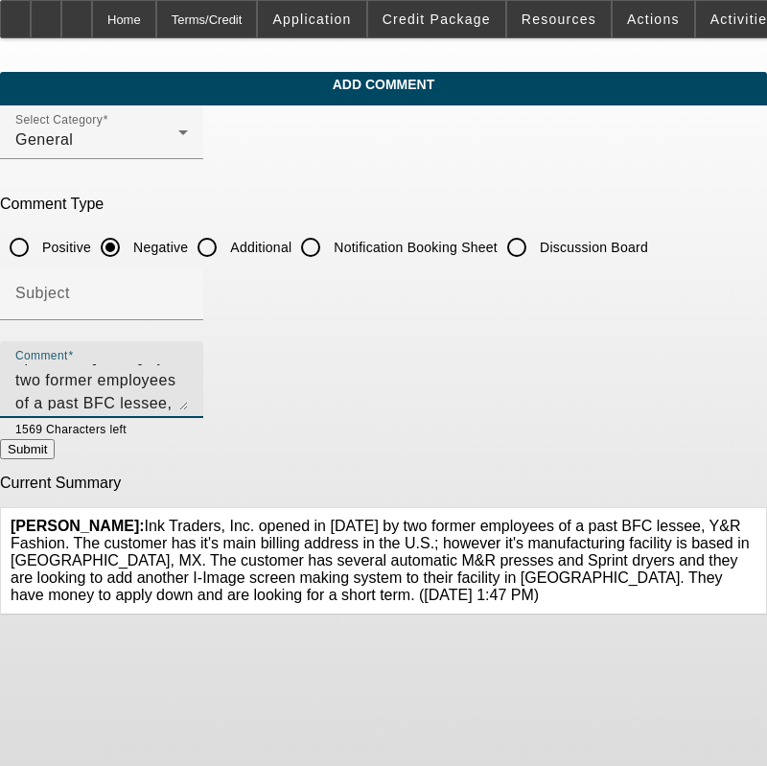
scroll to position [46, 0]
drag, startPoint x: 599, startPoint y: 405, endPoint x: 299, endPoint y: 387, distance: 300.5
click at [188, 387] on textarea "Ink Traders, Inc. opened in [DATE] by two former employees of a past BFC lessee…" at bounding box center [101, 387] width 173 height 46
type textarea "Ink Traders, Inc. opened in 2019 by two former employees of a past BFC lessee, …"
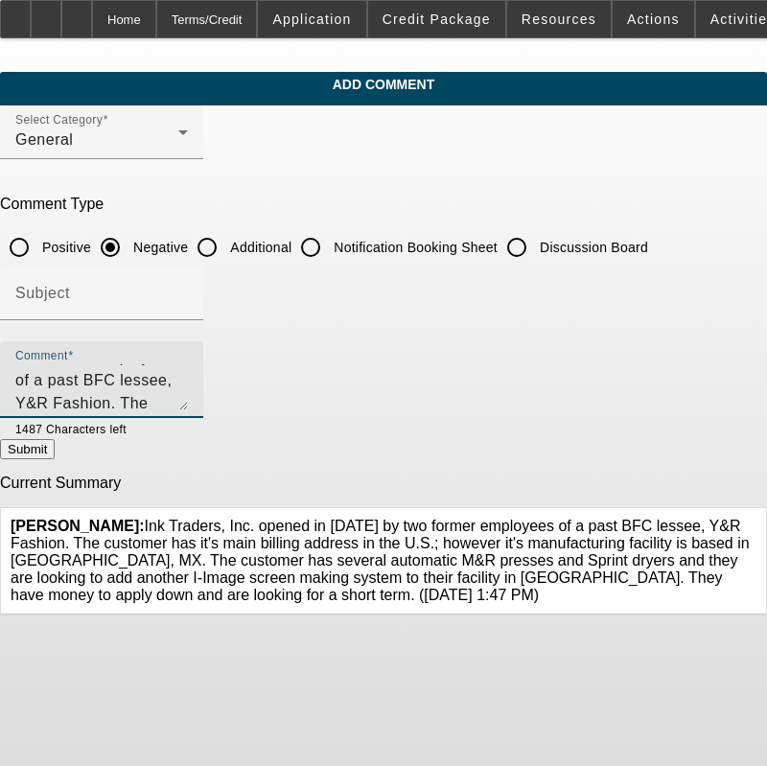
click at [756, 518] on icon at bounding box center [756, 518] width 0 height 0
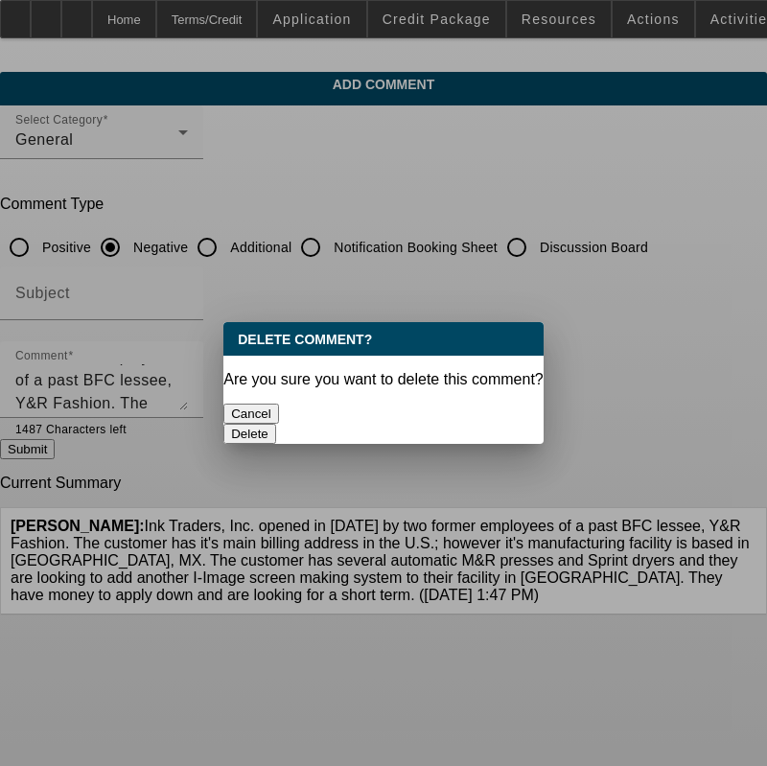
click at [276, 424] on button "Delete" at bounding box center [249, 434] width 53 height 20
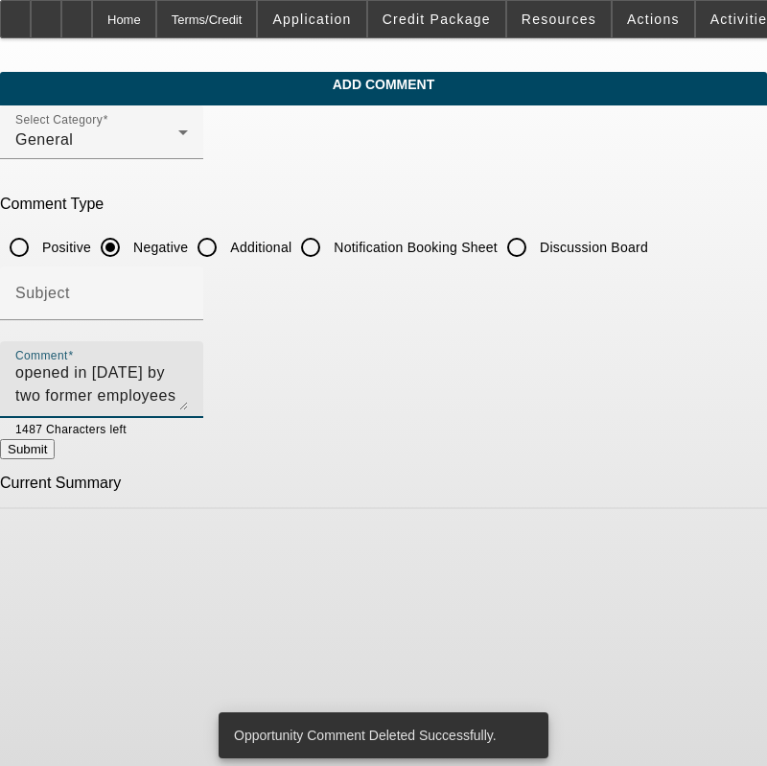
scroll to position [0, 0]
drag, startPoint x: 414, startPoint y: 403, endPoint x: 8, endPoint y: 350, distance: 409.8
click at [8, 350] on app-comments-manage "Add Comment Select Category General Comment Type Positive Negative Additional N…" at bounding box center [383, 290] width 767 height 437
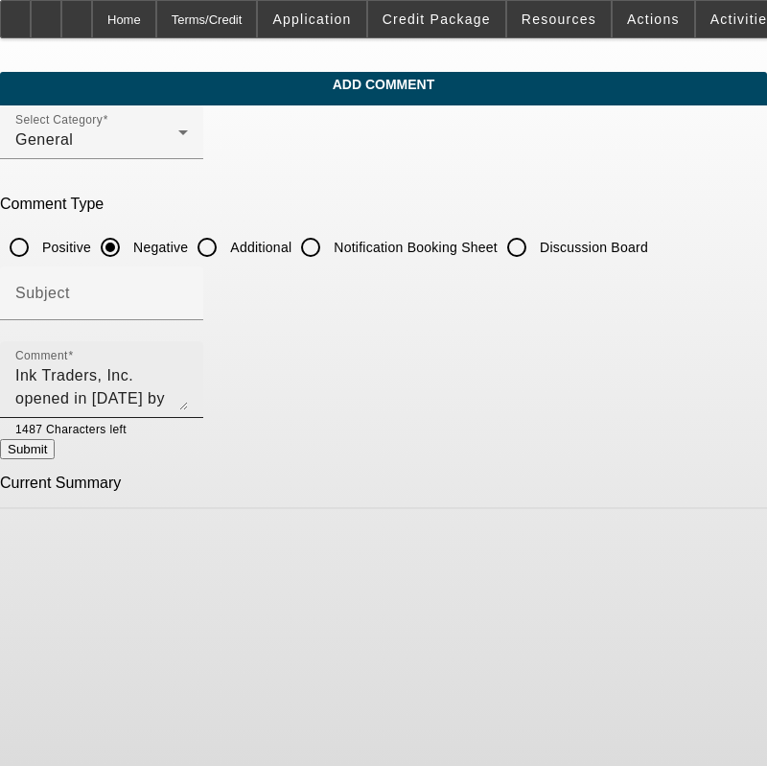
click at [188, 369] on textarea "Ink Traders, Inc. opened in 2019 by two former employees of a past BFC lessee, …" at bounding box center [101, 387] width 173 height 46
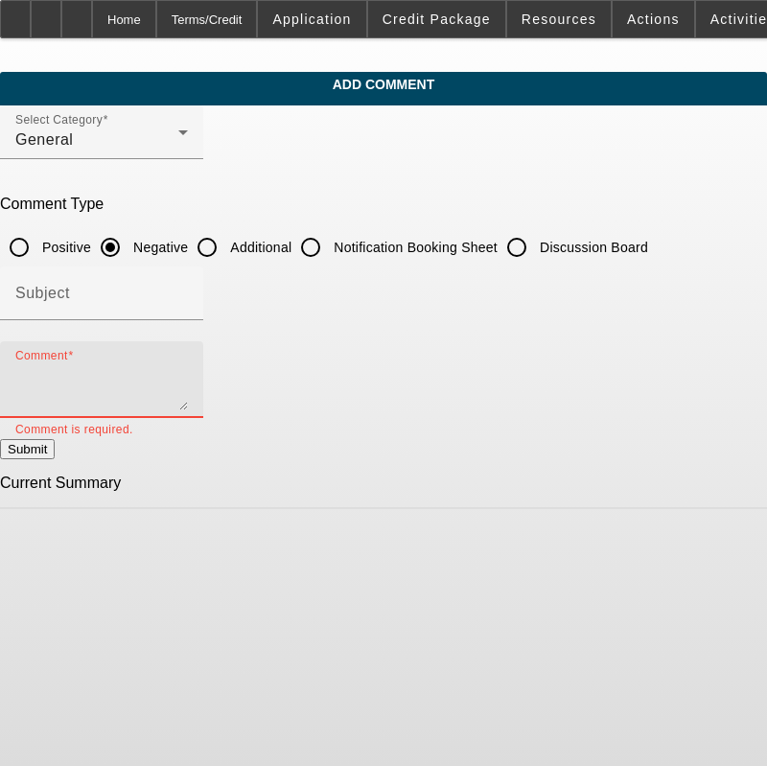
paste textarea "Ink Traders, Inc. was established in [DATE] by two former employees of Y&R Fash…"
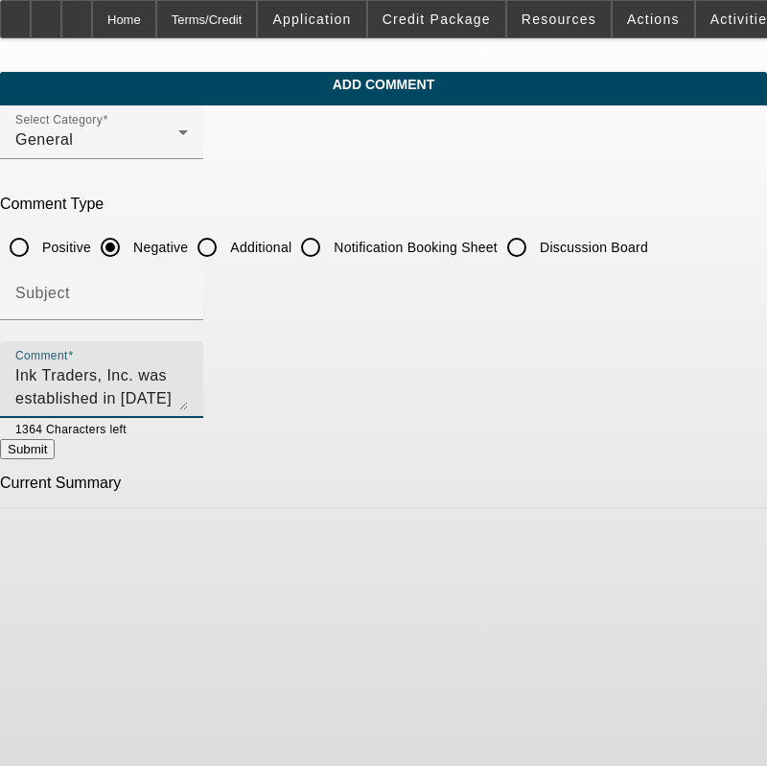
scroll to position [87, 0]
type textarea "Ink Traders, Inc. was established in [DATE] by two former employees of Y&R Fash…"
click at [55, 457] on button "Submit" at bounding box center [27, 449] width 55 height 20
